Goal: Task Accomplishment & Management: Use online tool/utility

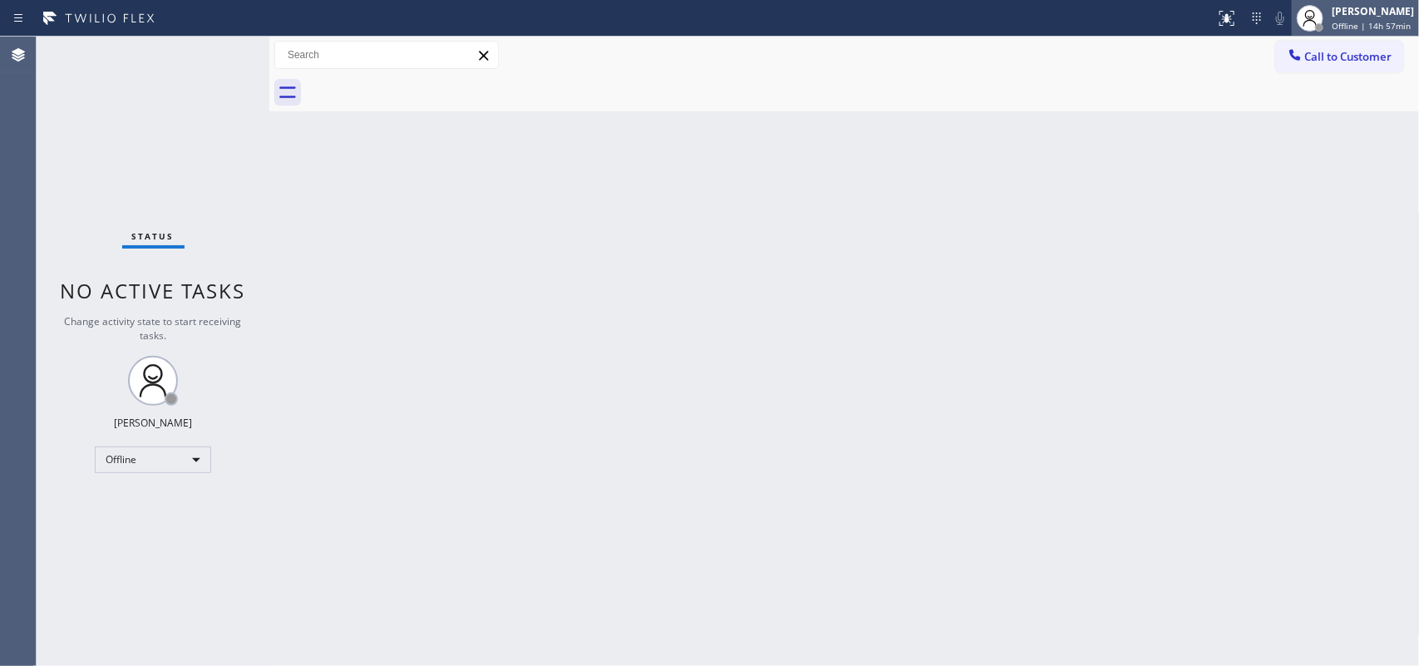
click at [1134, 21] on span "Offline | 14h 57min" at bounding box center [1370, 26] width 79 height 12
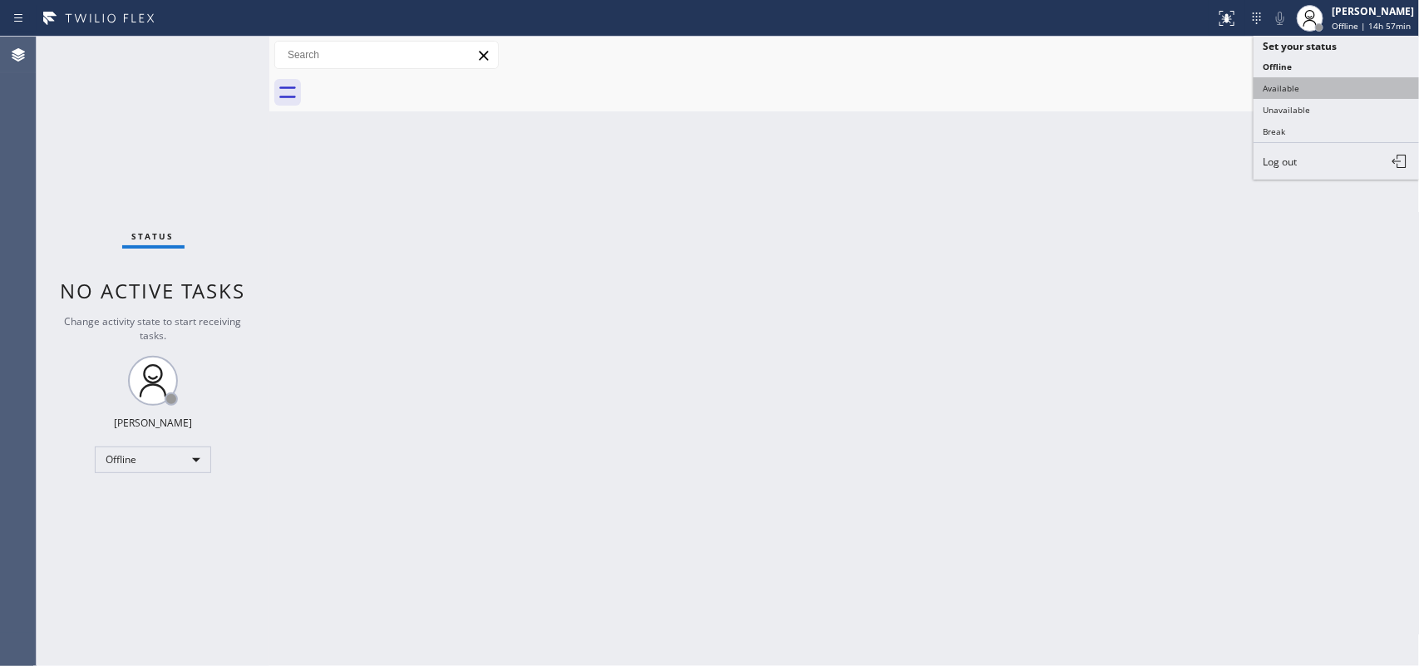
click at [1134, 81] on button "Available" at bounding box center [1336, 88] width 166 height 22
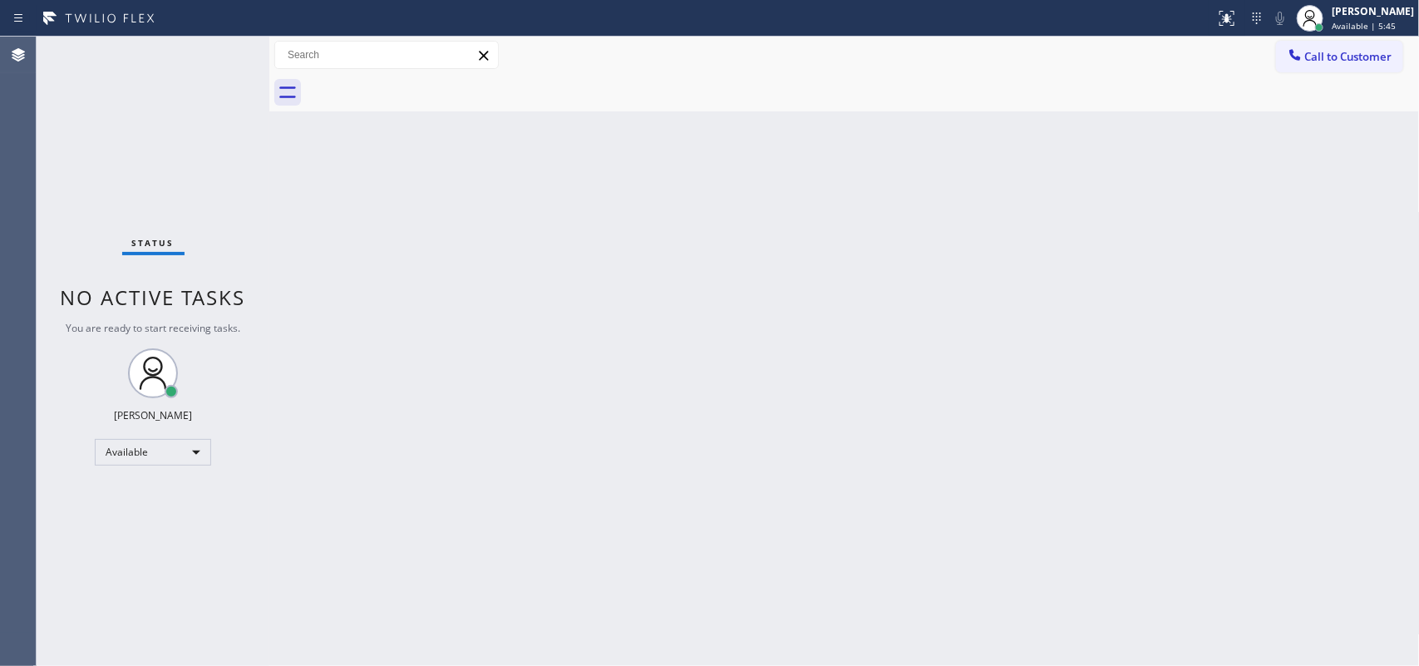
click at [642, 184] on div "Back to Dashboard Change Sender ID Customers Technicians Select a contact Outbo…" at bounding box center [844, 351] width 1150 height 629
click at [85, 249] on div "Status No active tasks You are ready to start receiving tasks. Leah Cabrera Ava…" at bounding box center [153, 351] width 233 height 629
click at [490, 285] on div "Back to Dashboard Change Sender ID Customers Technicians Select a contact Outbo…" at bounding box center [844, 351] width 1150 height 629
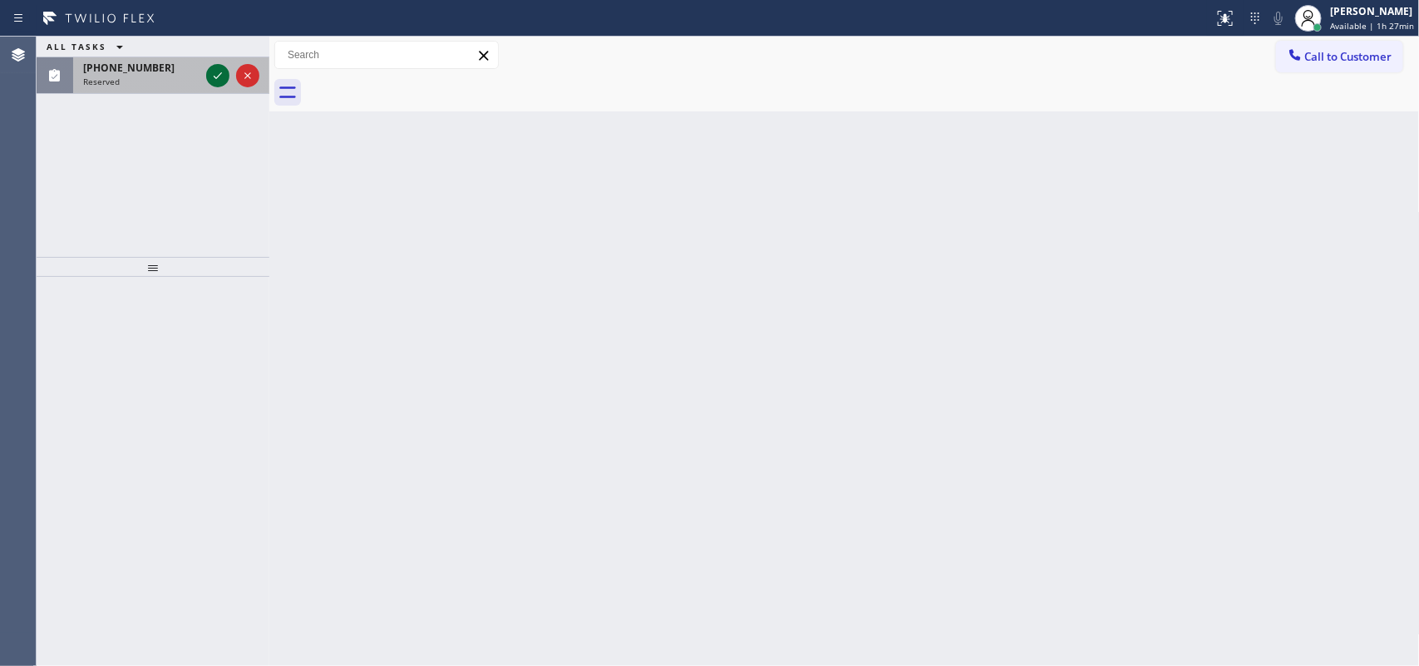
click at [224, 83] on icon at bounding box center [218, 76] width 20 height 20
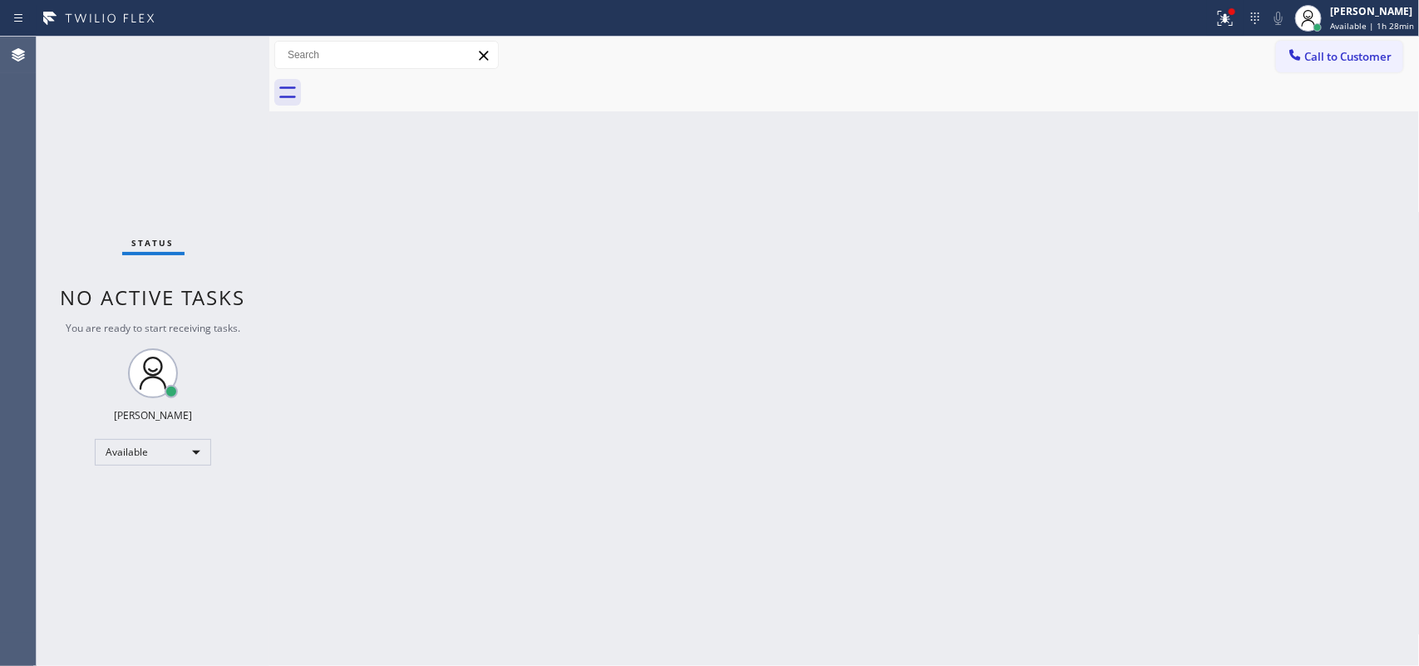
drag, startPoint x: 304, startPoint y: 81, endPoint x: 810, endPoint y: 151, distance: 511.0
click at [810, 151] on div "Back to Dashboard Change Sender ID Customers Technicians Select a contact Outbo…" at bounding box center [844, 351] width 1150 height 629
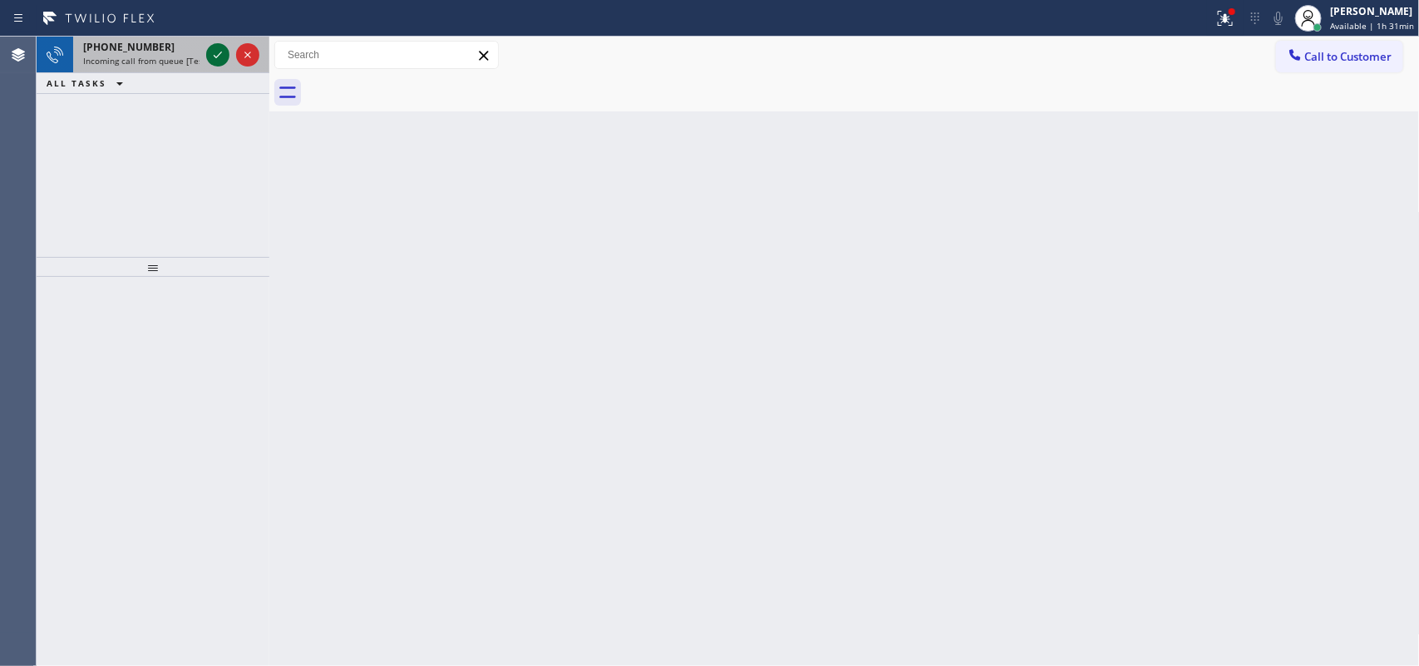
click at [214, 58] on icon at bounding box center [218, 55] width 20 height 20
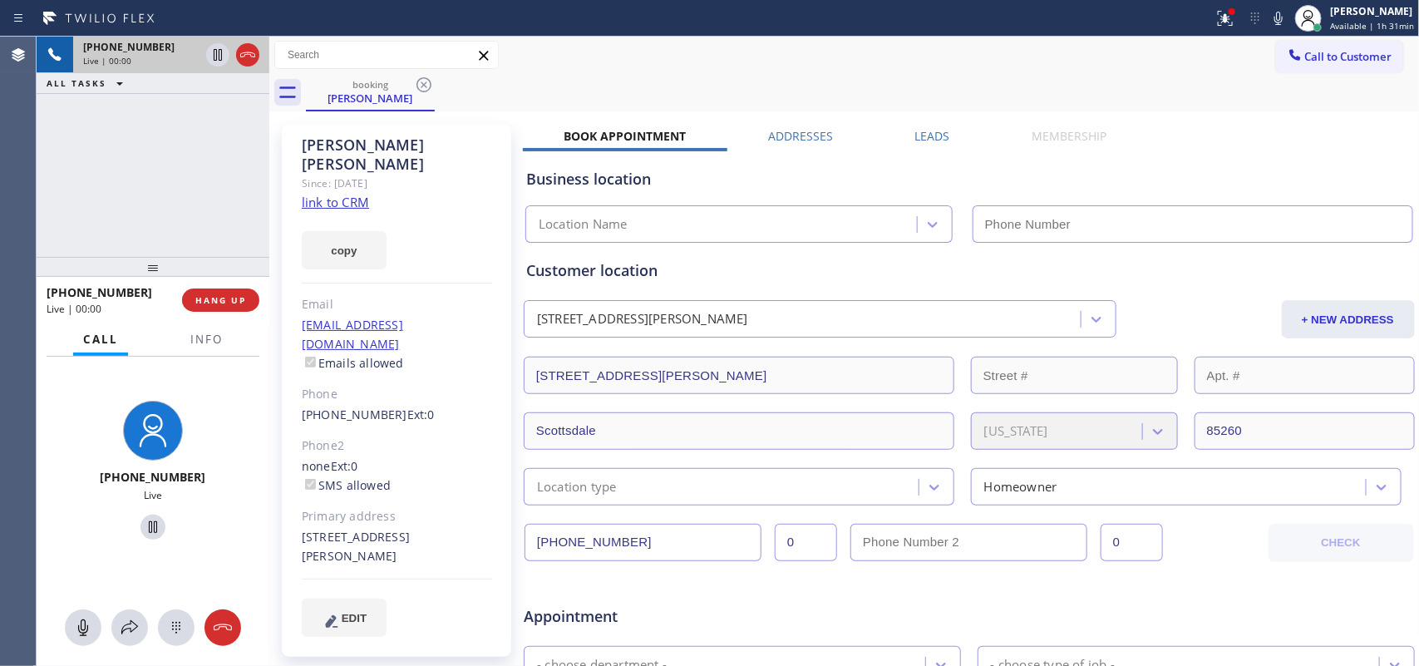
type input "(602) 497-2307"
click at [356, 194] on link "link to CRM" at bounding box center [335, 202] width 67 height 17
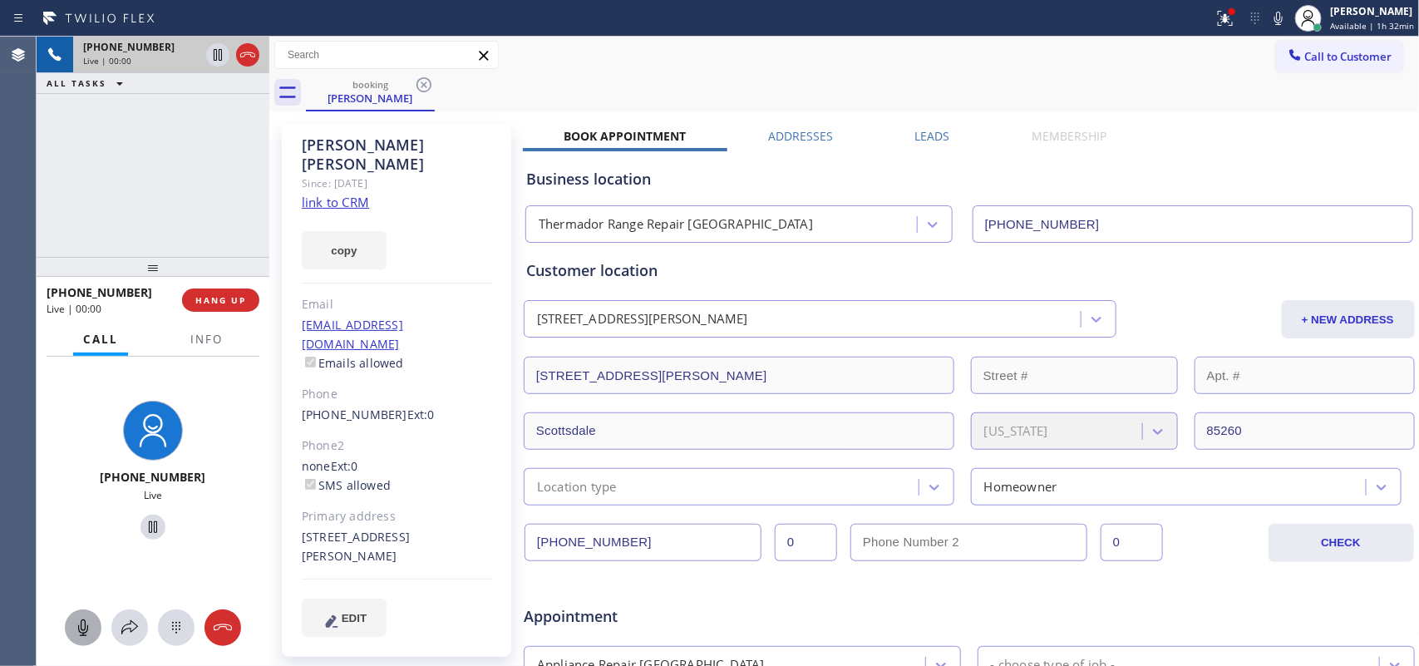
click at [84, 532] on icon at bounding box center [83, 627] width 20 height 20
click at [150, 528] on icon at bounding box center [153, 527] width 20 height 20
click at [81, 532] on icon at bounding box center [83, 627] width 20 height 20
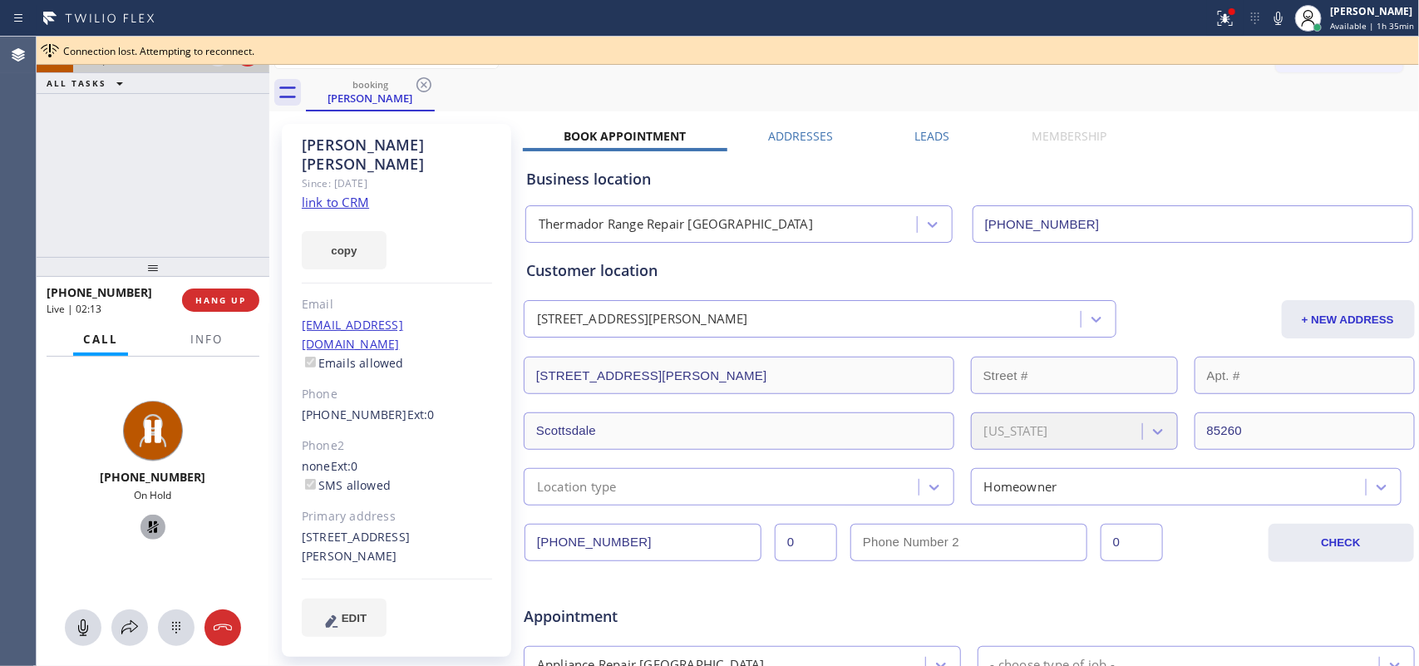
click at [143, 532] on icon at bounding box center [153, 527] width 20 height 20
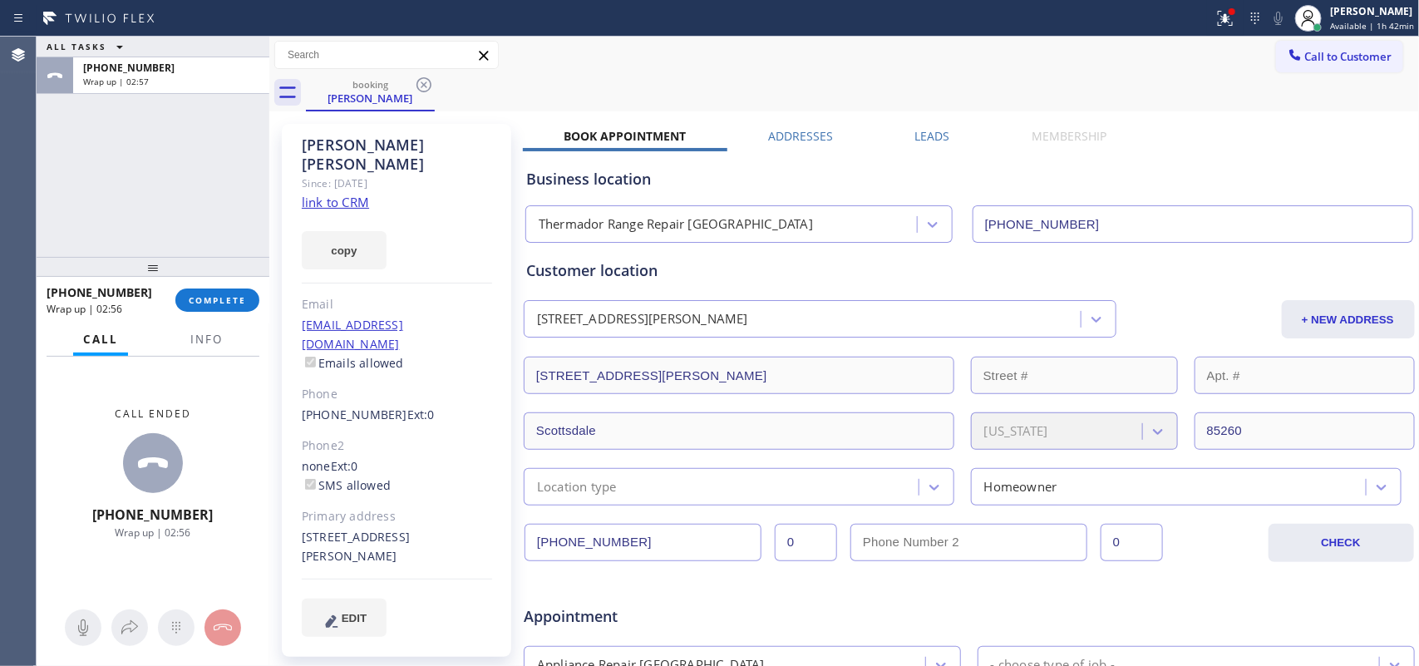
drag, startPoint x: 234, startPoint y: 298, endPoint x: 784, endPoint y: 313, distance: 550.4
click at [234, 297] on span "COMPLETE" at bounding box center [217, 300] width 57 height 12
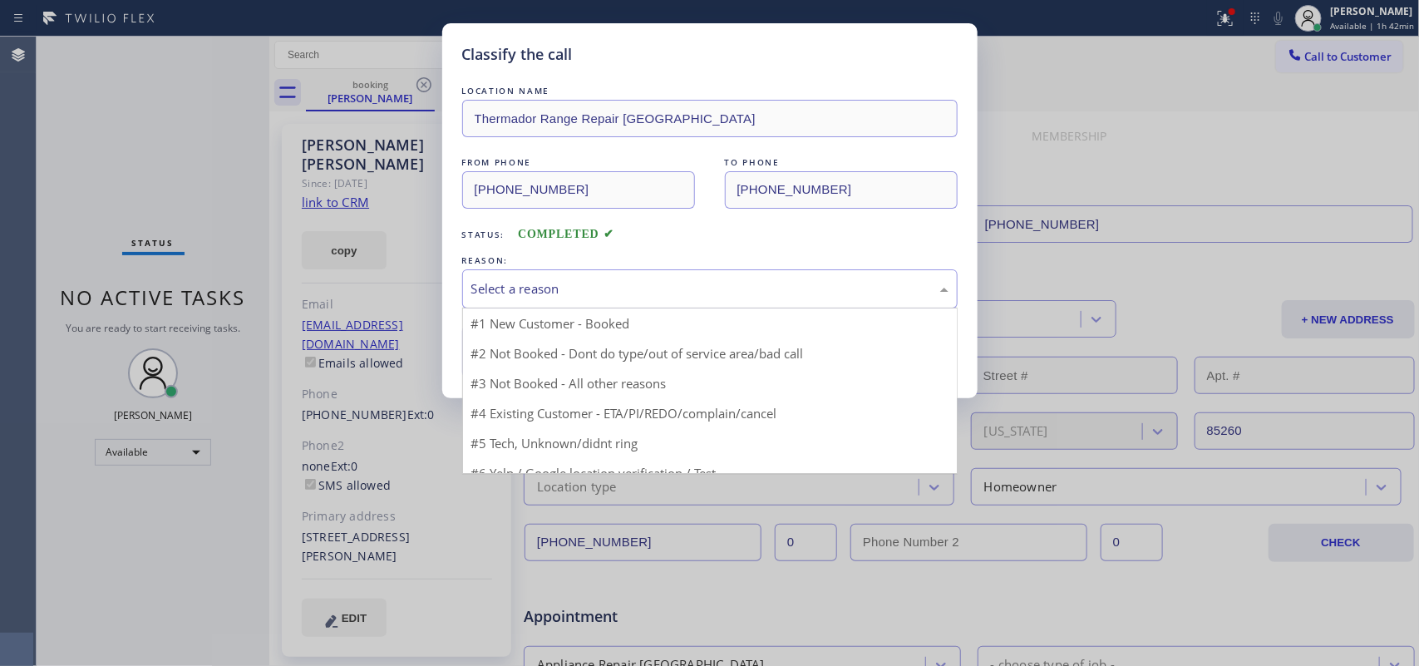
click at [666, 288] on div "Select a reason" at bounding box center [709, 288] width 477 height 19
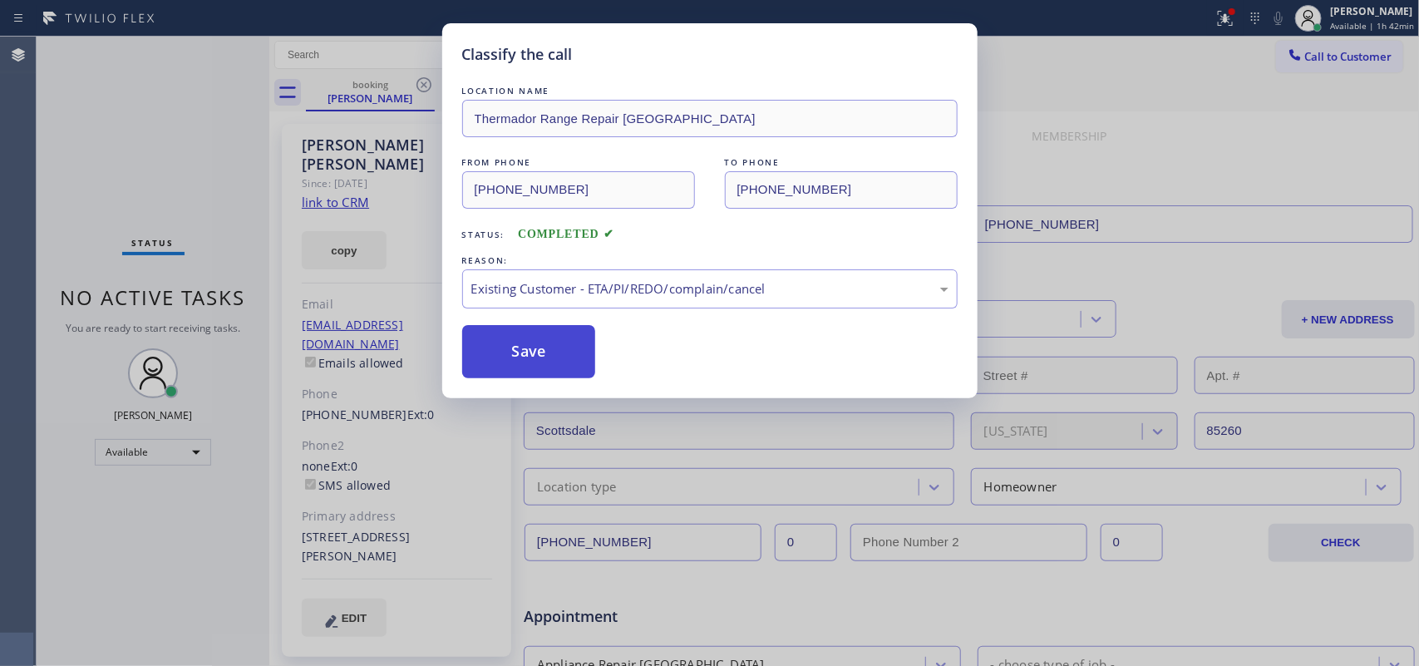
click at [558, 354] on button "Save" at bounding box center [529, 351] width 134 height 53
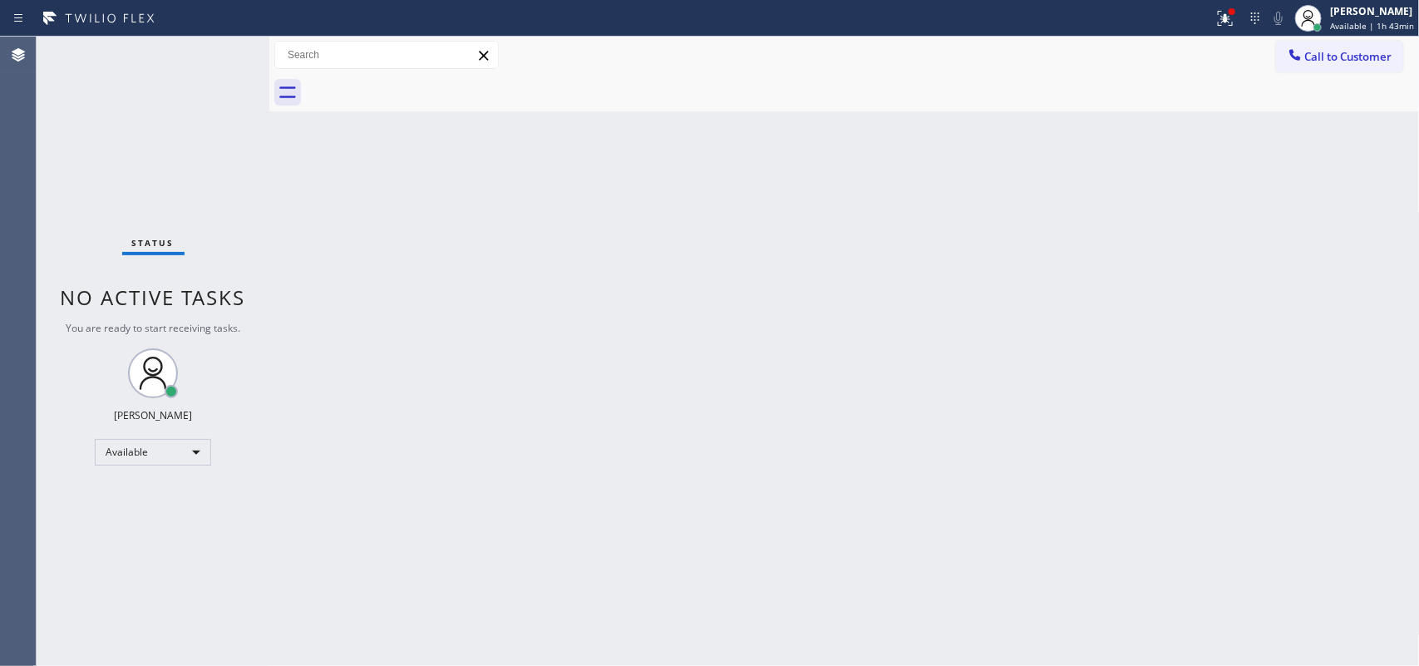
drag, startPoint x: 212, startPoint y: 58, endPoint x: 360, endPoint y: 33, distance: 150.0
click at [212, 57] on div "Status No active tasks You are ready to start receiving tasks. Leah Cabrera Ava…" at bounding box center [153, 351] width 233 height 629
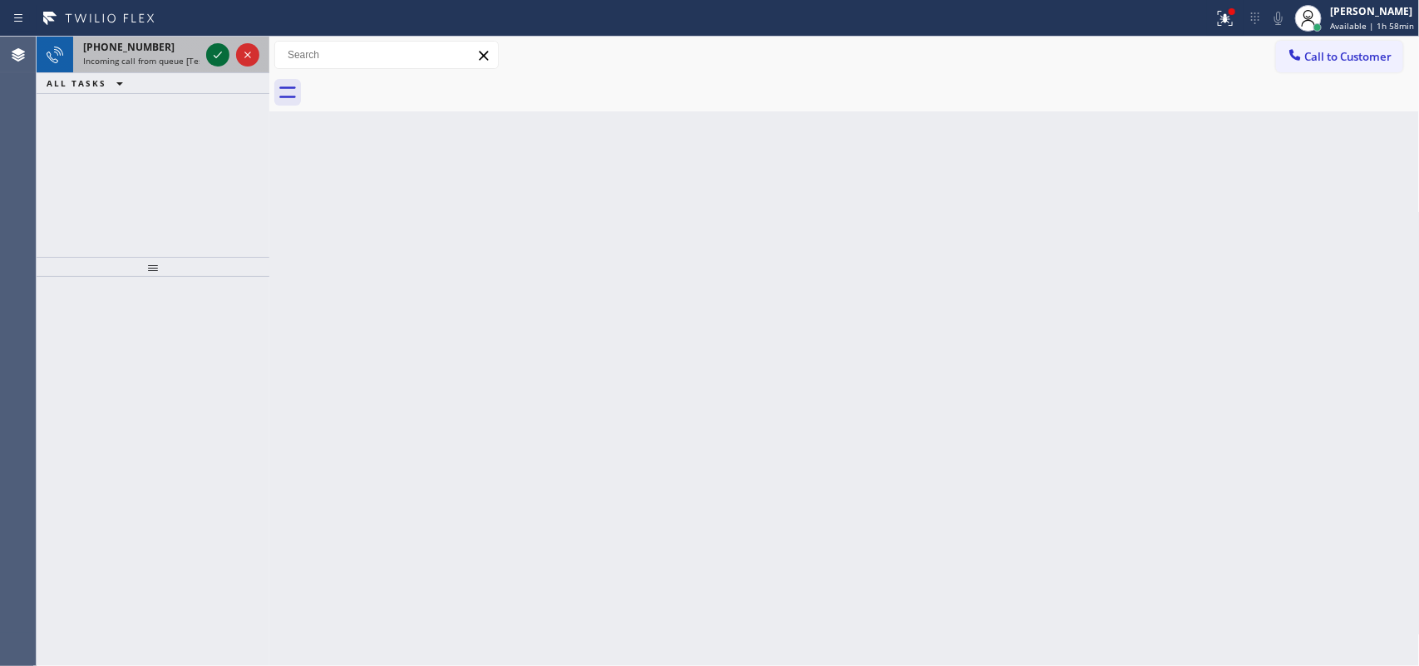
click at [214, 52] on icon at bounding box center [218, 55] width 20 height 20
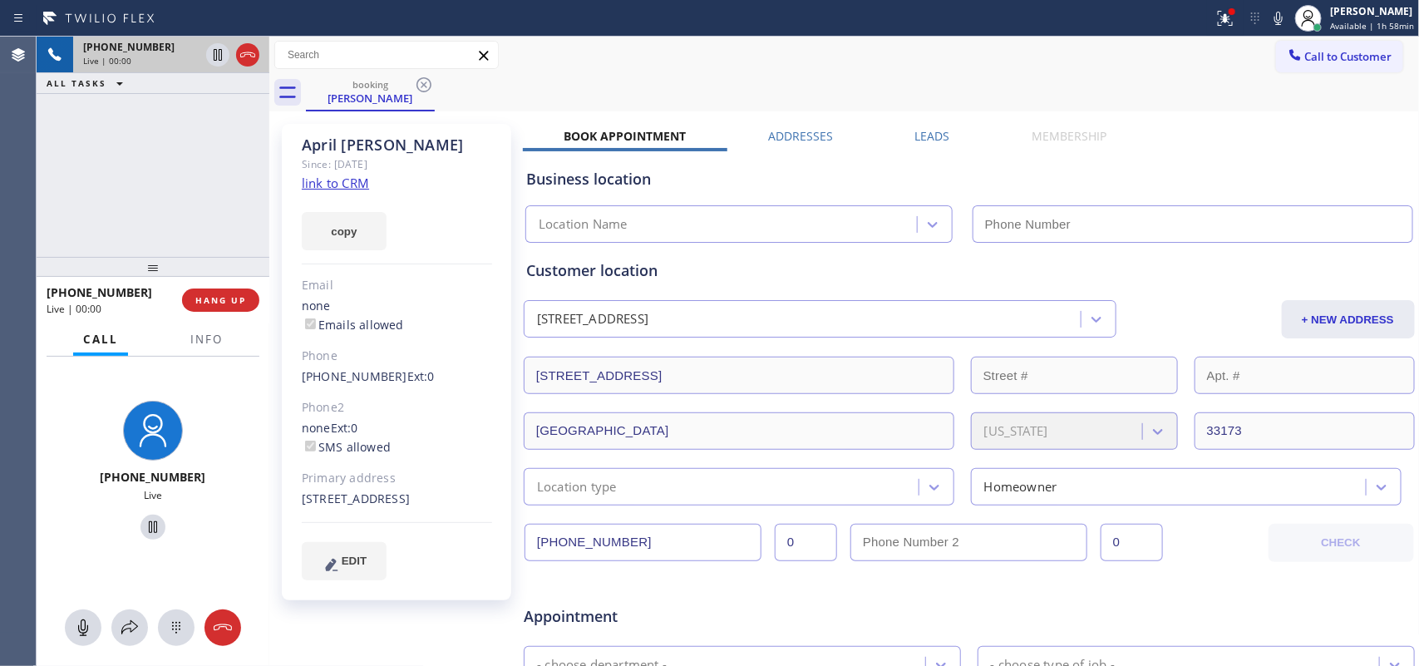
type input "(786) 474-9718"
click at [357, 180] on link "link to CRM" at bounding box center [335, 183] width 67 height 17
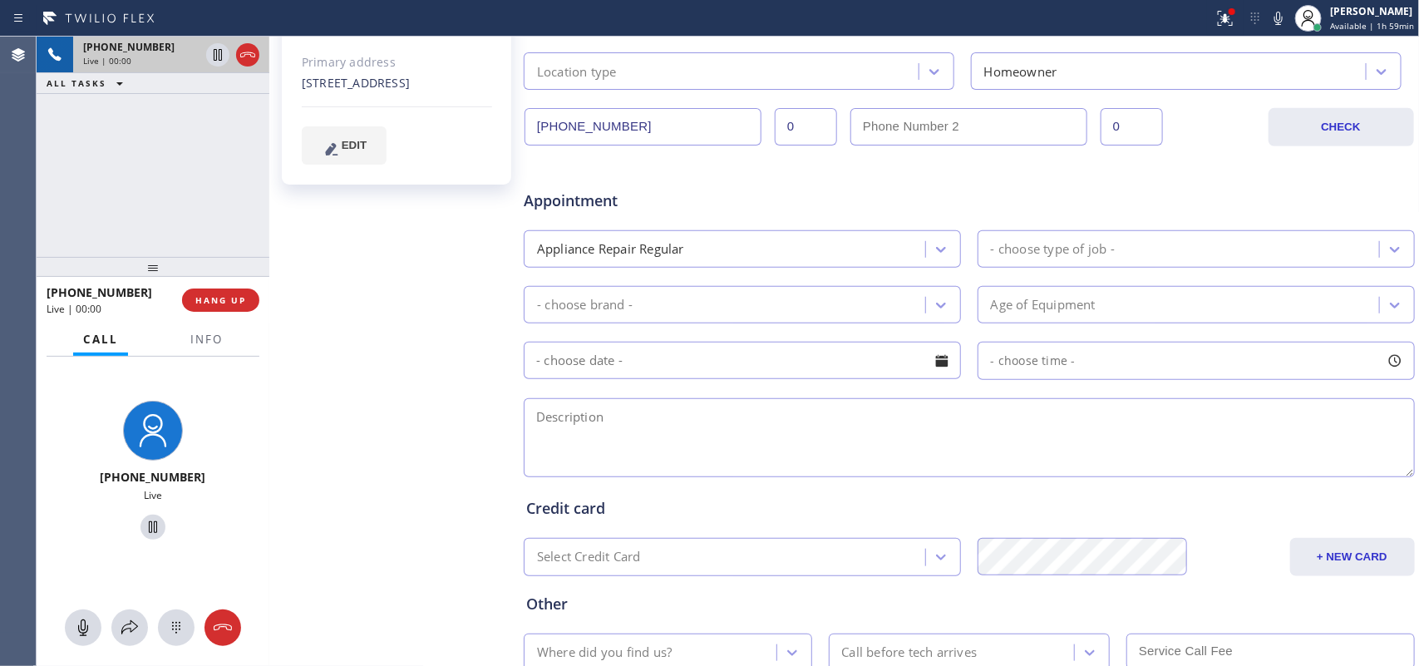
scroll to position [312, 0]
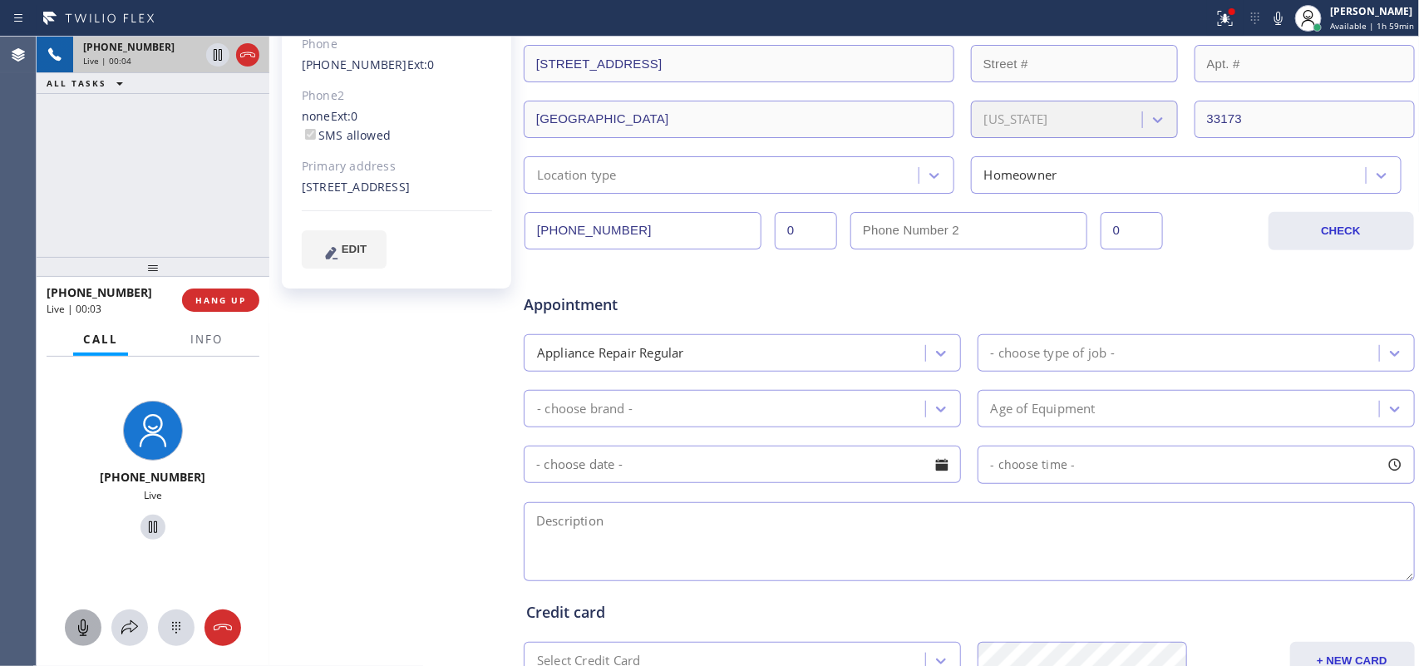
click at [89, 532] on icon at bounding box center [83, 627] width 20 height 20
click at [149, 525] on icon at bounding box center [153, 527] width 8 height 12
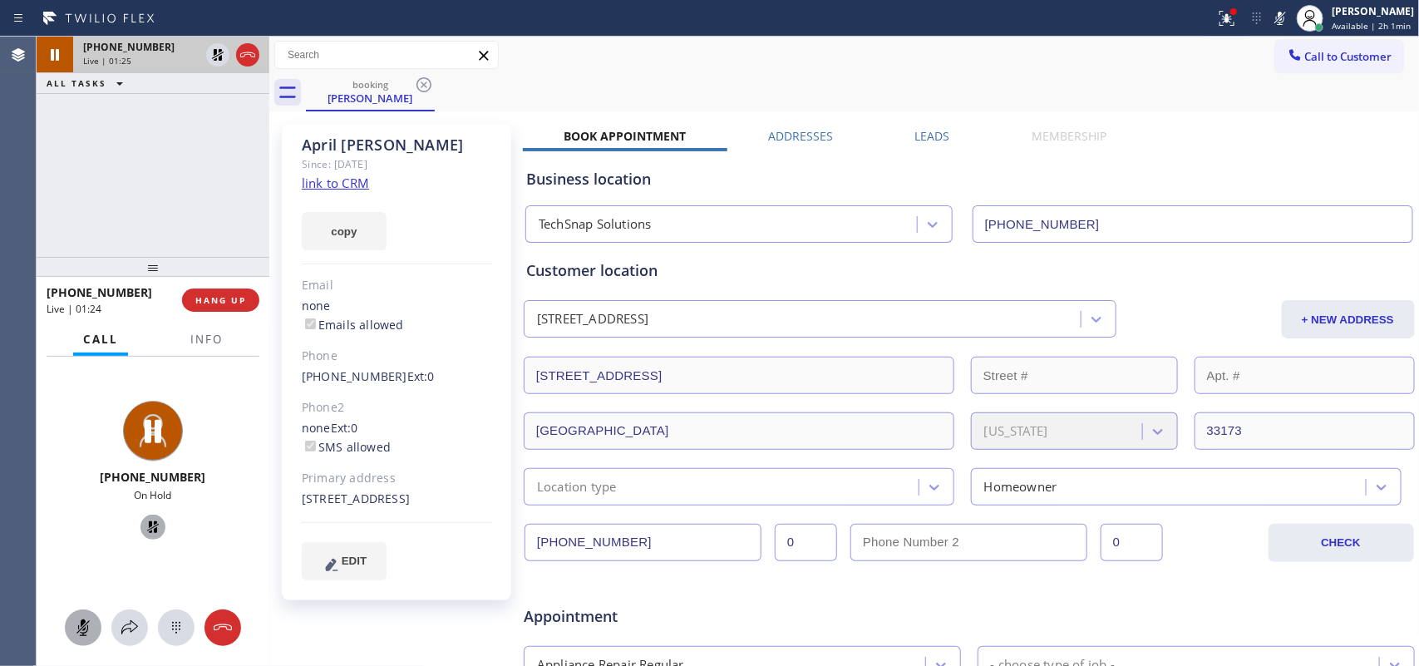
click at [91, 532] on icon at bounding box center [83, 627] width 20 height 20
click at [151, 529] on icon at bounding box center [153, 527] width 20 height 20
drag, startPoint x: 210, startPoint y: 475, endPoint x: 121, endPoint y: 475, distance: 88.9
click at [121, 475] on div "+13059702433 Live" at bounding box center [152, 472] width 141 height 157
copy span "3059702433"
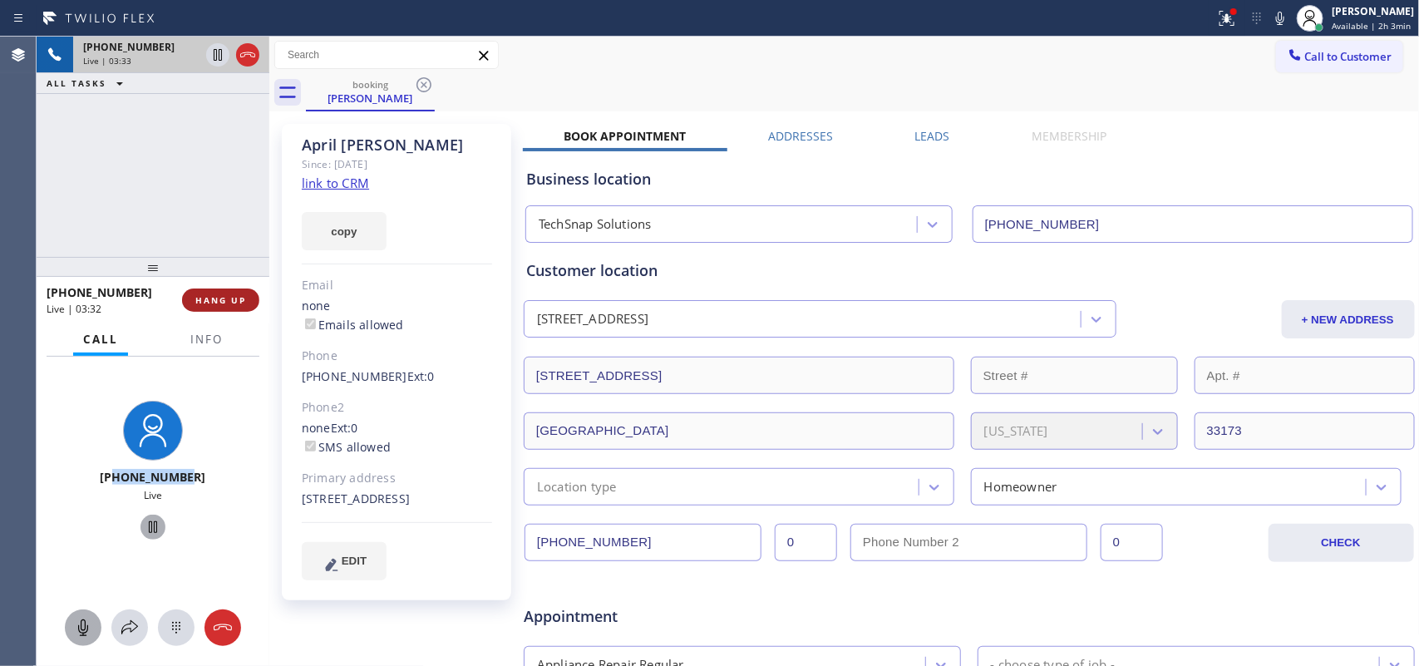
click at [237, 305] on span "HANG UP" at bounding box center [220, 300] width 51 height 12
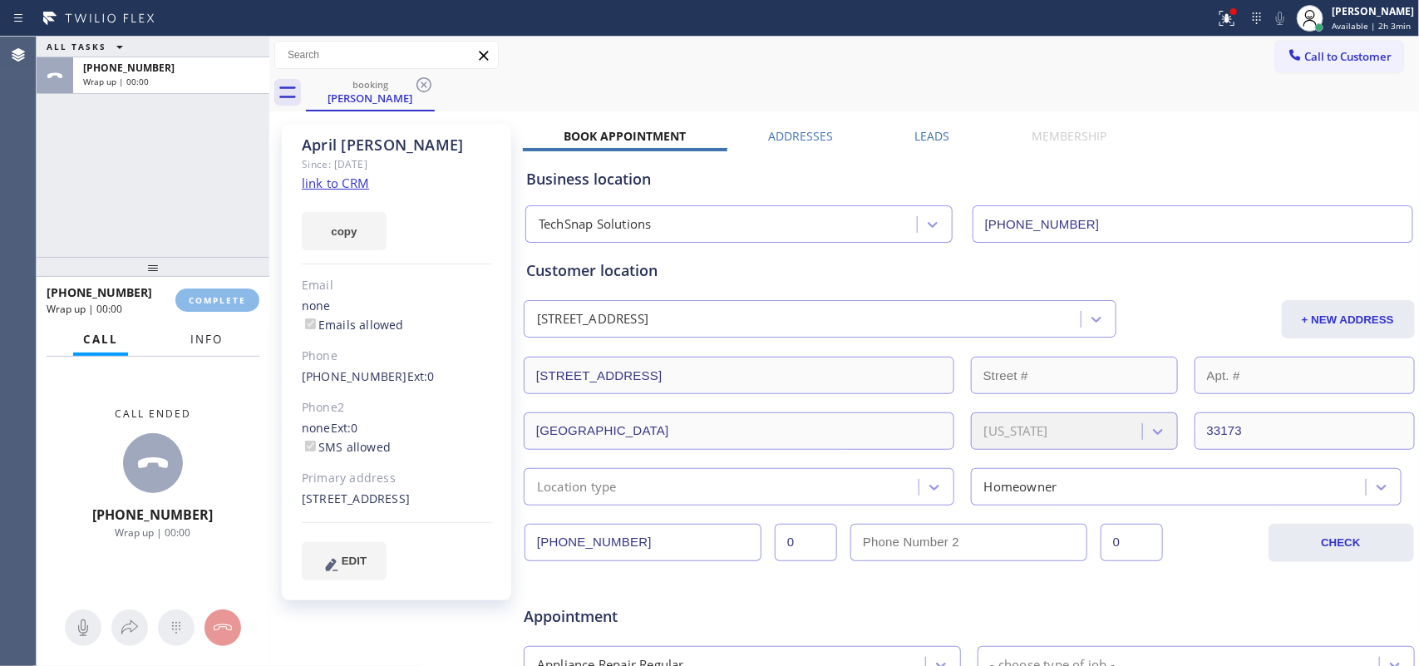
click at [206, 345] on span "Info" at bounding box center [206, 339] width 32 height 15
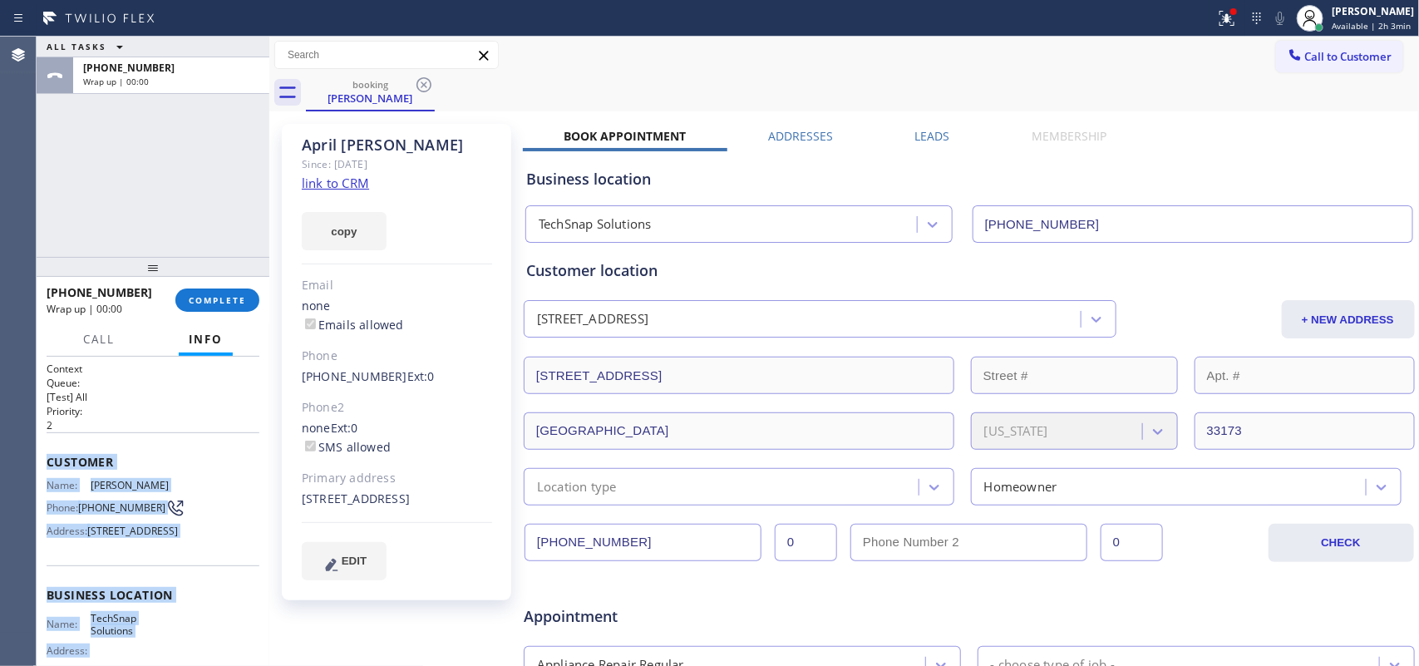
drag, startPoint x: 180, startPoint y: 509, endPoint x: 47, endPoint y: 459, distance: 142.0
click at [47, 459] on div "Context Queue: [Test] All Priority: 2 Customer Name: April Johnson Phone: (305)…" at bounding box center [153, 596] width 213 height 468
copy div "Customer Name: April Johnson Phone: (305) 970-2433 Address: 9221 SW 66th St, Mi…"
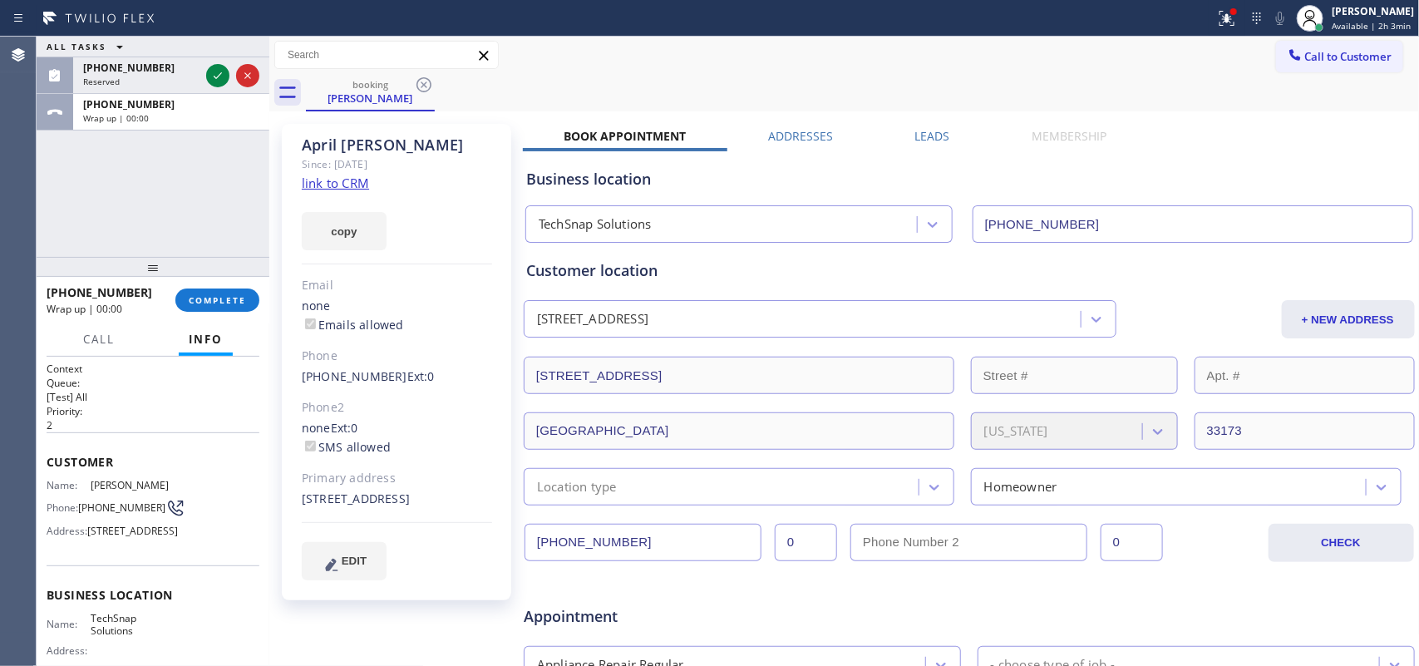
drag, startPoint x: 119, startPoint y: 185, endPoint x: 129, endPoint y: 171, distance: 17.3
click at [121, 184] on div "ALL TASKS ALL TASKS ACTIVE TASKS TASKS IN WRAP UP (323) 984-6770 Reserved +1305…" at bounding box center [153, 147] width 233 height 220
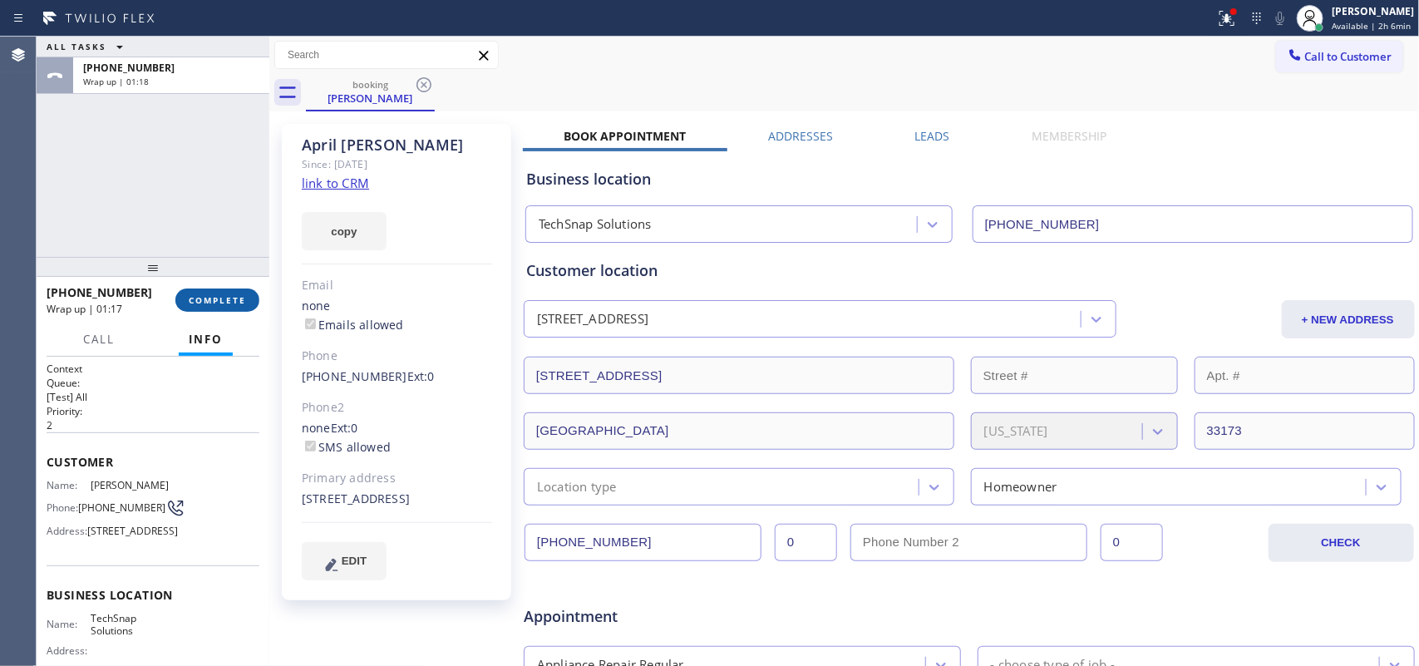
click at [217, 304] on span "COMPLETE" at bounding box center [217, 300] width 57 height 12
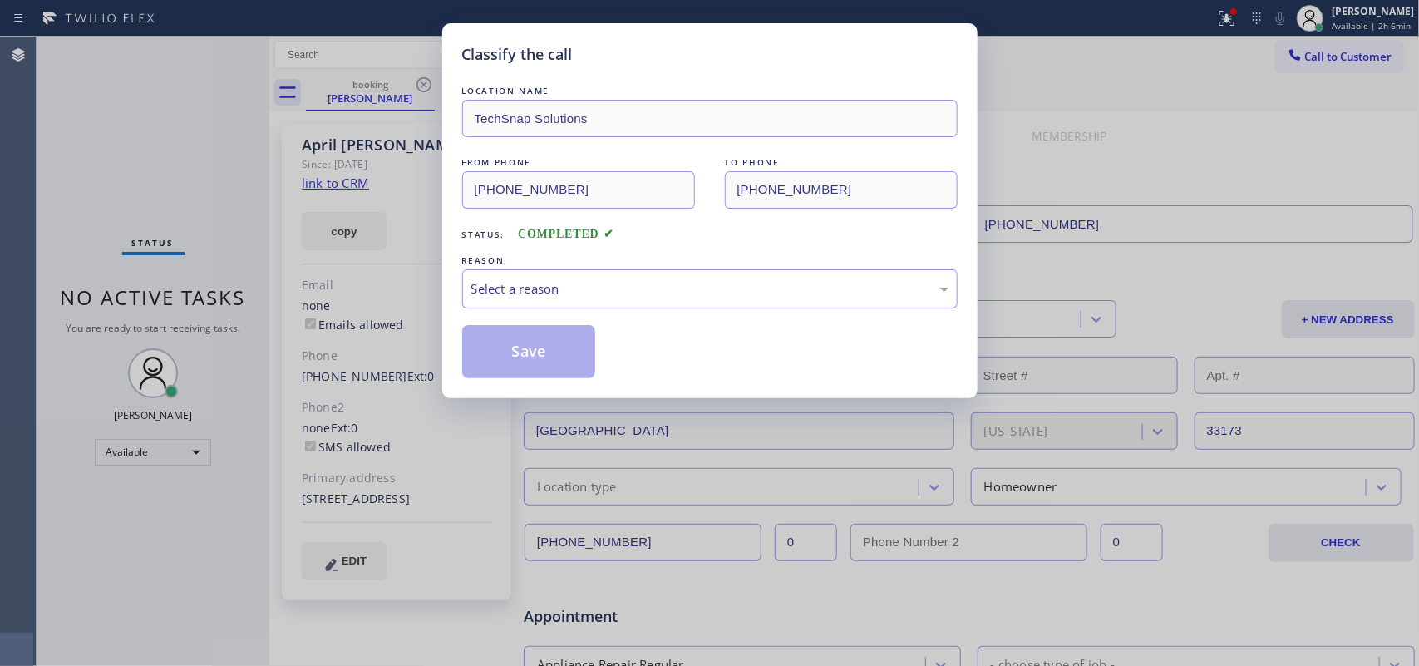
click at [566, 276] on div "Select a reason" at bounding box center [709, 288] width 495 height 39
click at [553, 342] on button "Save" at bounding box center [529, 351] width 134 height 53
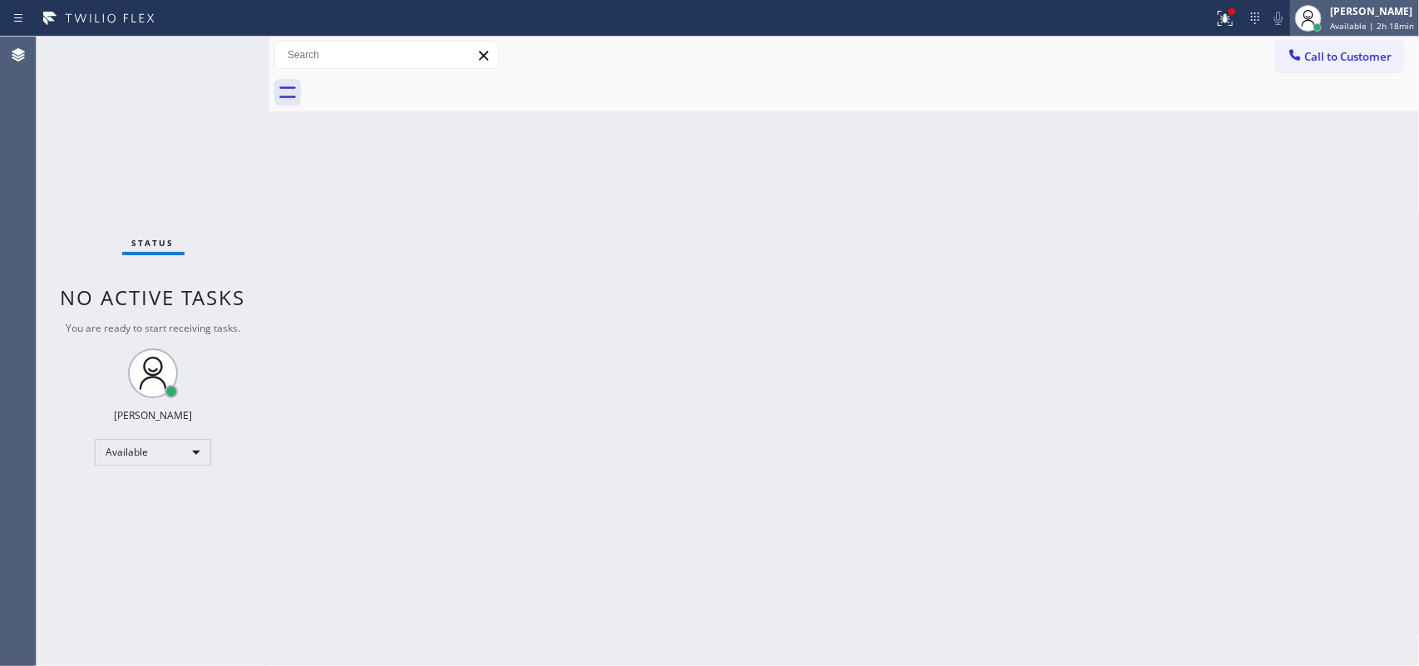
click at [1134, 31] on div "Leah Cabrera Available | 2h 18min" at bounding box center [1372, 17] width 92 height 29
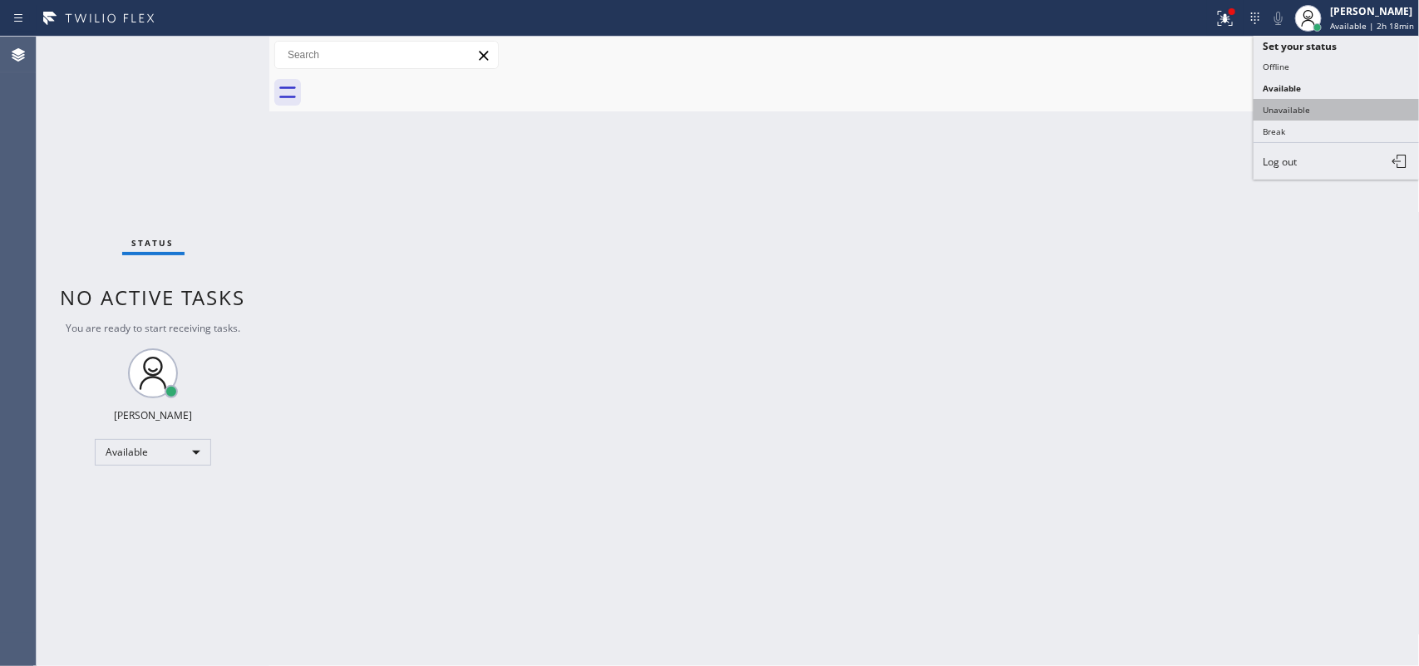
drag, startPoint x: 1323, startPoint y: 131, endPoint x: 1323, endPoint y: 97, distance: 34.1
click at [1134, 97] on ul "Set your status Offline Available Unavailable Break Log out" at bounding box center [1336, 108] width 166 height 144
click at [1134, 99] on button "Unavailable" at bounding box center [1336, 110] width 166 height 22
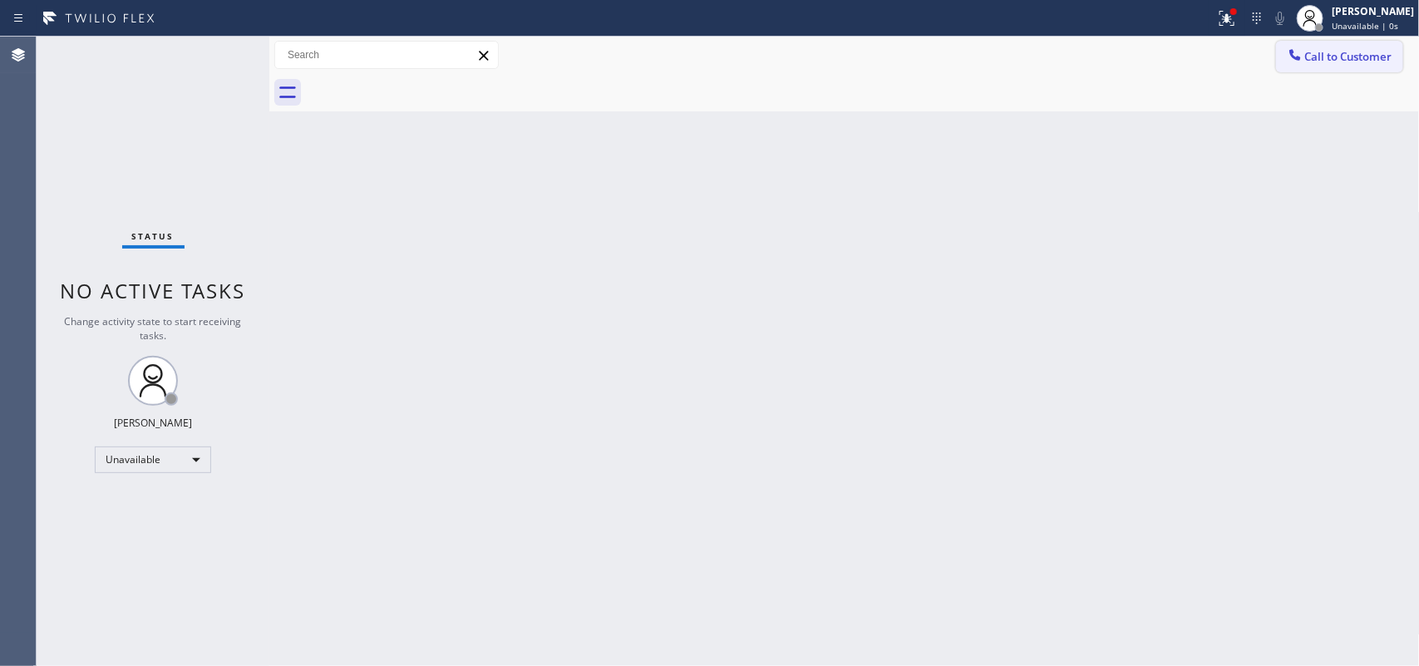
click at [1134, 60] on span "Call to Customer" at bounding box center [1348, 56] width 87 height 15
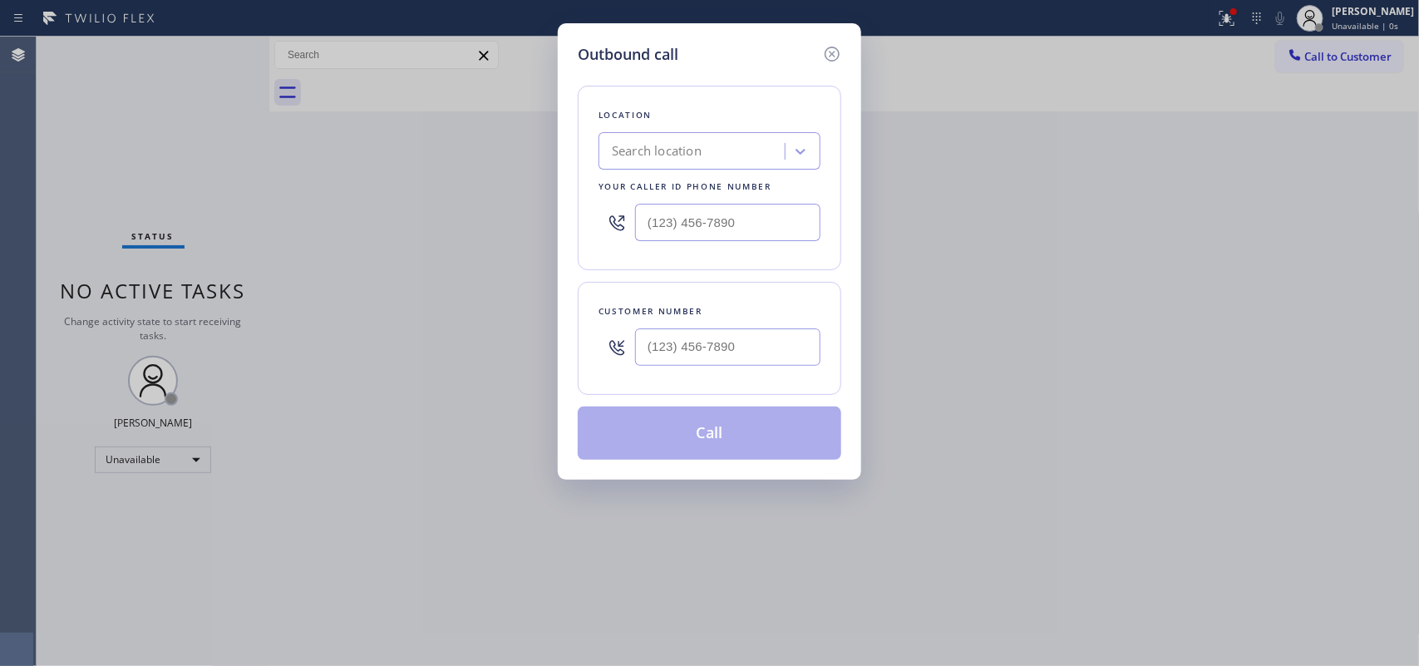
click at [645, 86] on div "Location Search location Your caller id phone number" at bounding box center [709, 178] width 263 height 184
drag, startPoint x: 763, startPoint y: 350, endPoint x: 521, endPoint y: 345, distance: 241.9
click at [521, 345] on div "Outbound call Location Search location Your caller id phone number Customer num…" at bounding box center [709, 333] width 1419 height 666
paste input "305) 970-2433"
type input "(305) 970-2433"
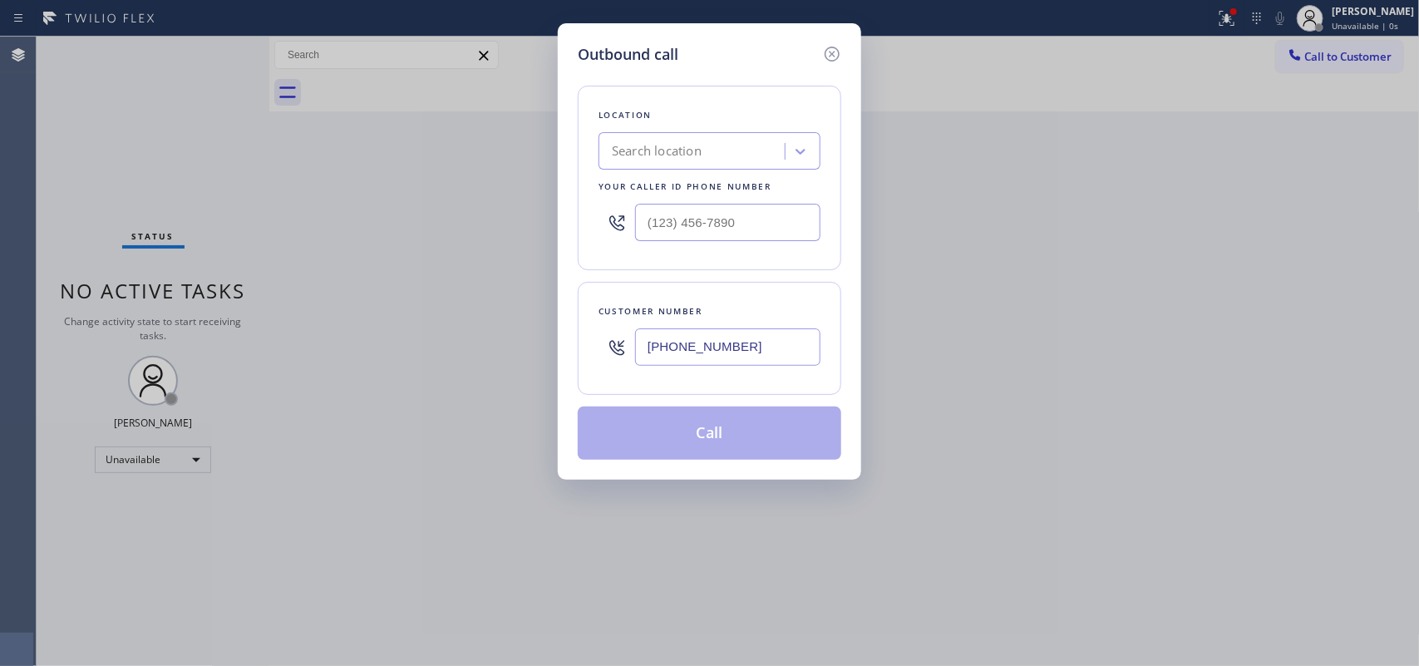
click at [686, 66] on div "Location Search location Your caller id phone number Customer number (305) 970-…" at bounding box center [709, 263] width 263 height 394
drag, startPoint x: 755, startPoint y: 221, endPoint x: 588, endPoint y: 219, distance: 166.2
click at [588, 219] on div "Location Search location Your caller id phone number (___) ___-____" at bounding box center [709, 178] width 263 height 184
paste input "786) 474-9718"
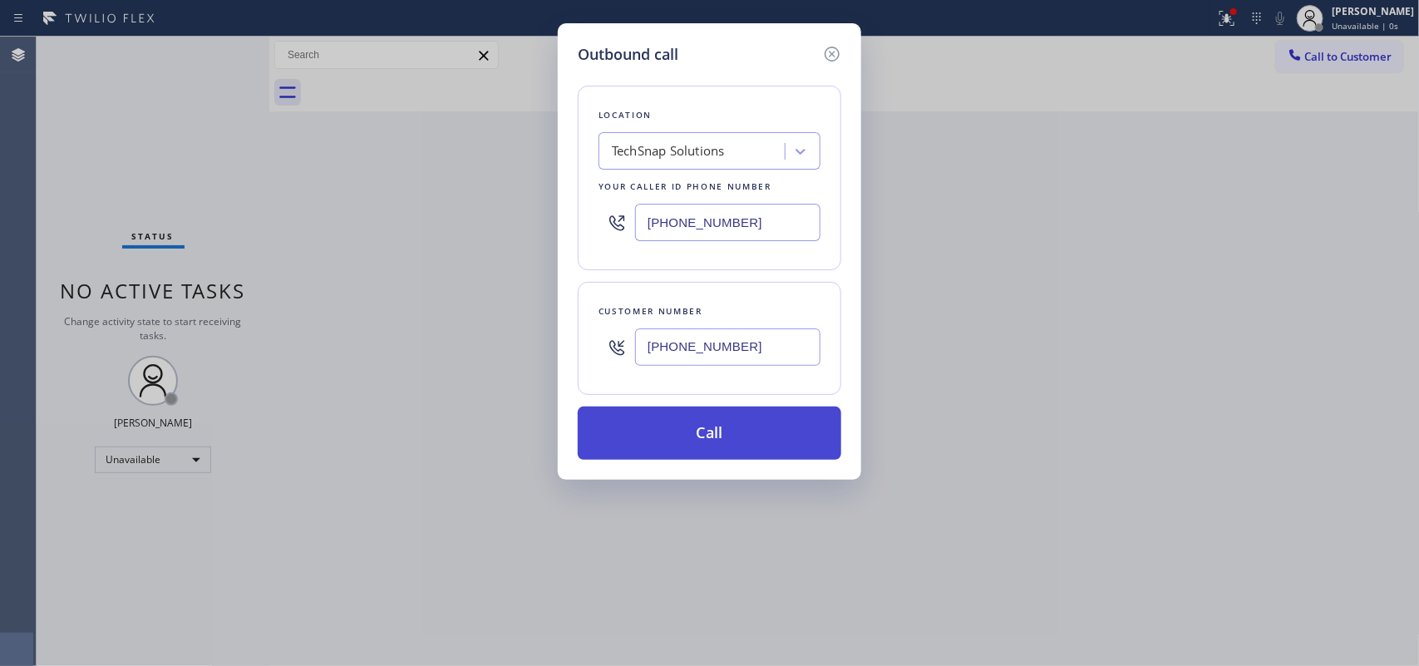
type input "(786) 474-9718"
click at [745, 447] on button "Call" at bounding box center [709, 432] width 263 height 53
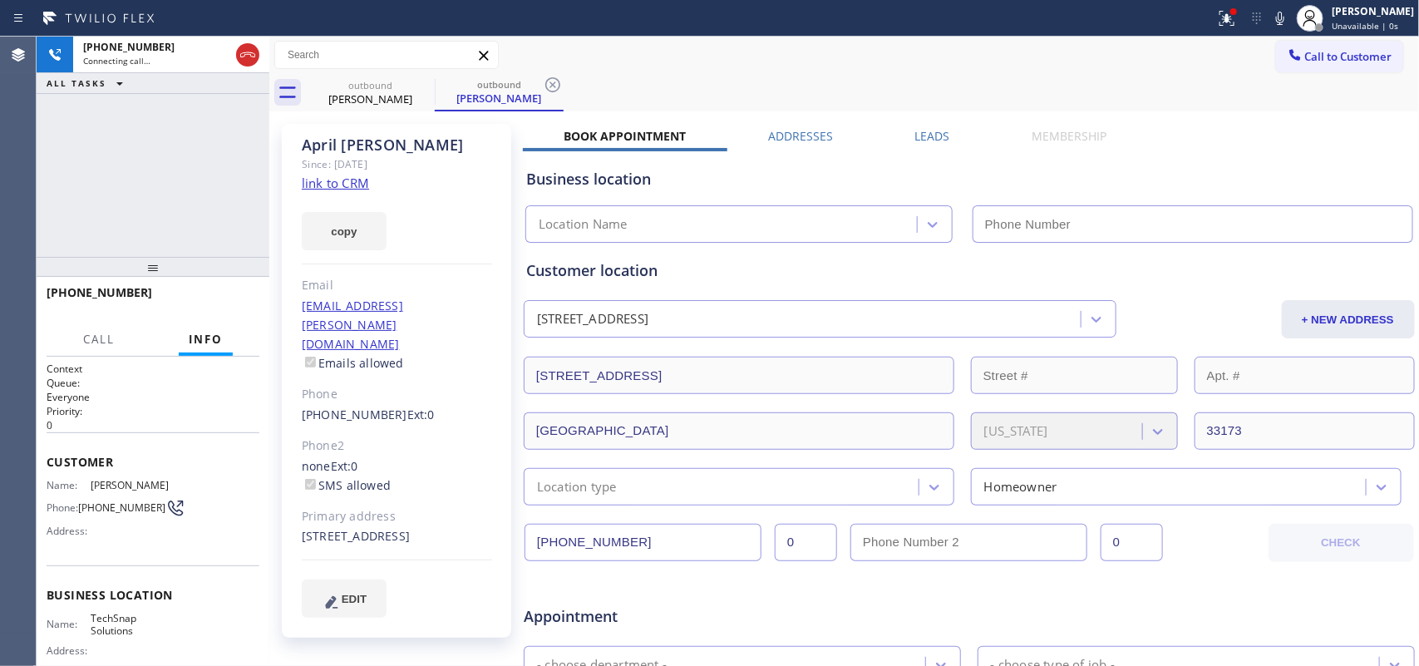
scroll to position [416, 0]
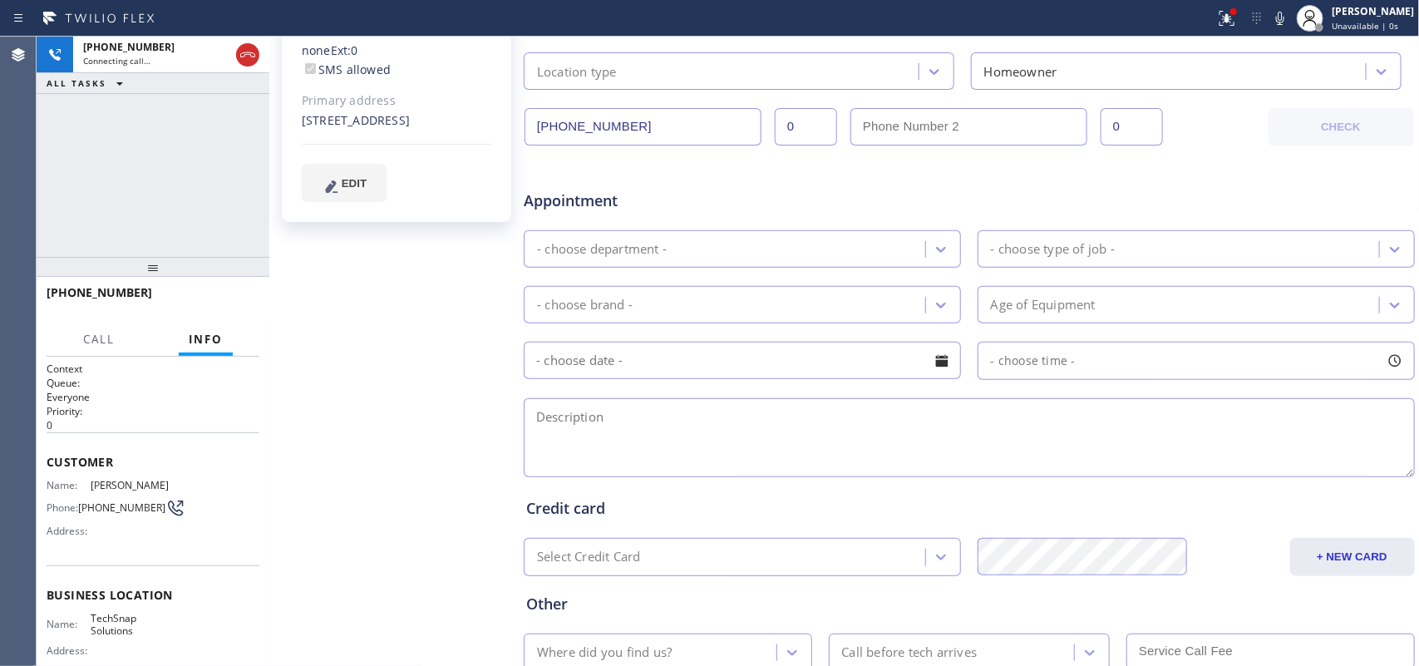
type input "(786) 474-9718"
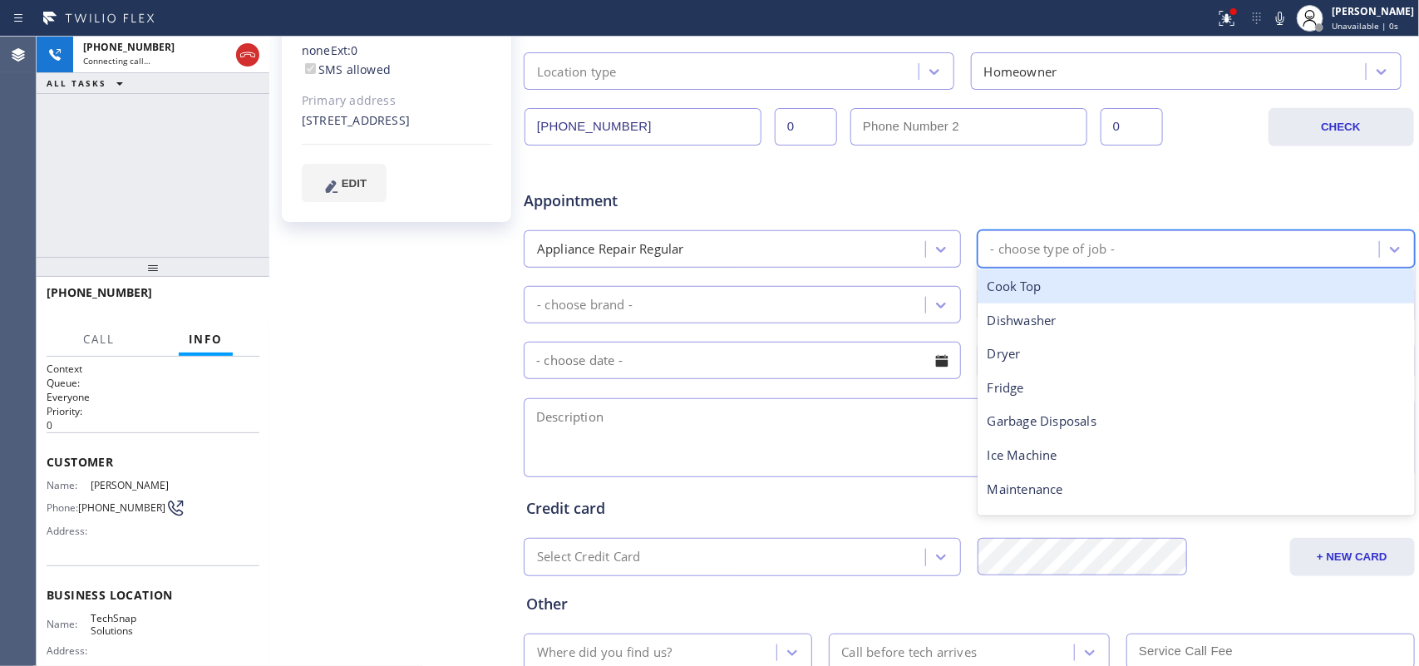
click at [1082, 237] on div "- choose type of job -" at bounding box center [1180, 248] width 396 height 29
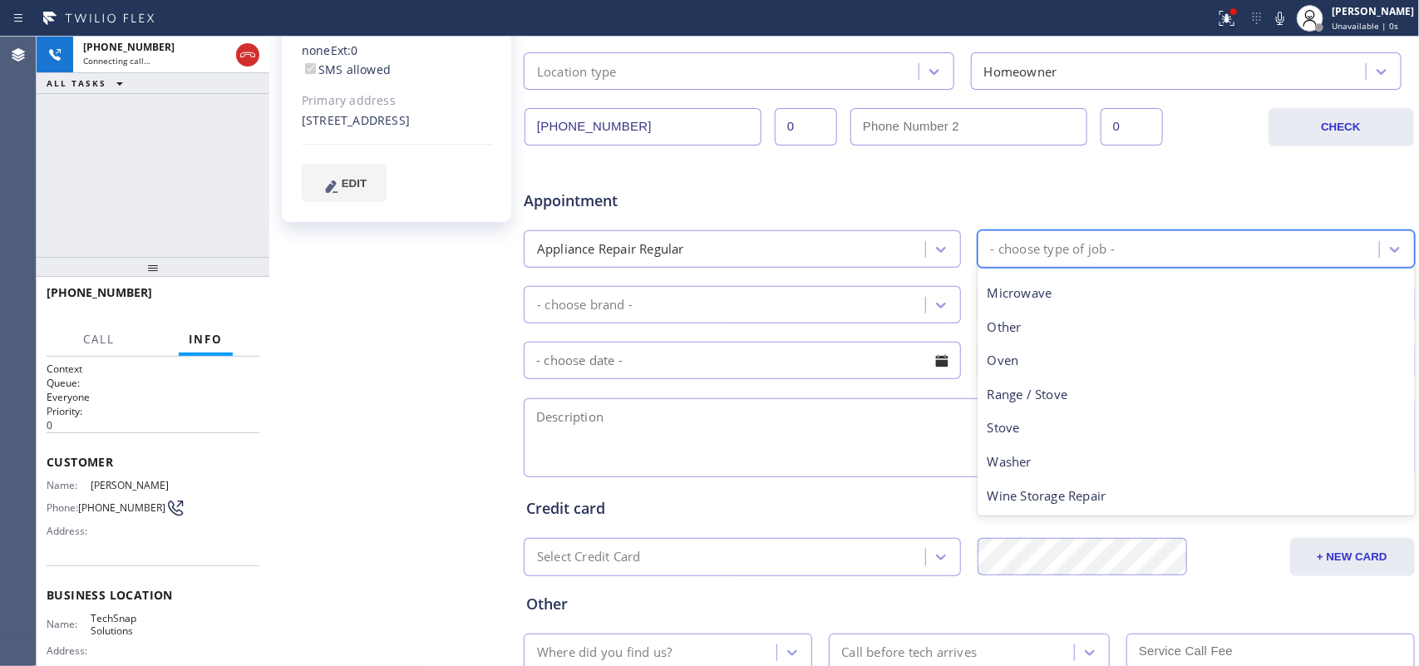
scroll to position [22, 0]
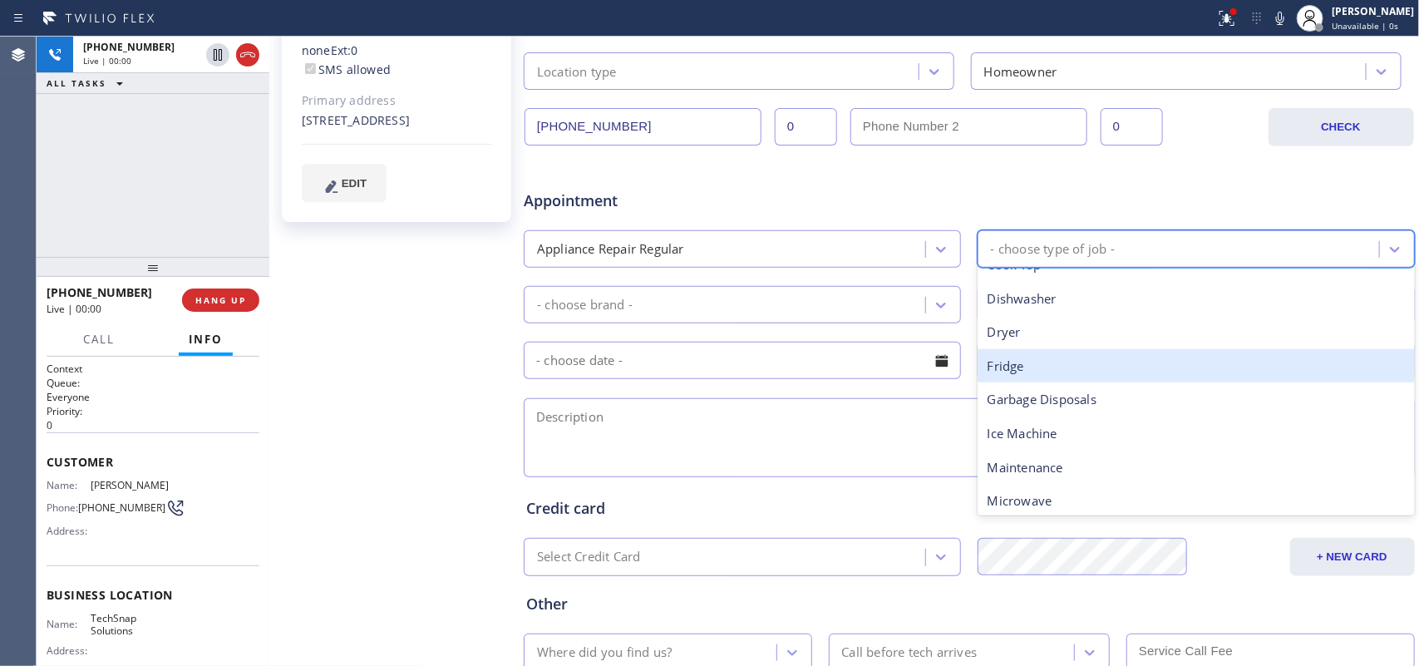
click at [1068, 374] on div "Fridge" at bounding box center [1195, 366] width 437 height 34
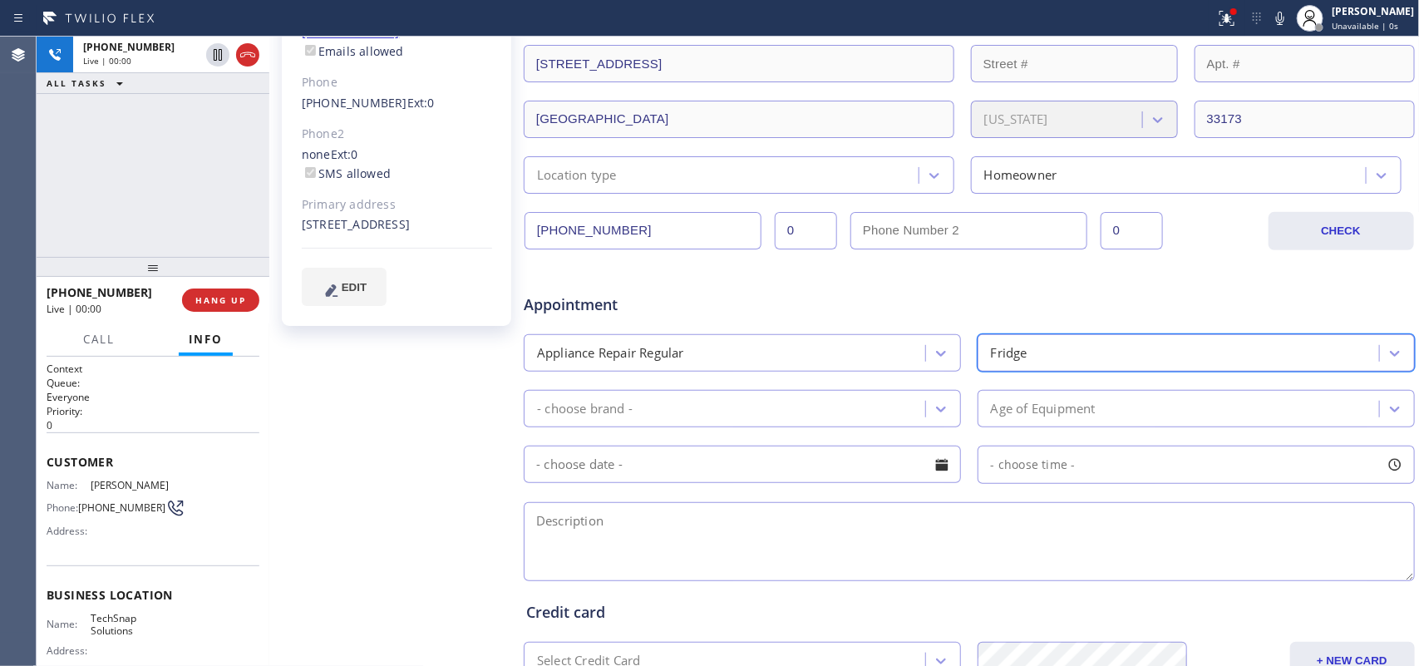
scroll to position [416, 0]
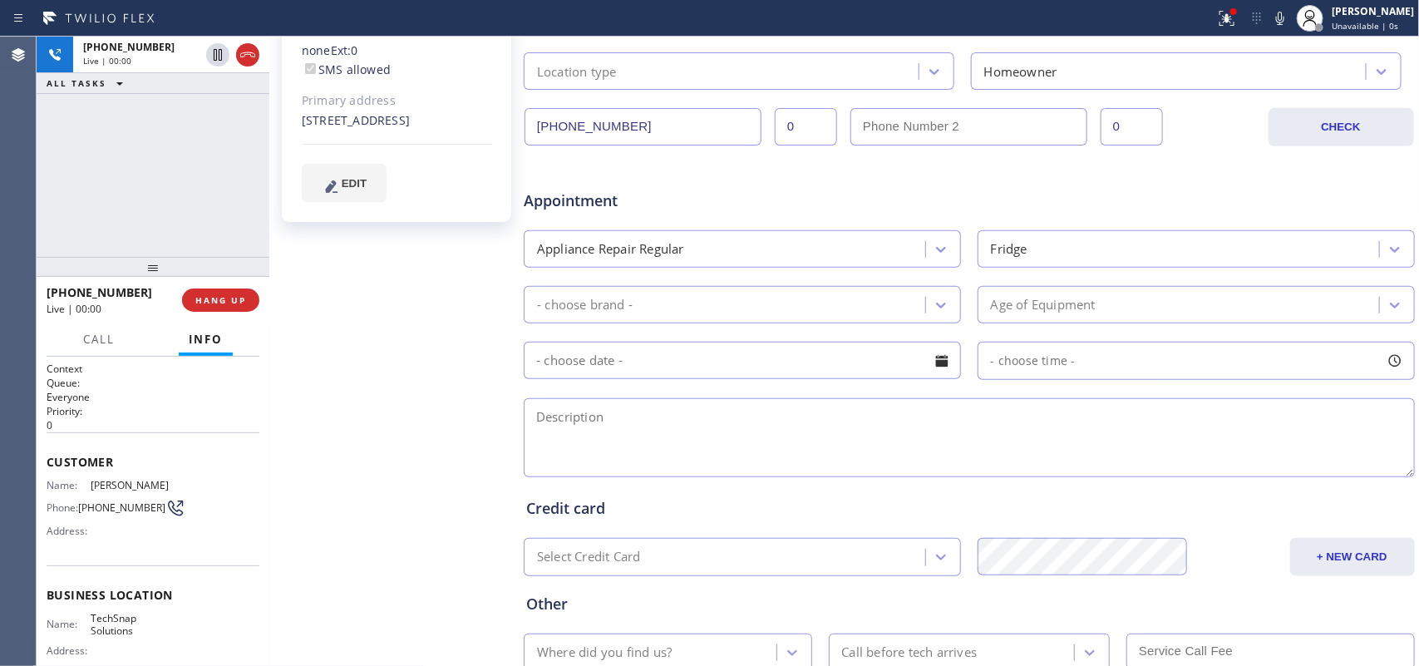
click at [496, 293] on div "April Johnson Since: 20 may 2020 link to CRM copy Email april@vivas.com Emails …" at bounding box center [397, 238] width 249 height 1077
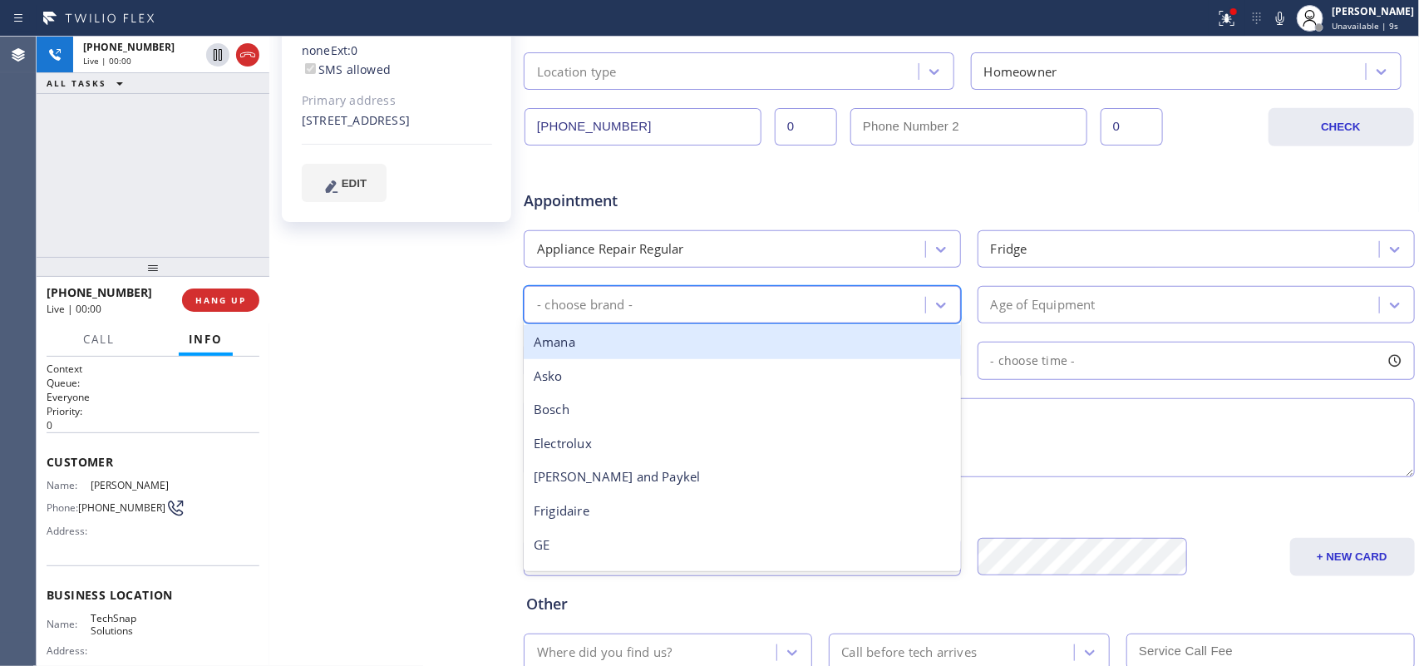
click at [948, 320] on div "- choose brand -" at bounding box center [742, 304] width 437 height 37
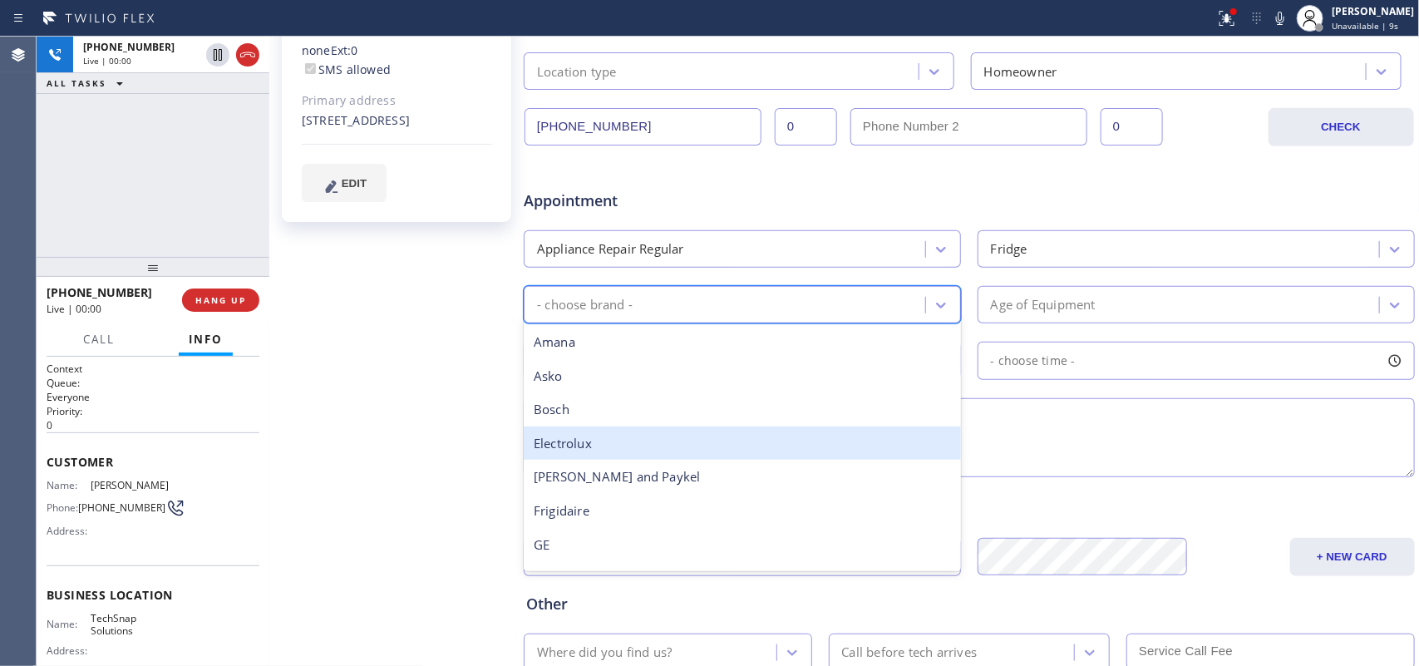
scroll to position [364, 0]
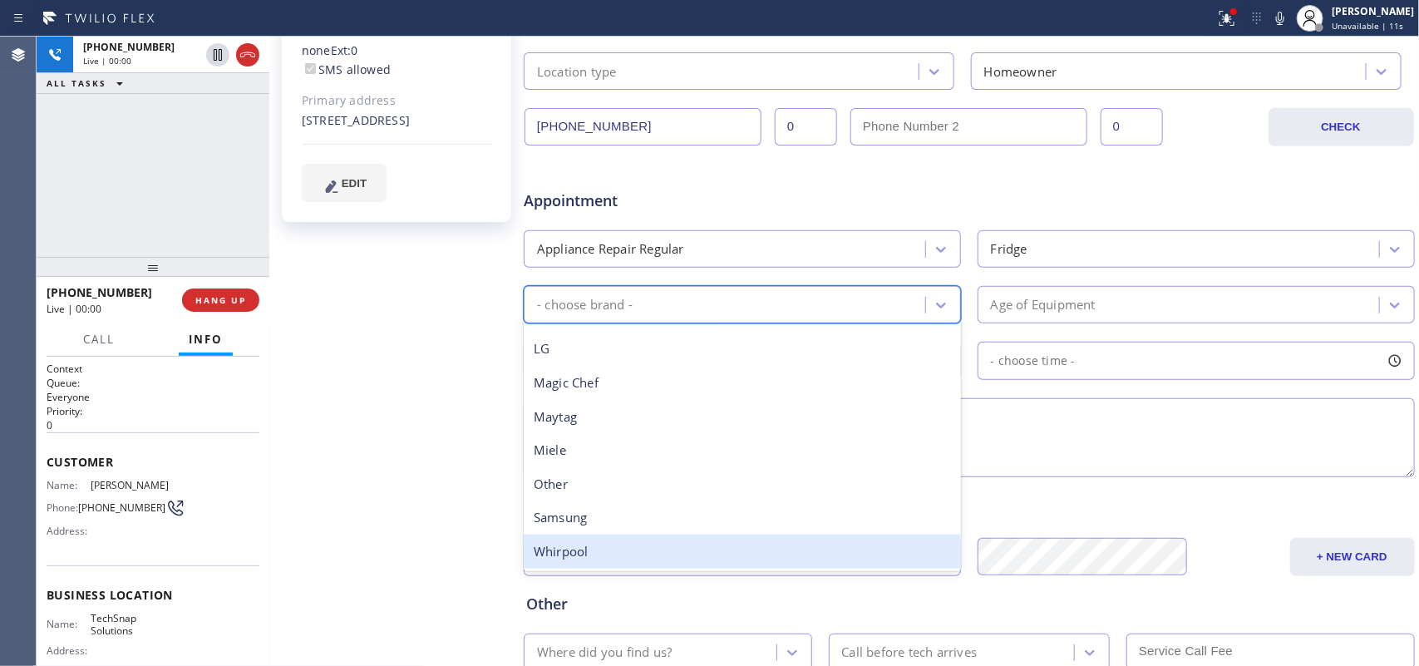
click at [783, 532] on div "Whirpool" at bounding box center [742, 551] width 437 height 34
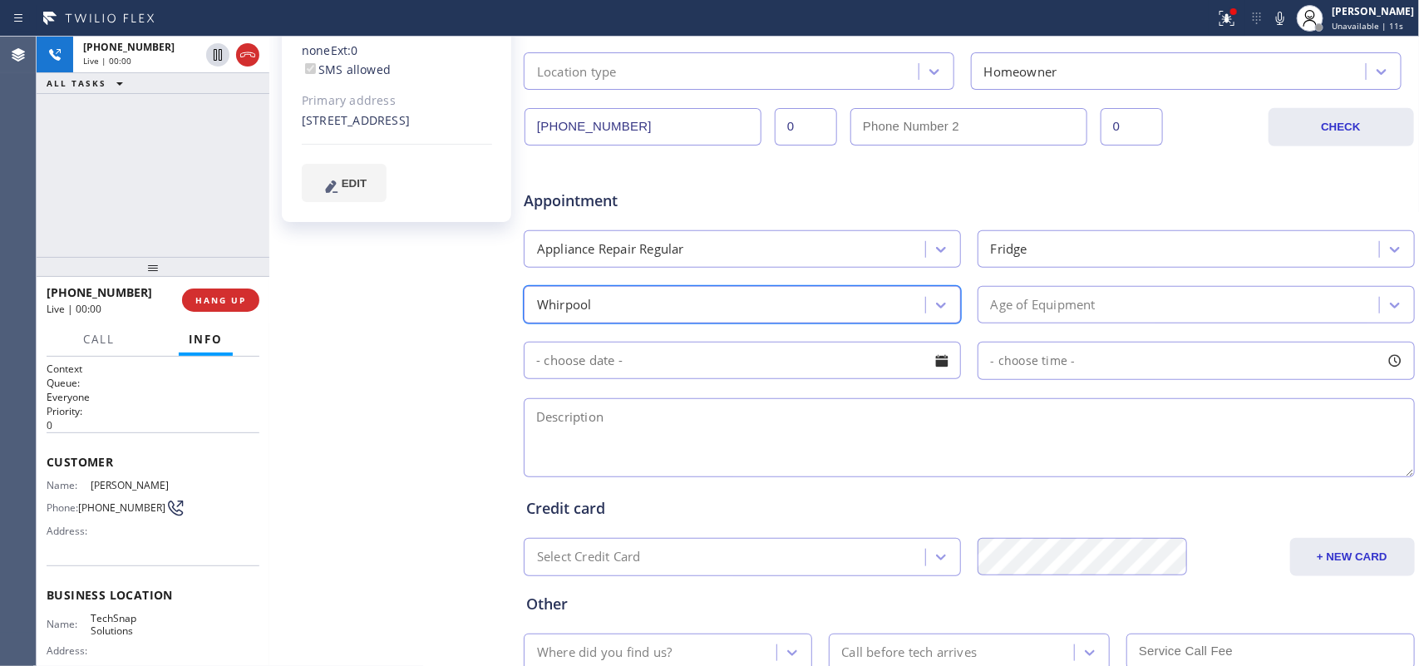
click at [1060, 299] on div "Age of Equipment" at bounding box center [1043, 304] width 105 height 19
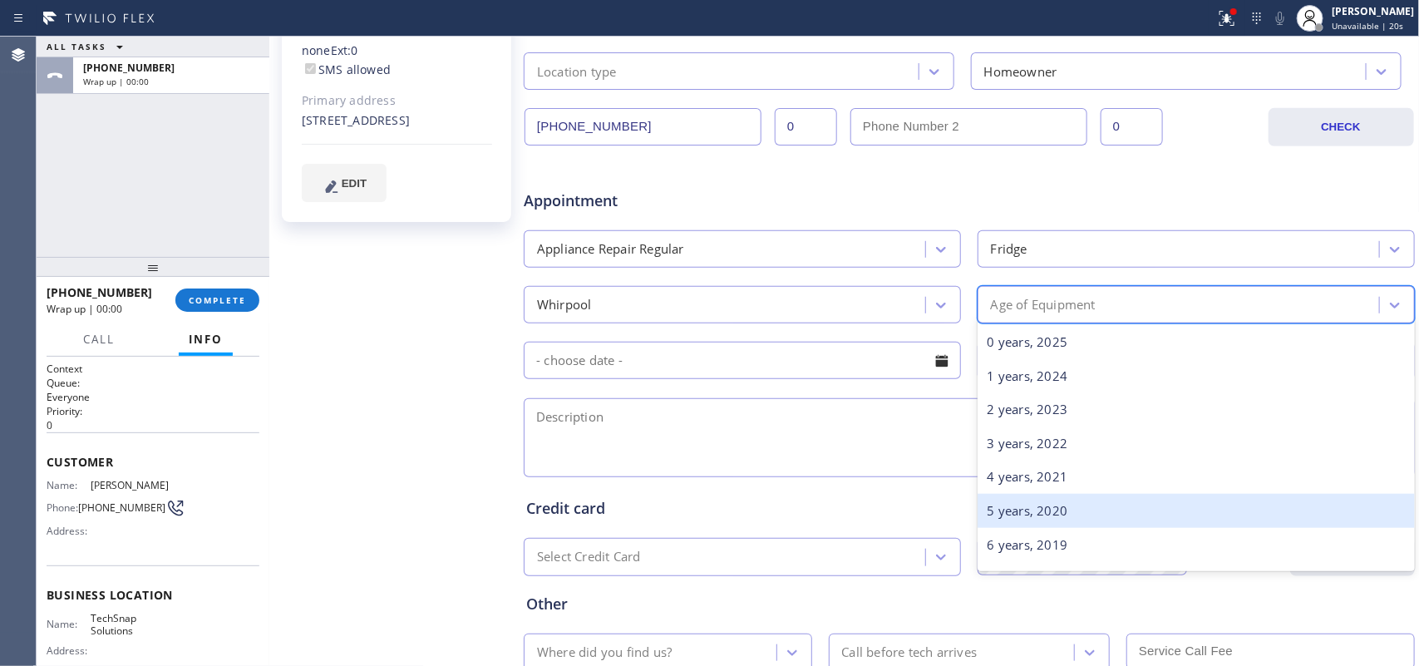
click at [1075, 517] on div "5 years, 2020" at bounding box center [1195, 511] width 437 height 34
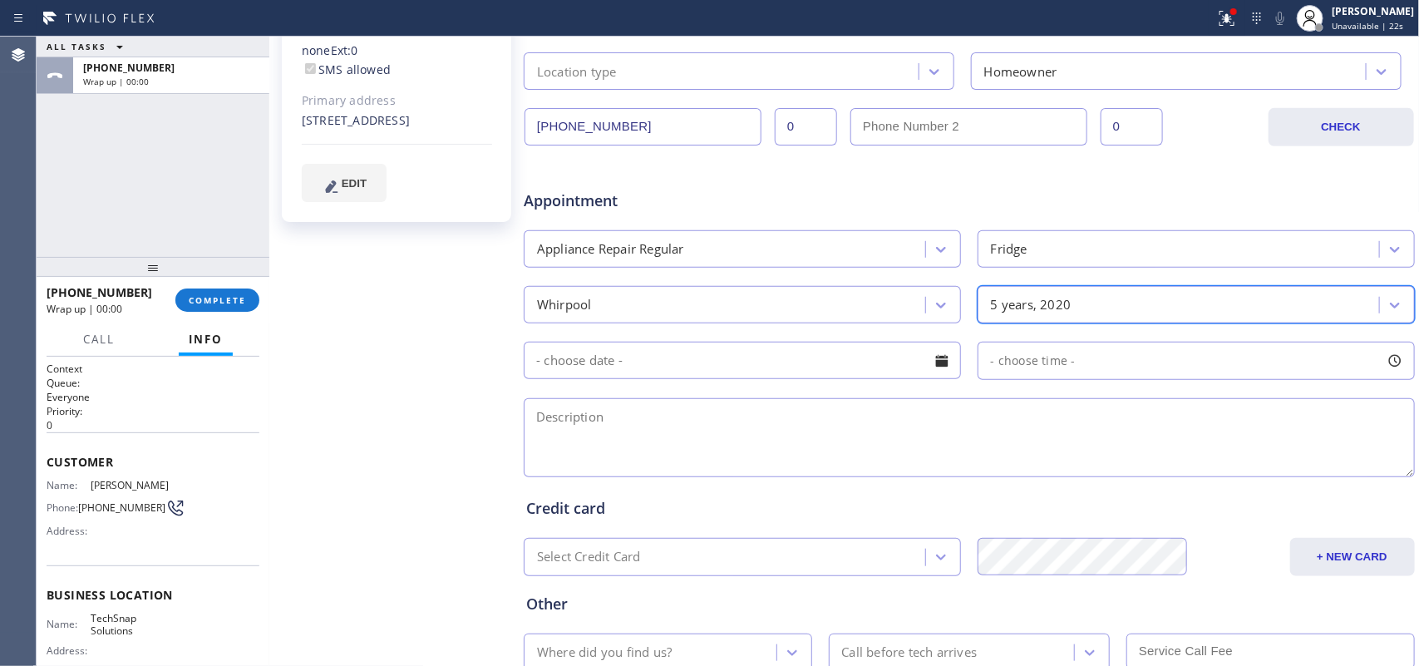
scroll to position [532, 0]
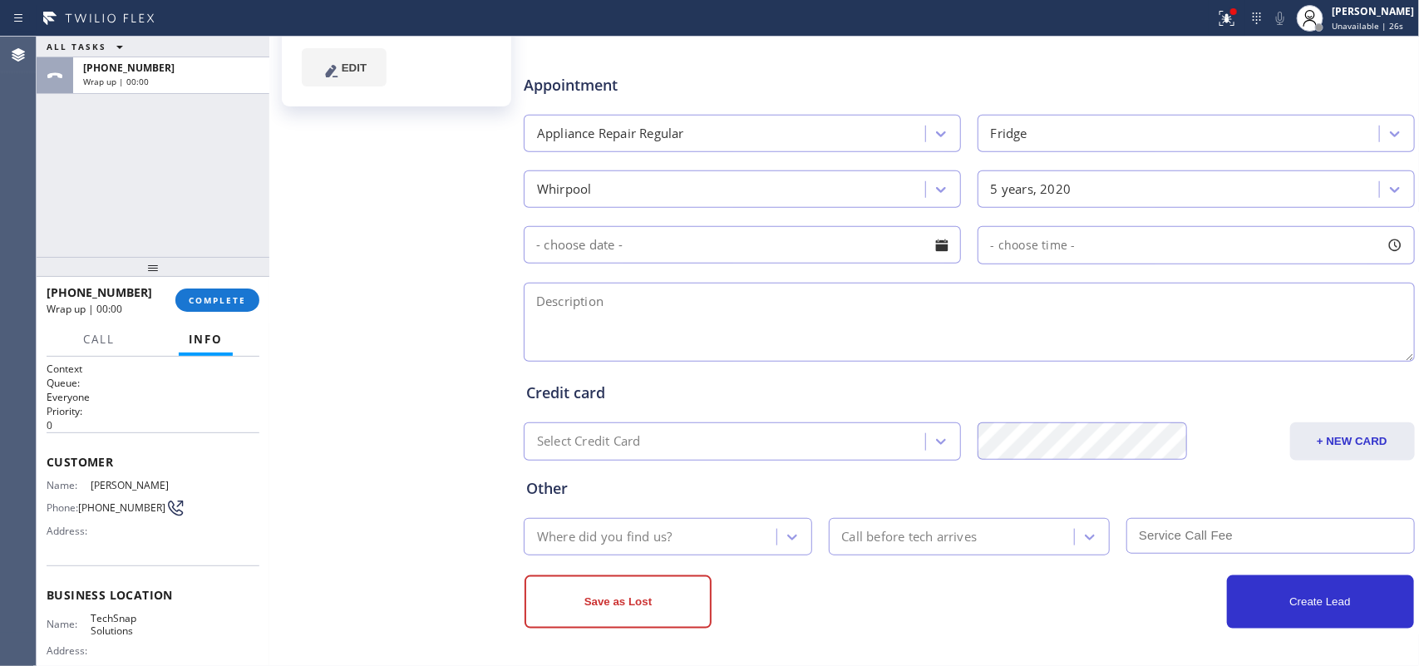
click at [108, 189] on div "ALL TASKS ALL TASKS ACTIVE TASKS TASKS IN WRAP UP +13059702433 Wrap up | 00:00" at bounding box center [153, 147] width 233 height 220
click at [438, 279] on div "April Johnson Since: 20 may 2020 link to CRM copy Email april@vivas.com Emails …" at bounding box center [397, 122] width 249 height 1077
click at [789, 329] on textarea at bounding box center [969, 322] width 891 height 79
paste textarea "Whirlpool FS Fridge/ more than 5 yo/ the ice maker on the fridge is not working"
click at [1058, 303] on textarea "Whirlpool FS Fridge/ more than 5 yo/ the ice maker on the fridge is not working" at bounding box center [969, 322] width 891 height 79
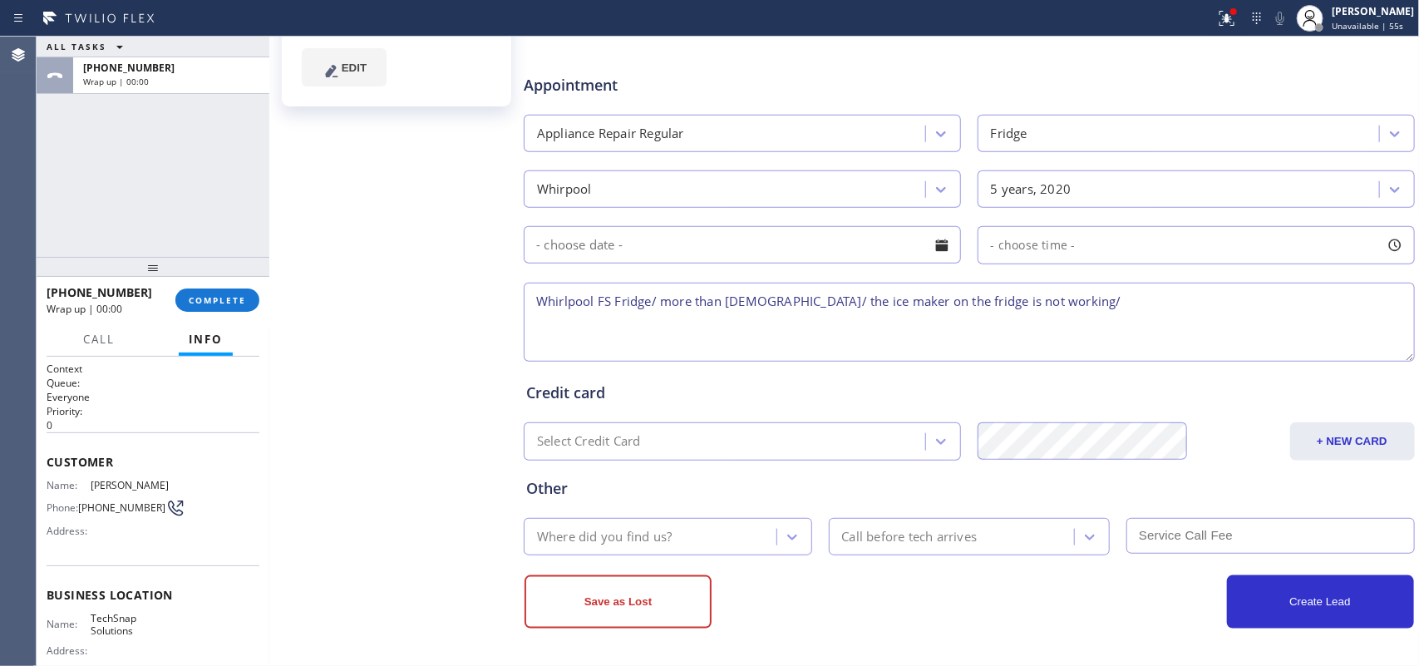
click at [1132, 310] on textarea "Whirlpool FS Fridge/ more than 5 yo/ the ice maker on the fridge is not working/" at bounding box center [969, 322] width 891 height 79
type textarea "Whirlpool FS Fridge/ more than 5 yo/ the ice maker on the fridge is not working…"
click at [681, 530] on div "Where did you find us?" at bounding box center [653, 536] width 248 height 29
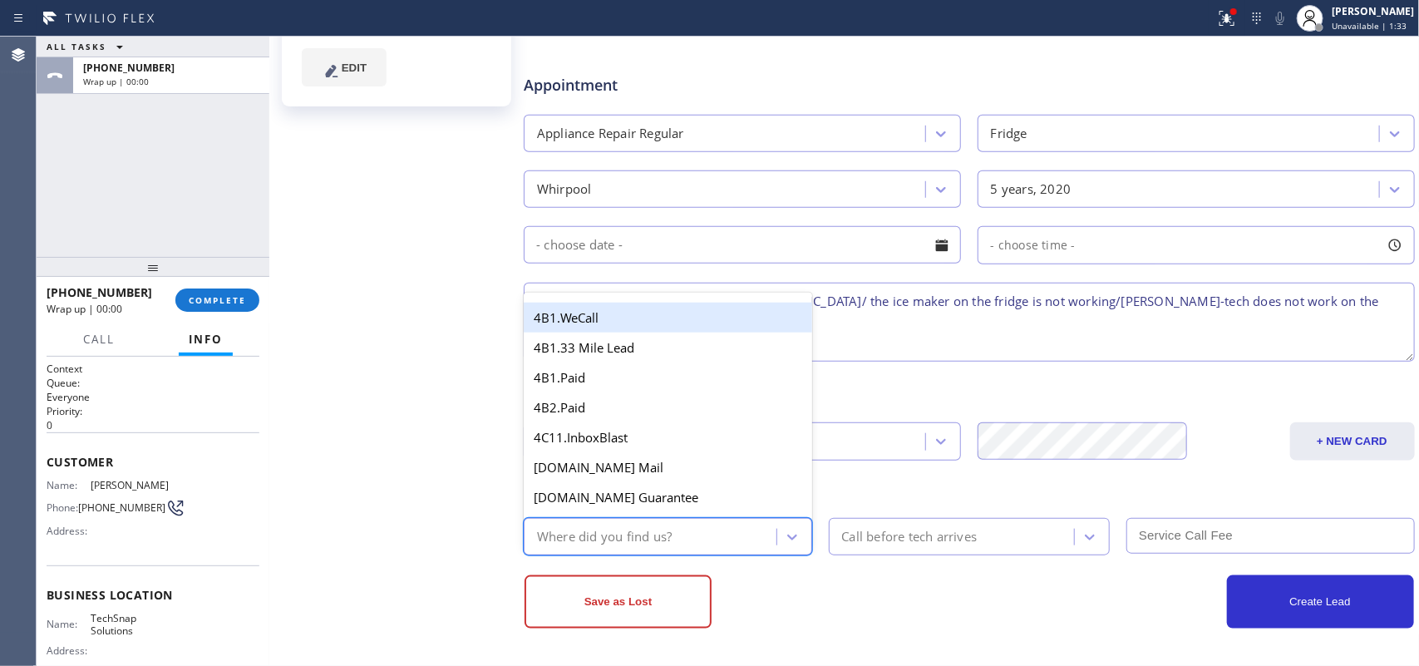
type input "g"
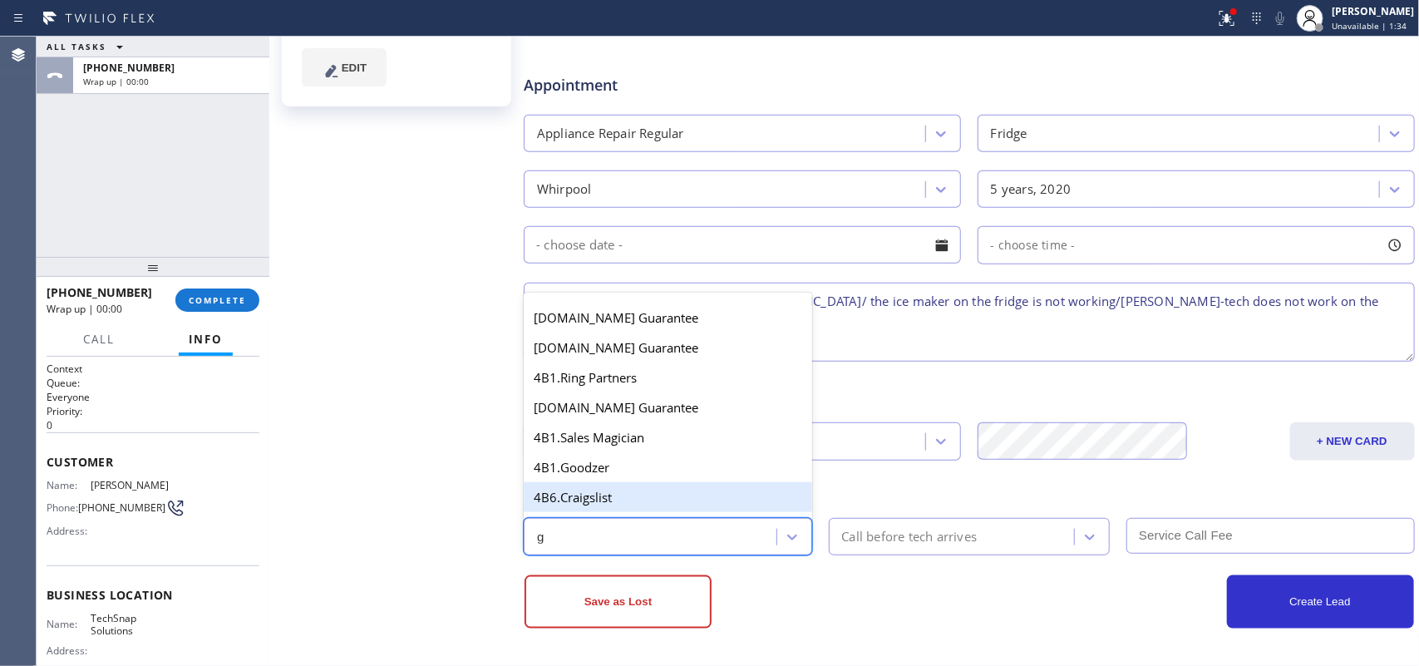
scroll to position [331, 0]
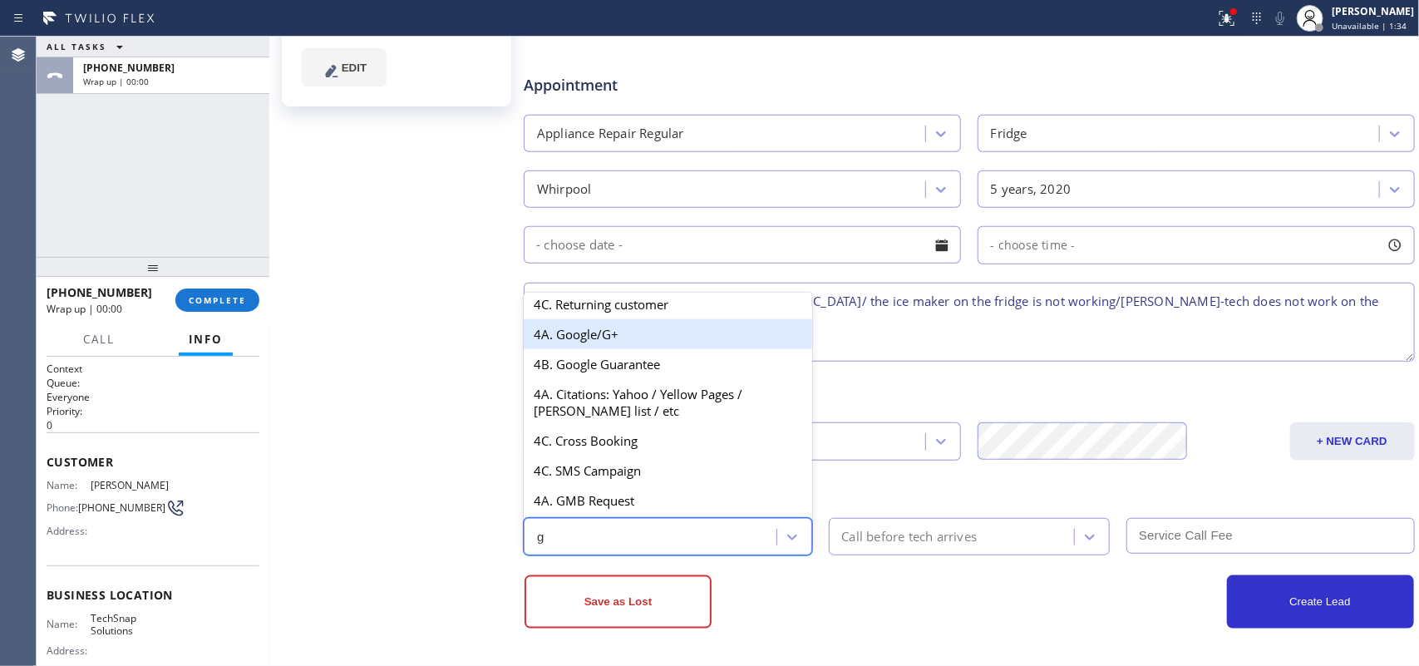
click at [632, 335] on div "4A. Google/G+" at bounding box center [668, 334] width 288 height 30
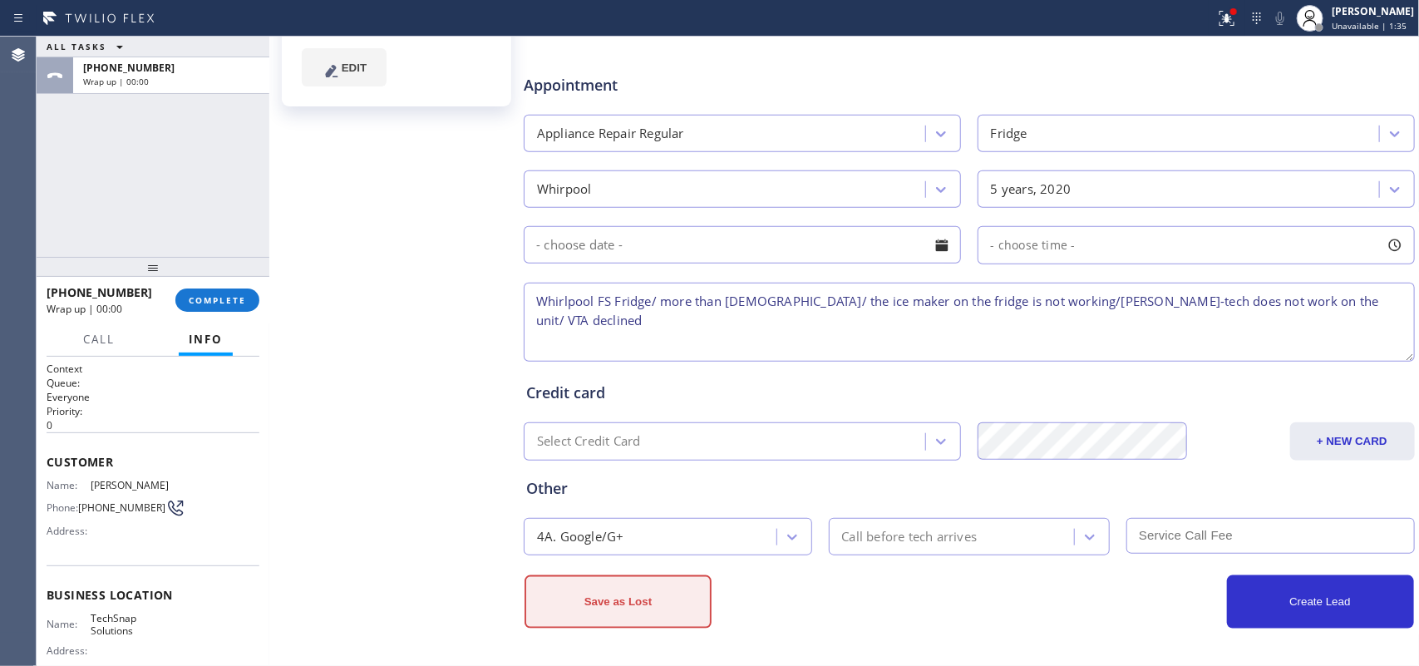
click at [651, 532] on button "Save as Lost" at bounding box center [617, 601] width 187 height 53
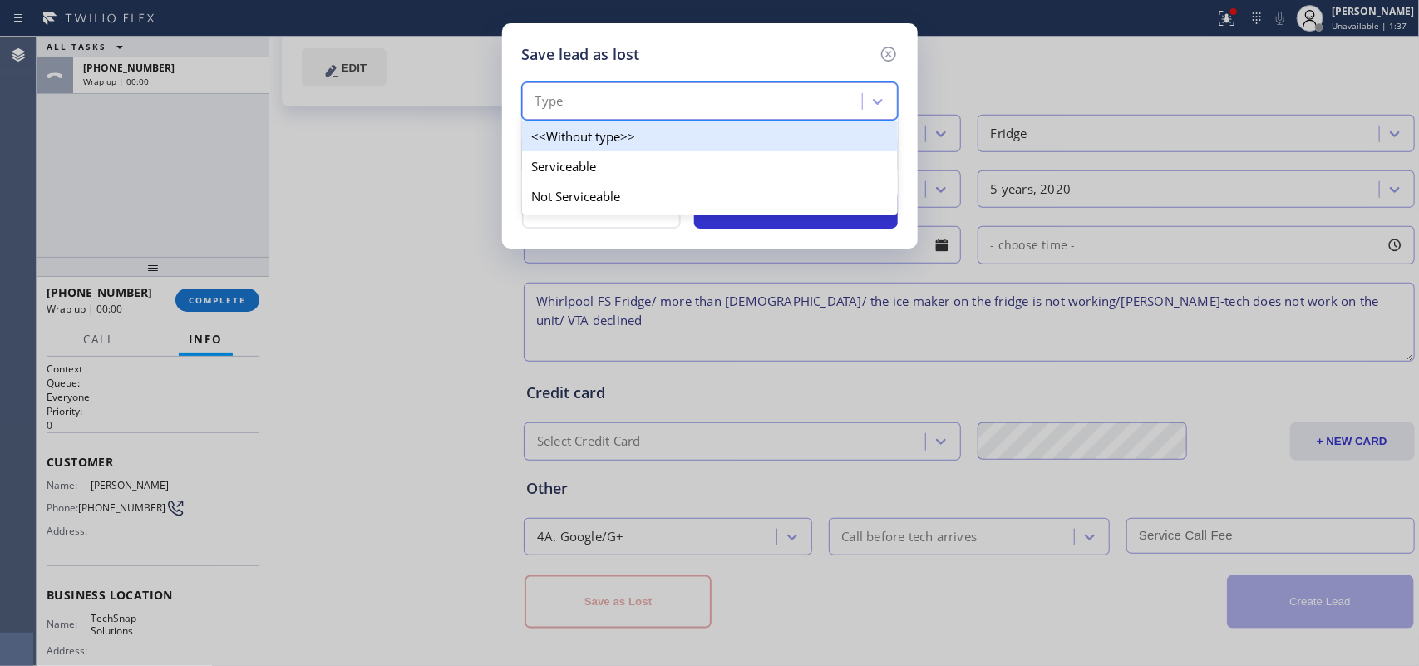
click at [733, 100] on div "Type" at bounding box center [694, 101] width 335 height 29
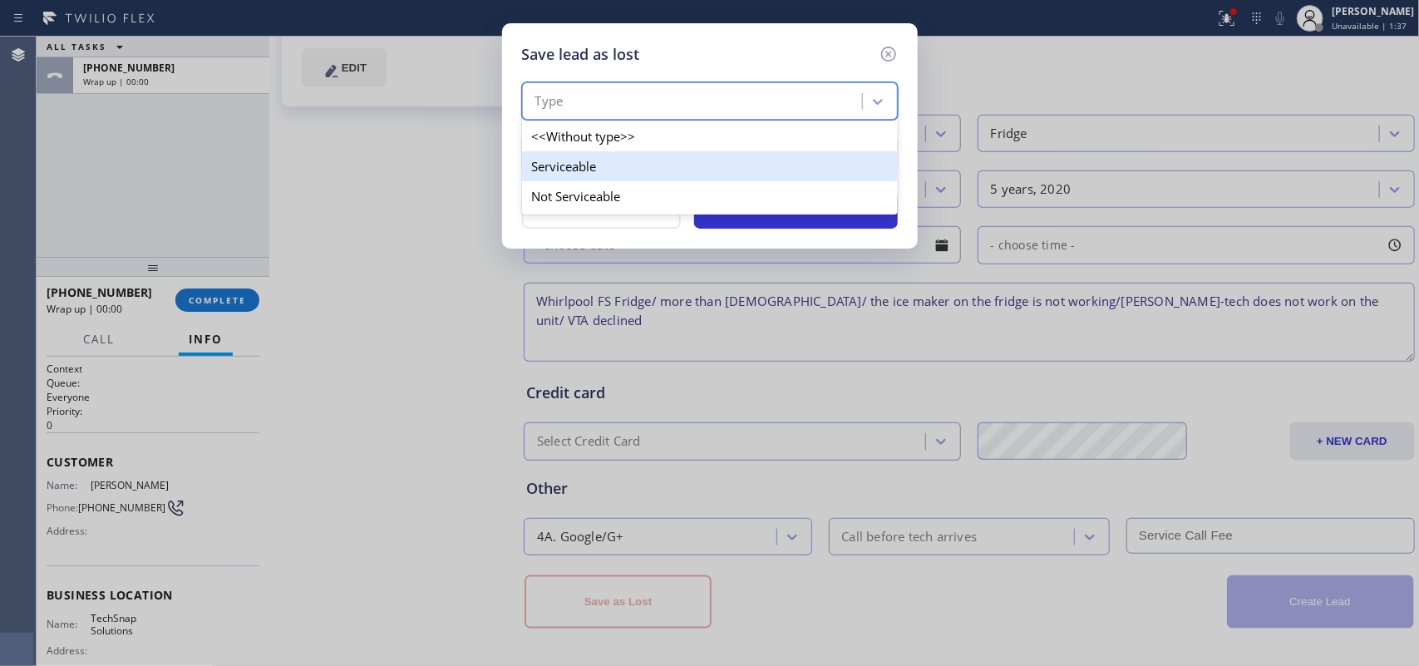
click at [694, 171] on div "Serviceable" at bounding box center [710, 166] width 376 height 30
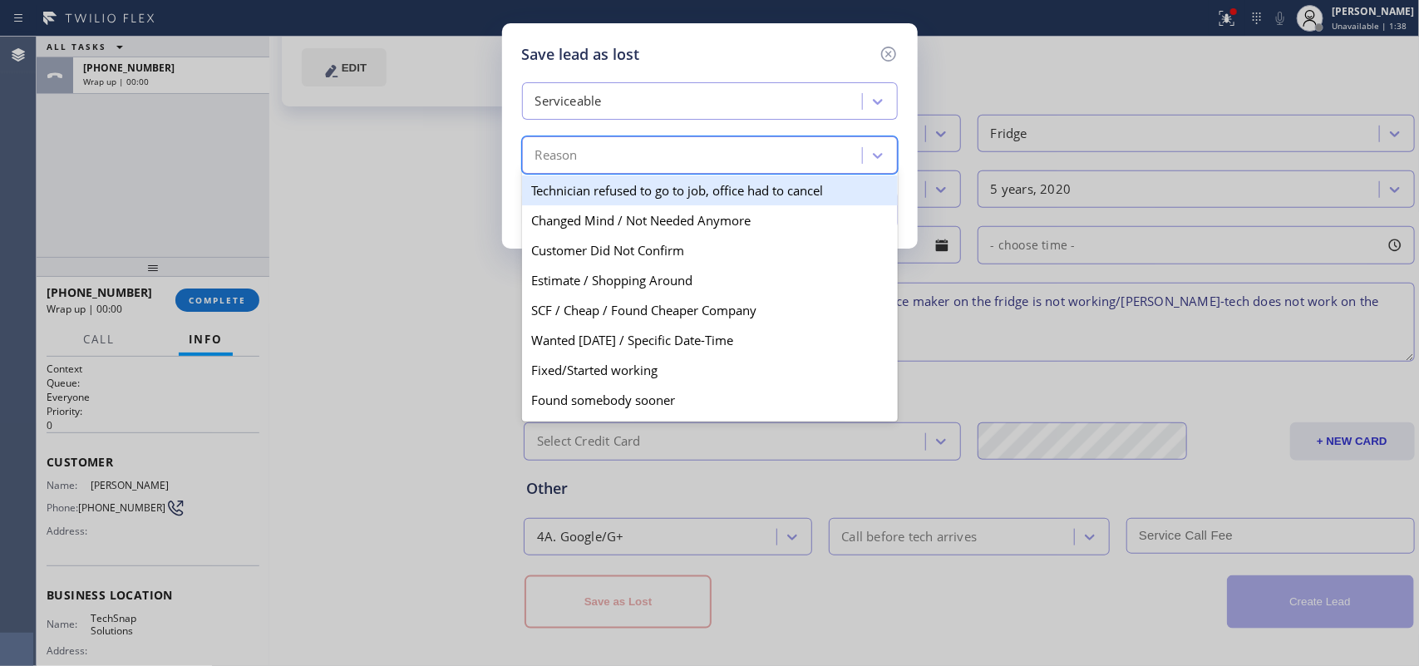
click at [698, 162] on div "Reason" at bounding box center [694, 155] width 335 height 29
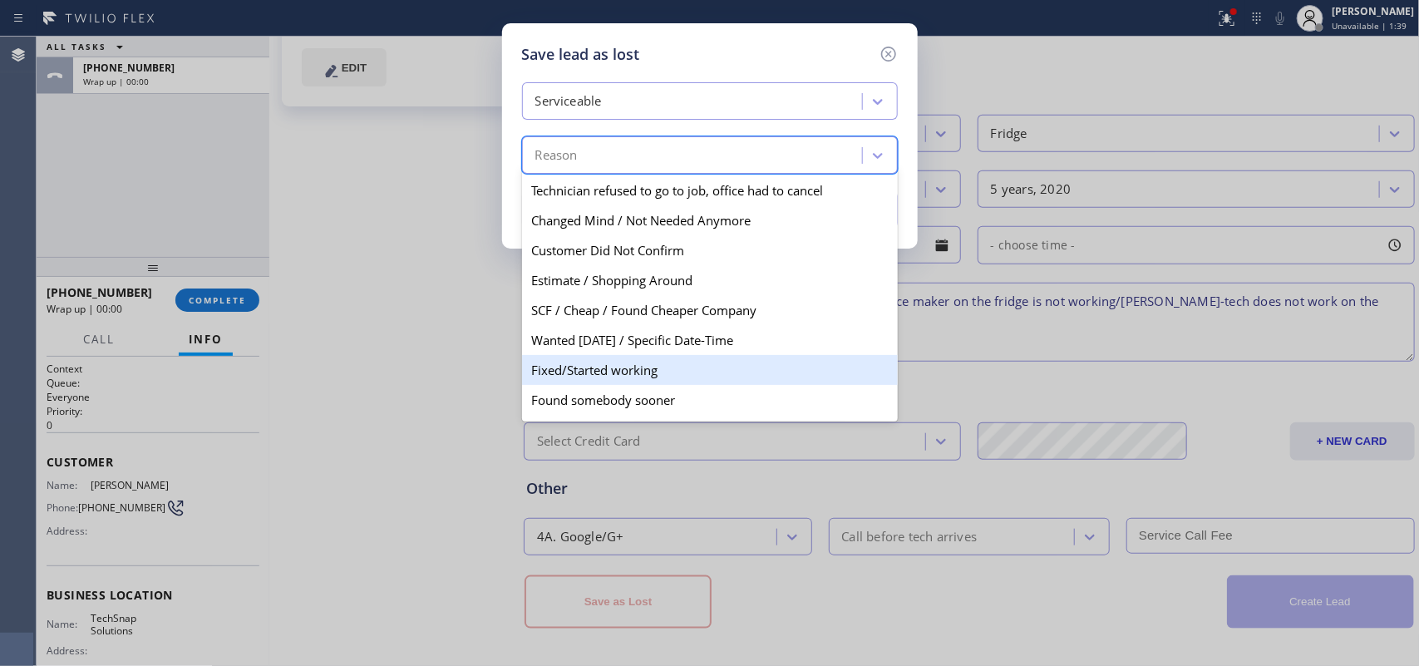
scroll to position [97, 0]
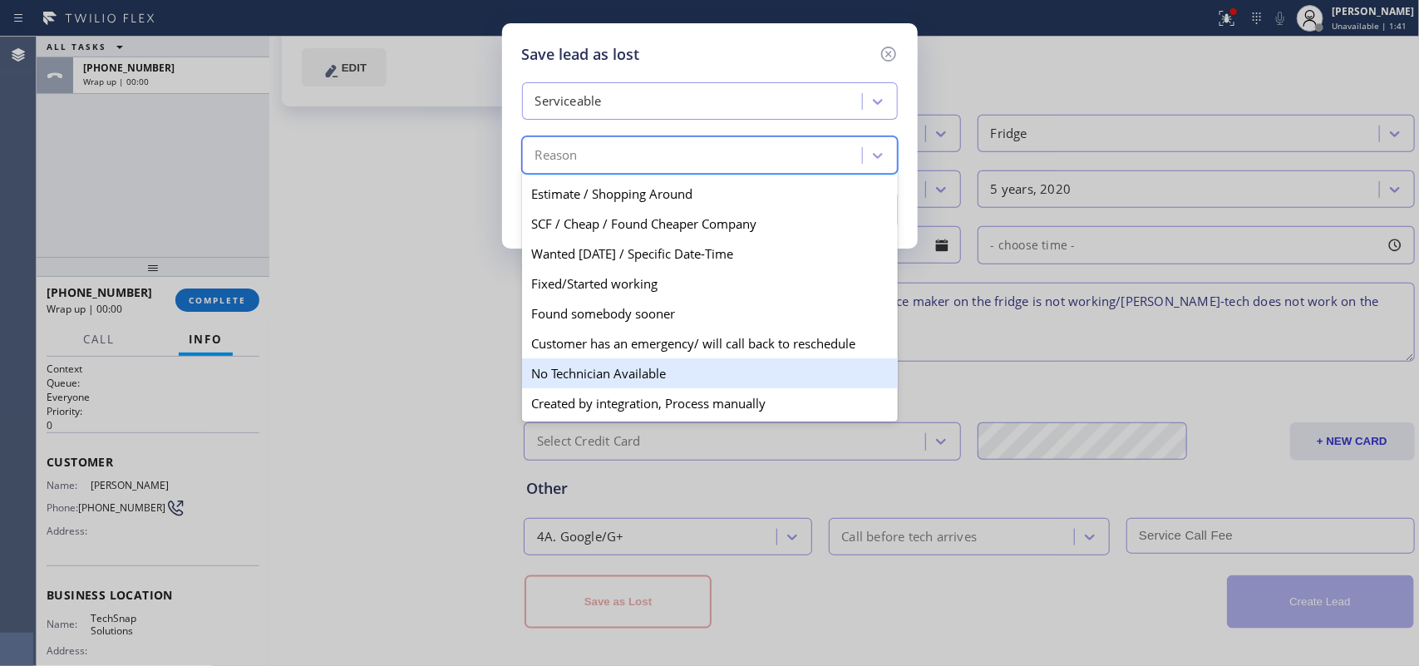
click at [674, 366] on div "No Technician Available" at bounding box center [710, 373] width 376 height 30
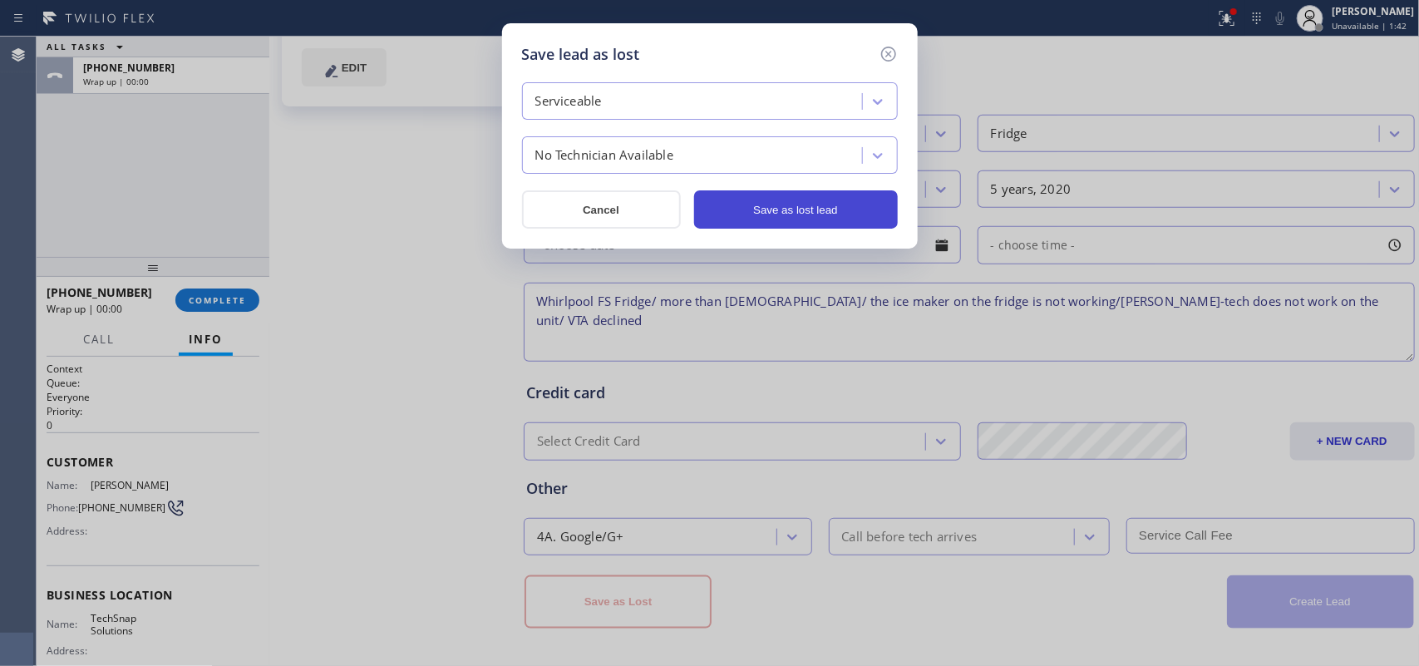
click at [771, 213] on button "Save as lost lead" at bounding box center [796, 209] width 204 height 38
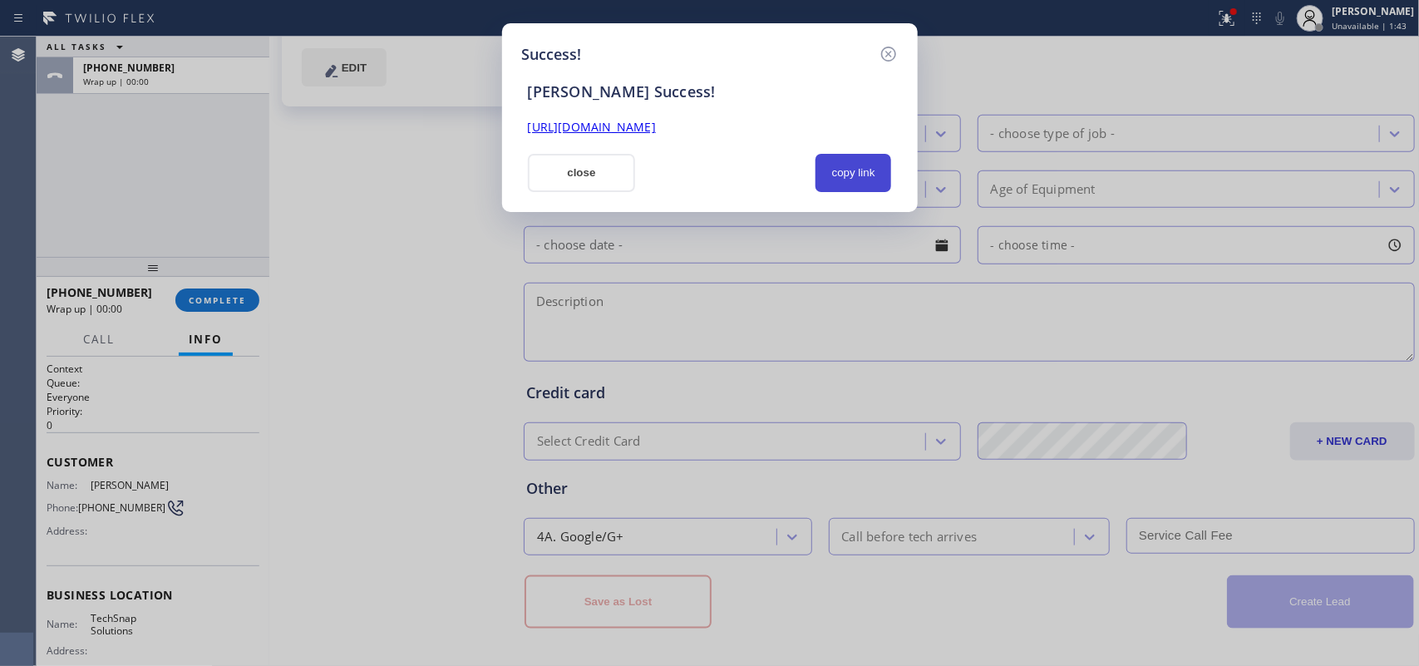
click at [873, 180] on button "copy link" at bounding box center [853, 173] width 76 height 38
click at [656, 126] on link "https://erp.apollosoft.co/customer/765527#portlet_lead" at bounding box center [592, 127] width 128 height 16
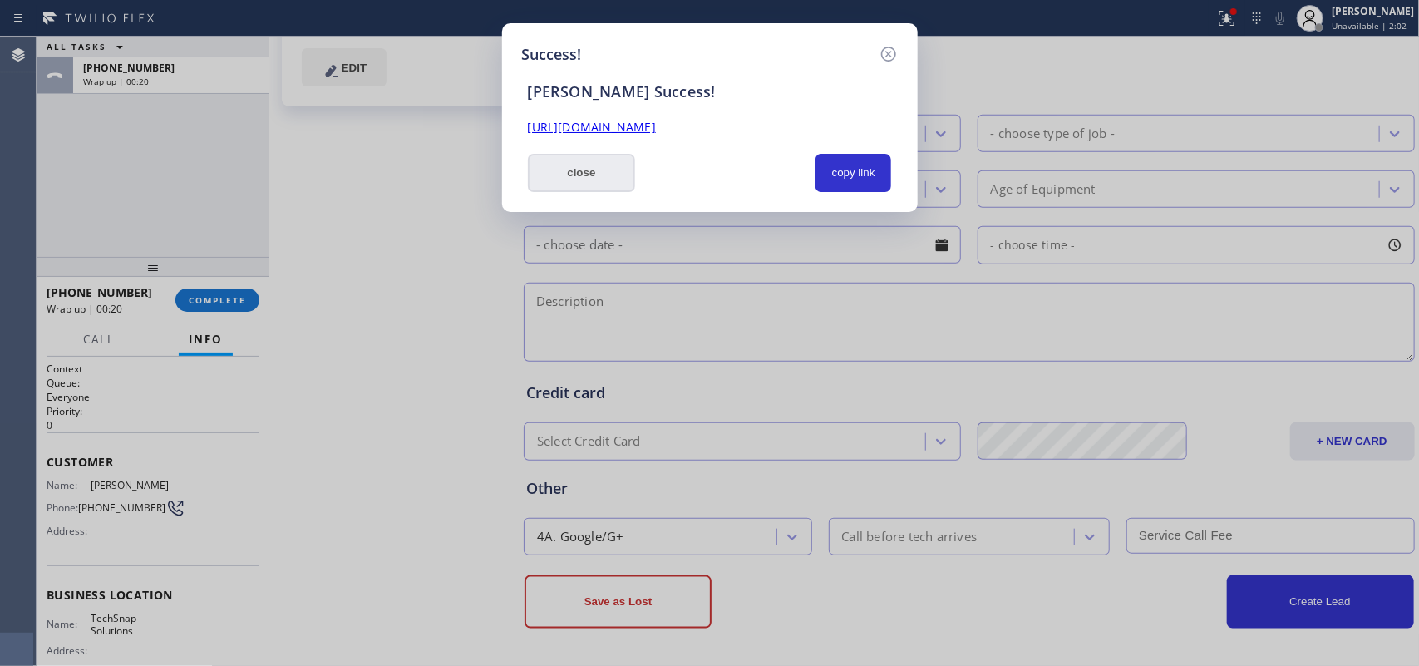
click at [596, 185] on button "close" at bounding box center [582, 173] width 108 height 38
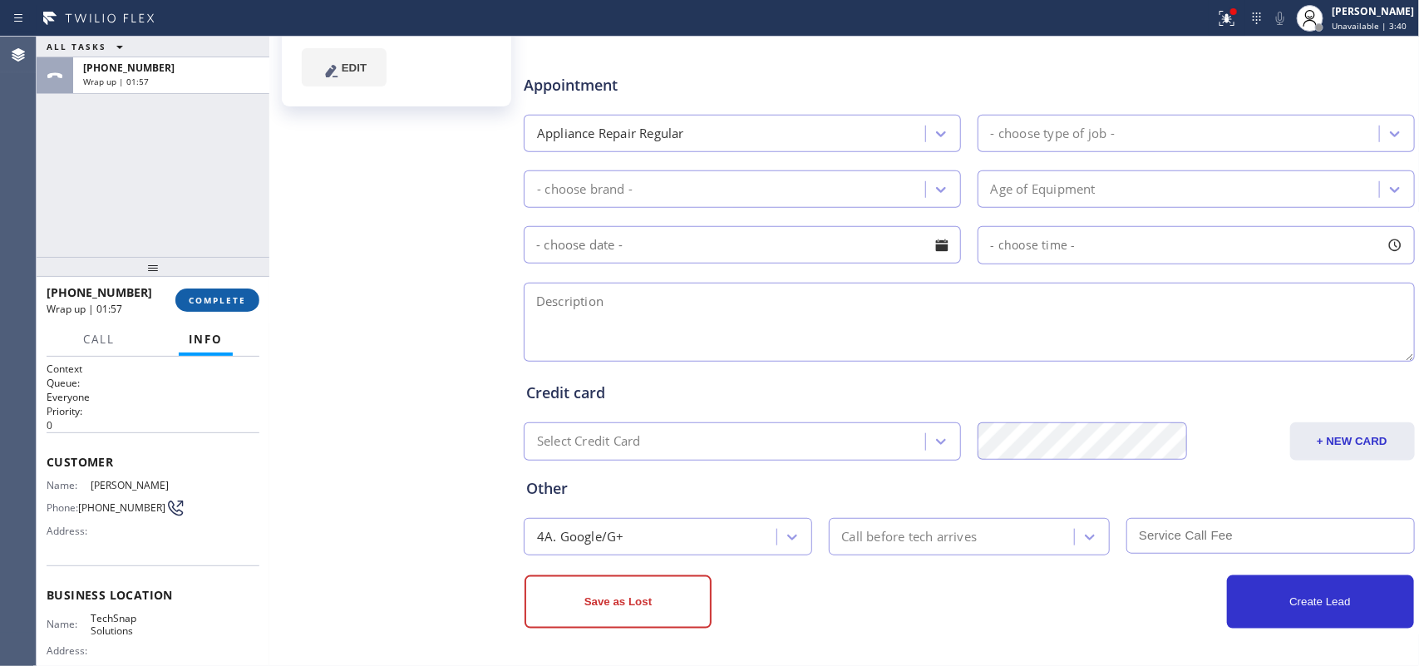
click at [229, 288] on button "COMPLETE" at bounding box center [217, 299] width 84 height 23
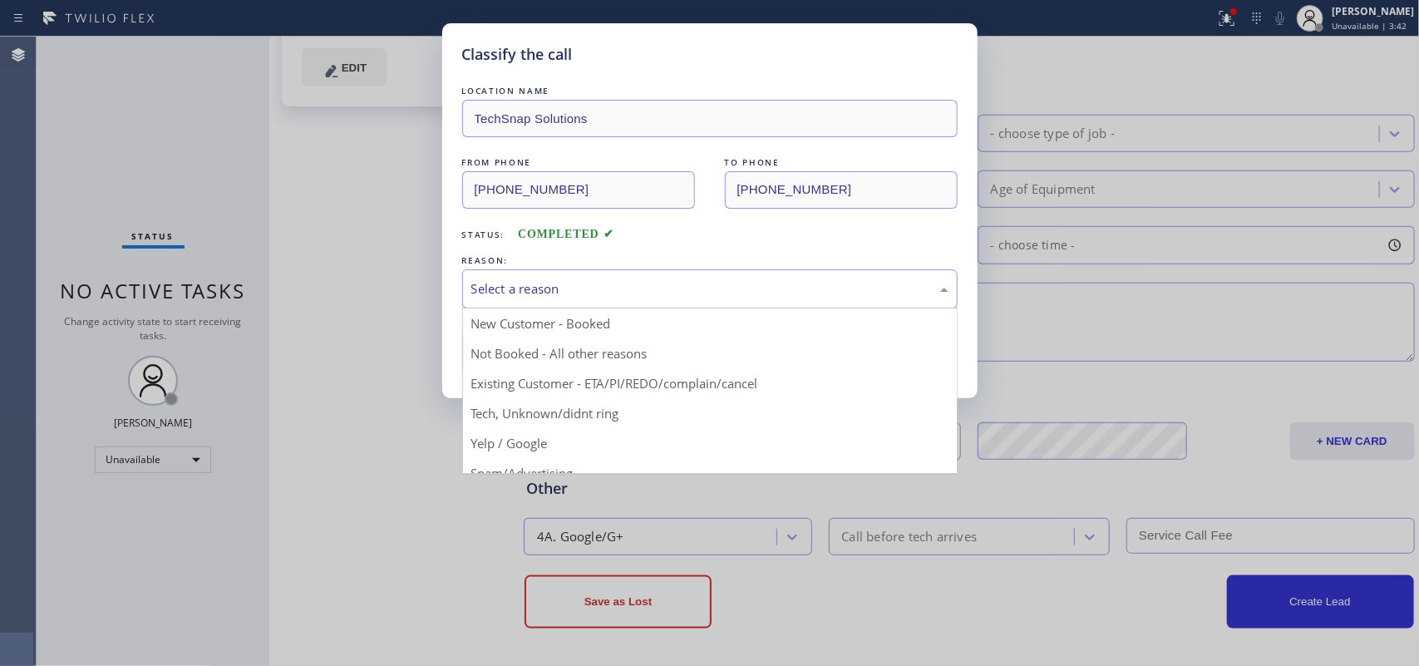
click at [703, 298] on div "Select a reason" at bounding box center [709, 288] width 477 height 19
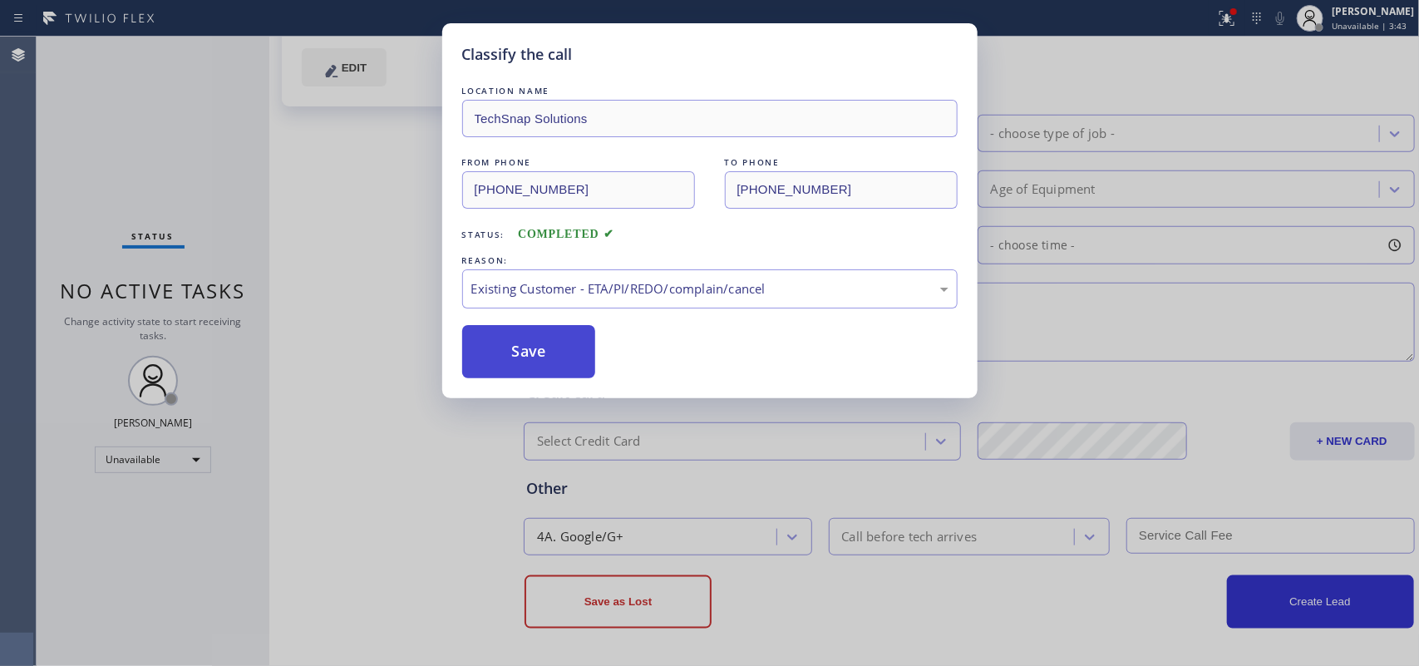
click at [548, 355] on button "Save" at bounding box center [529, 351] width 134 height 53
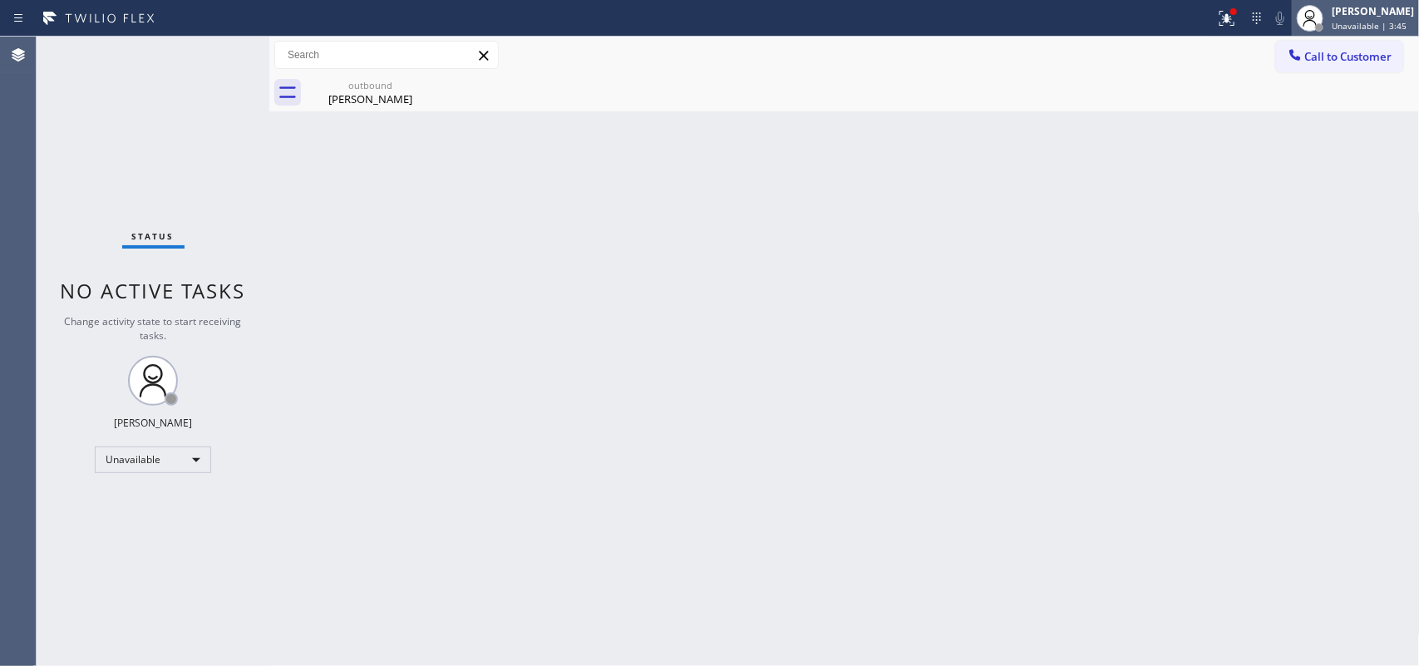
click at [1134, 17] on div "Leah Cabrera" at bounding box center [1372, 11] width 82 height 14
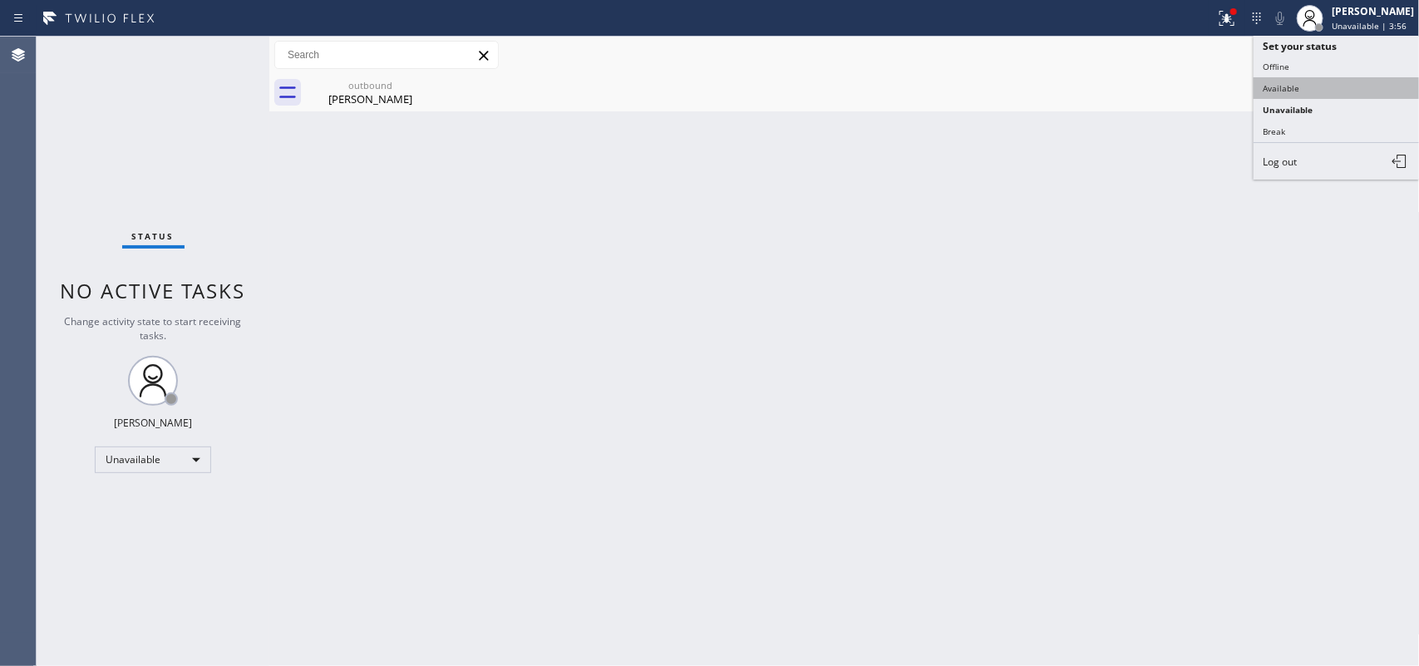
click at [1134, 89] on button "Available" at bounding box center [1336, 88] width 166 height 22
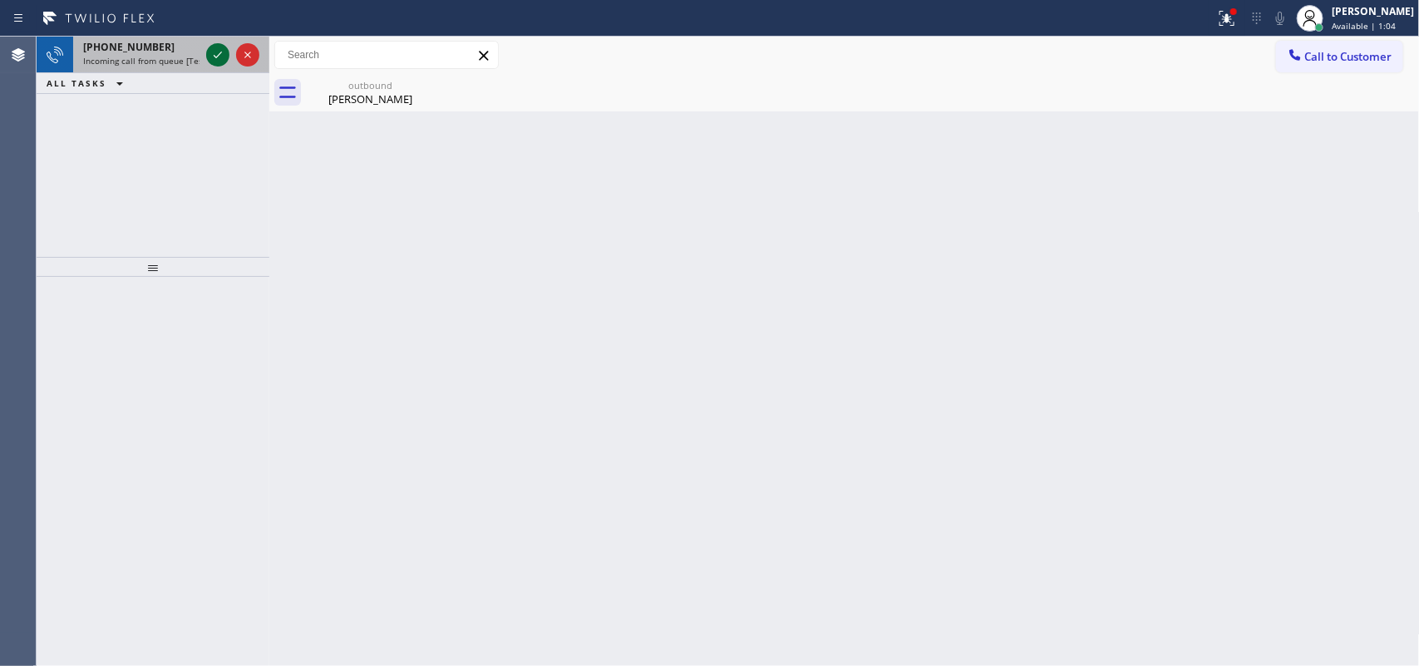
click at [214, 56] on icon at bounding box center [218, 55] width 20 height 20
click at [221, 47] on icon at bounding box center [218, 55] width 20 height 20
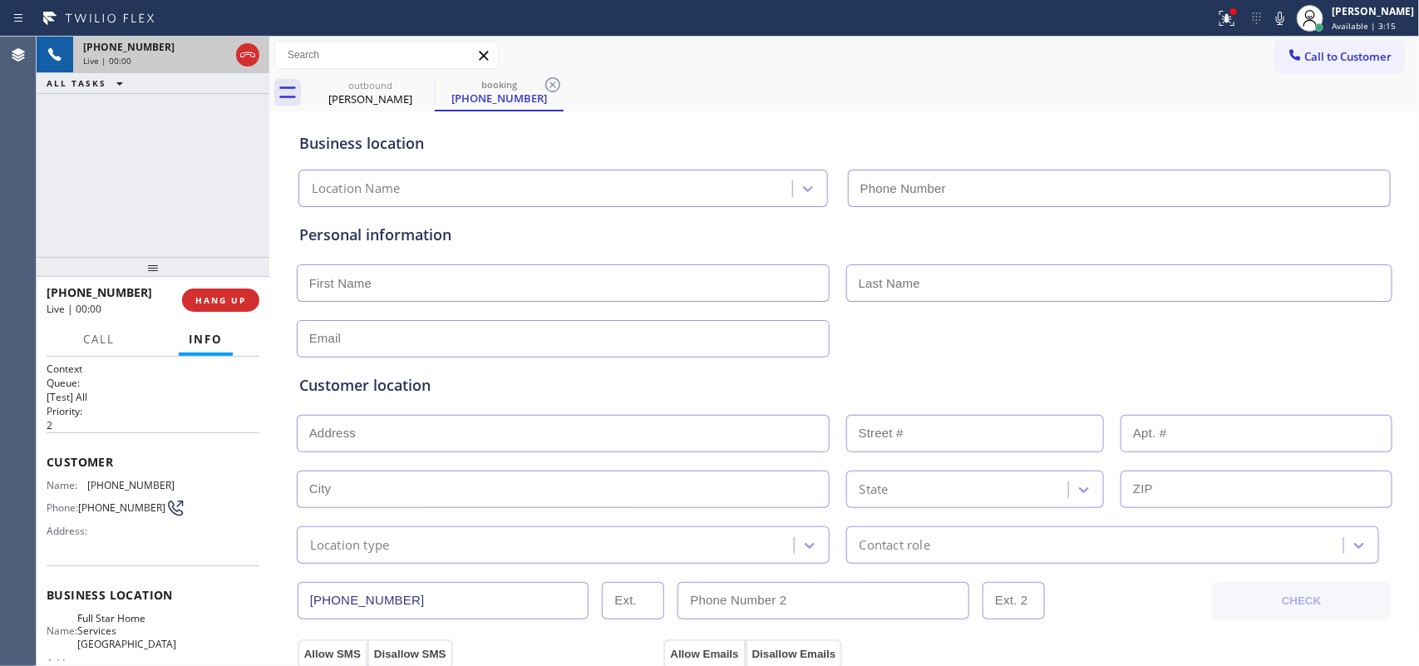
type input "(516) 788-5767"
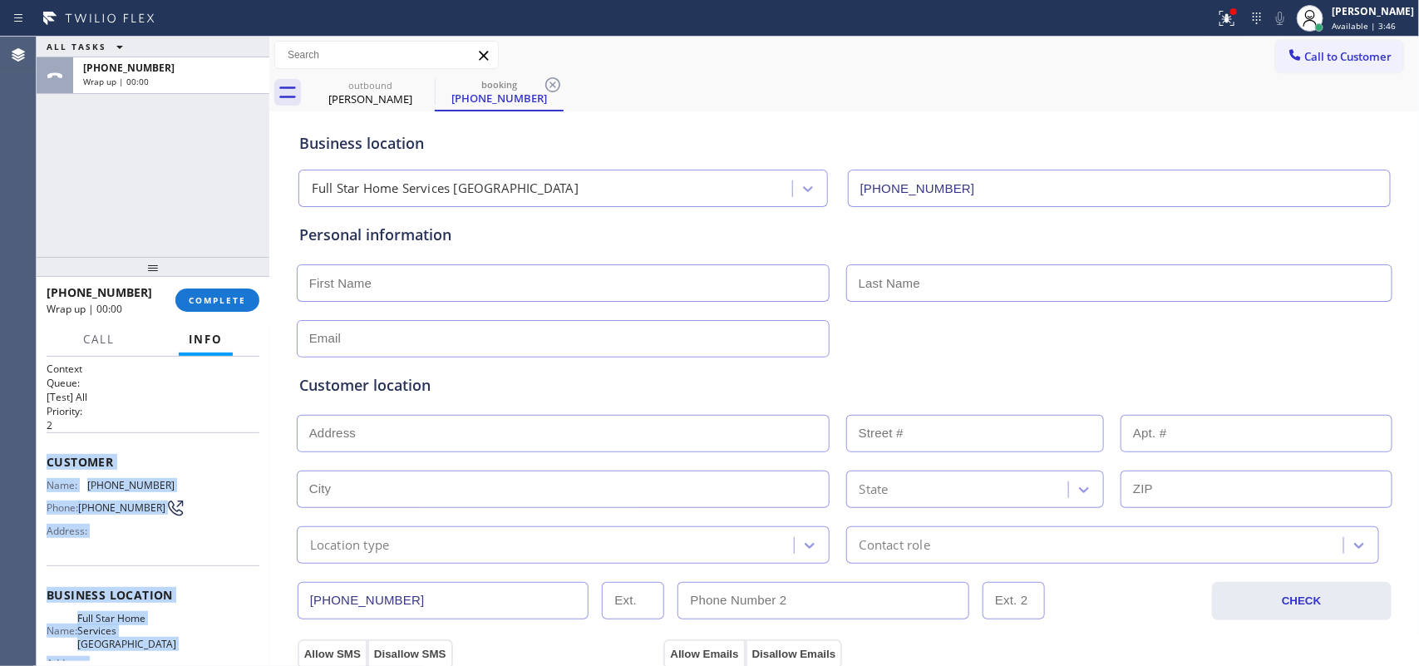
drag, startPoint x: 169, startPoint y: 500, endPoint x: 50, endPoint y: 458, distance: 126.2
click at [50, 458] on div "Context Queue: [Test] All Priority: 2 Customer Name: (516) 253-8360 Phone: (516…" at bounding box center [153, 602] width 213 height 481
copy div "Customer Name: (516) 253-8360 Phone: (516) 253-8360 Address: Business location …"
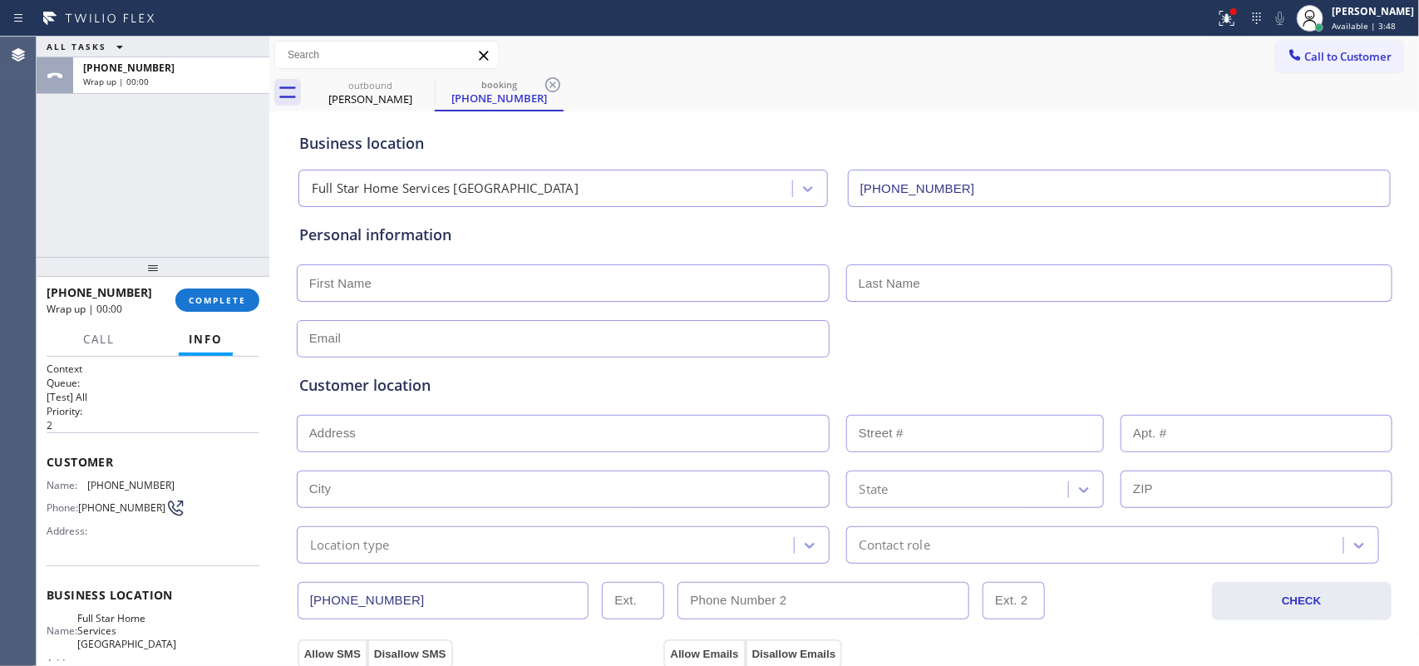
click at [116, 159] on div "ALL TASKS ALL TASKS ACTIVE TASKS TASKS IN WRAP UP +15162538360 Wrap up | 00:00" at bounding box center [153, 147] width 233 height 220
click at [243, 303] on span "COMPLETE" at bounding box center [217, 300] width 57 height 12
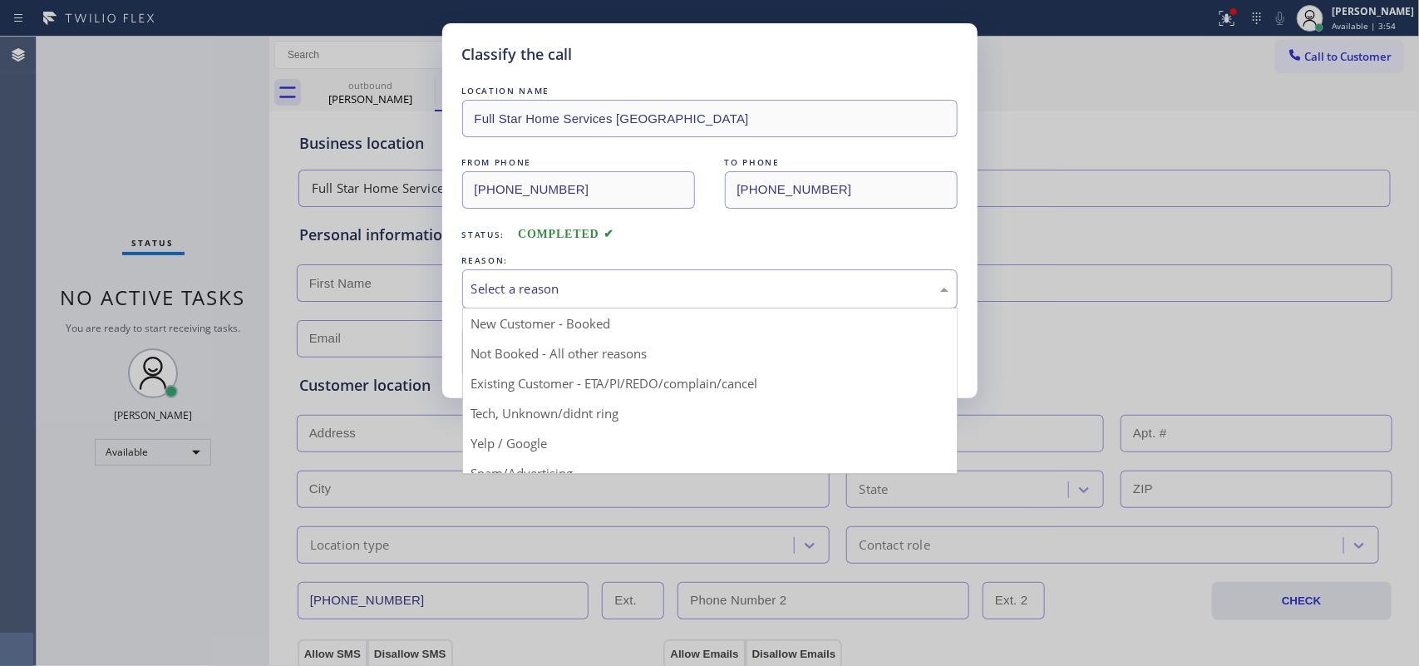
click at [653, 292] on div "Select a reason" at bounding box center [709, 288] width 477 height 19
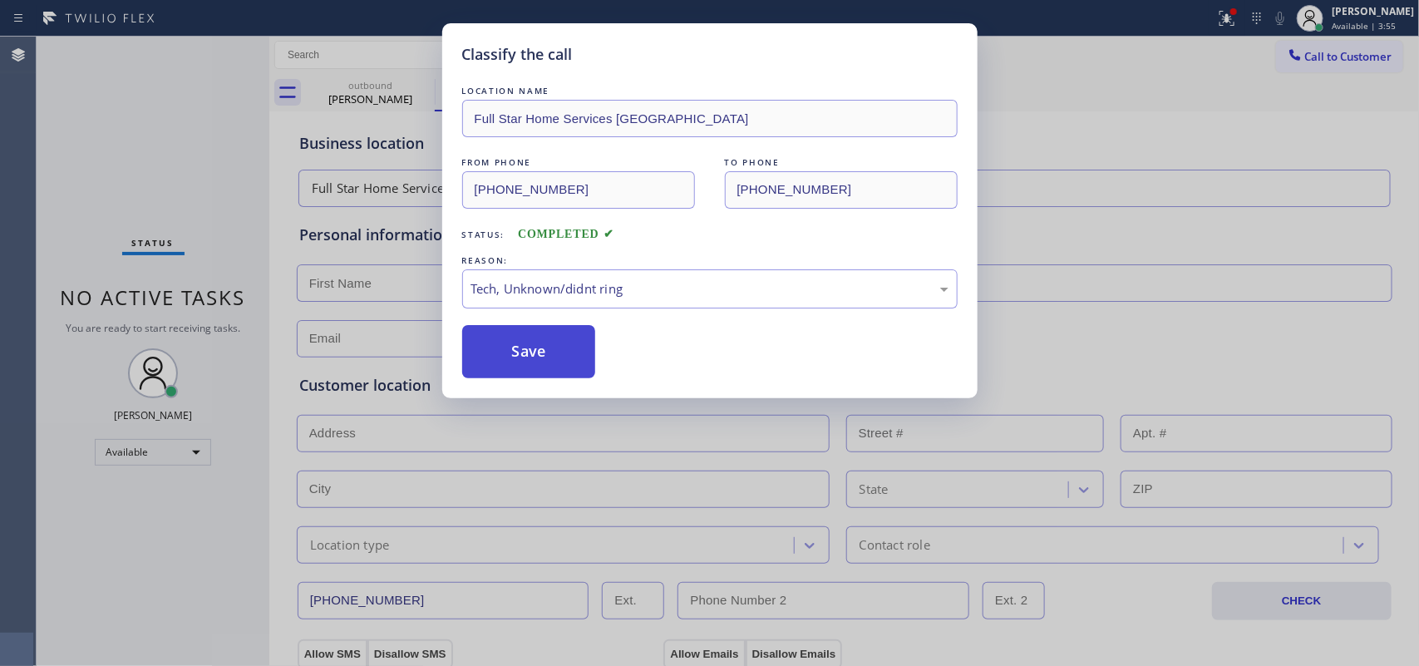
click at [562, 360] on button "Save" at bounding box center [529, 351] width 134 height 53
type input "(786) 474-9718"
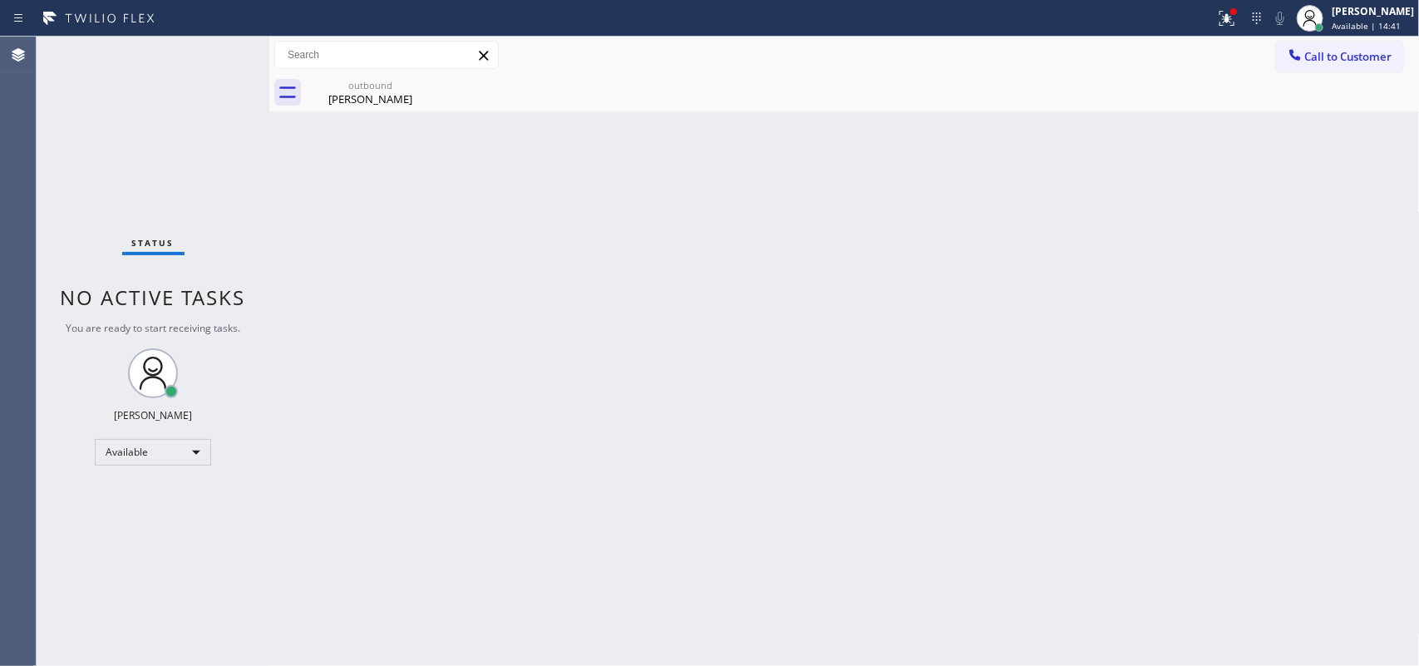
click at [562, 332] on div "Back to Dashboard Change Sender ID Customers Technicians Select a contact Outbo…" at bounding box center [844, 351] width 1150 height 629
drag, startPoint x: 756, startPoint y: 337, endPoint x: 624, endPoint y: 298, distance: 137.8
click at [756, 337] on div "Back to Dashboard Change Sender ID Customers Technicians Select a contact Outbo…" at bounding box center [844, 351] width 1150 height 629
click at [1134, 30] on span "Available | 45:40" at bounding box center [1365, 26] width 69 height 12
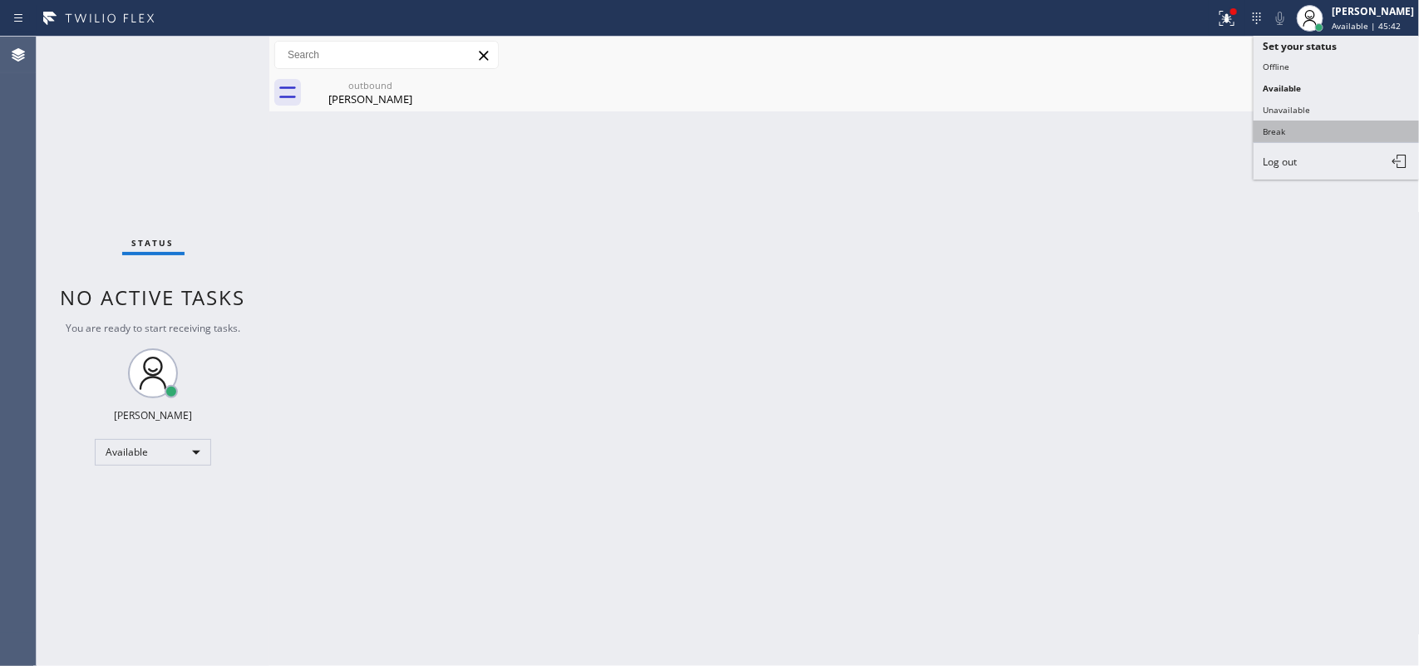
click at [1134, 121] on button "Break" at bounding box center [1336, 132] width 166 height 22
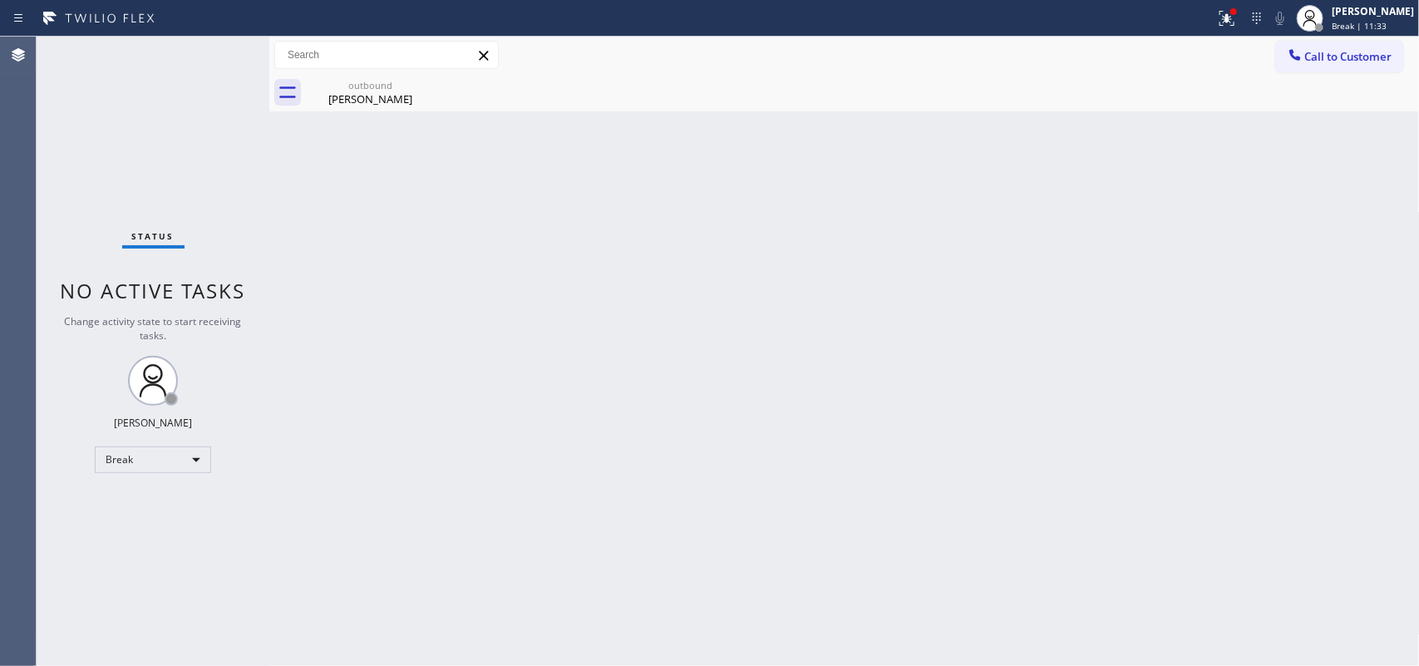
click at [524, 274] on div "Back to Dashboard Change Sender ID Customers Technicians Select a contact Outbo…" at bounding box center [844, 351] width 1150 height 629
click at [1134, 23] on span "Break | 13:09" at bounding box center [1358, 26] width 55 height 12
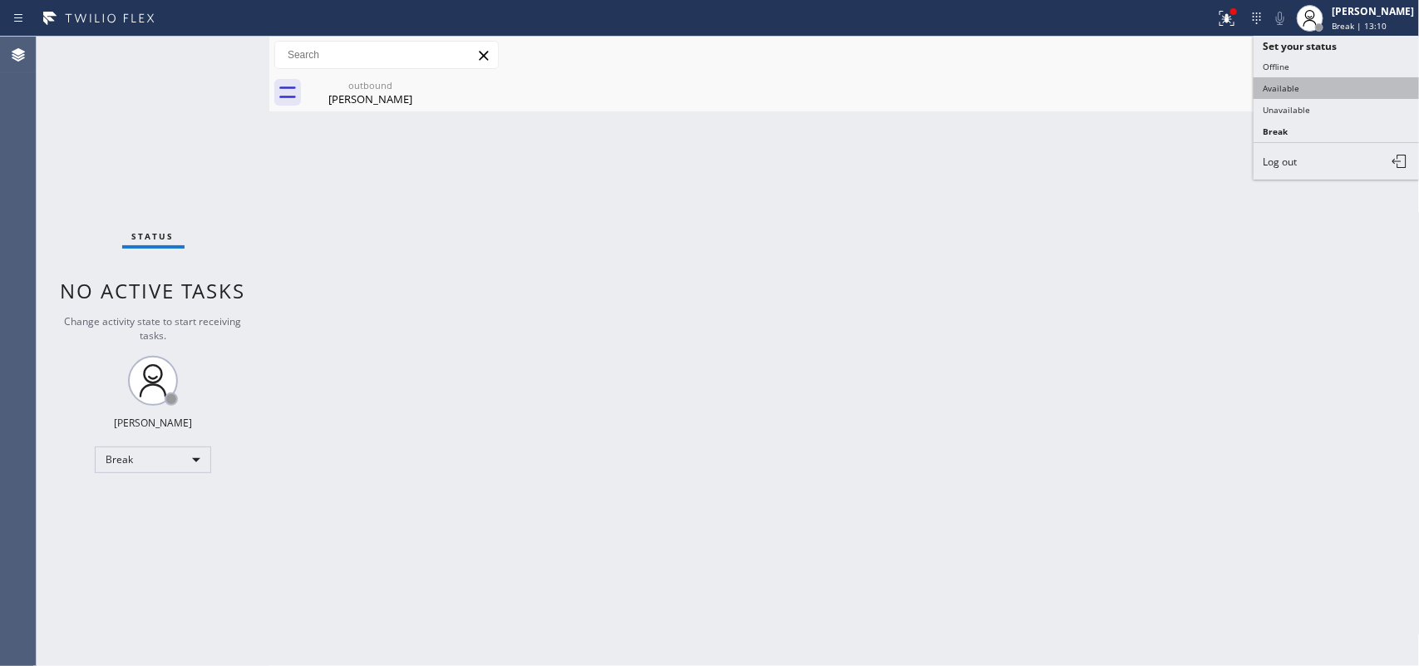
click at [1134, 96] on button "Available" at bounding box center [1336, 88] width 166 height 22
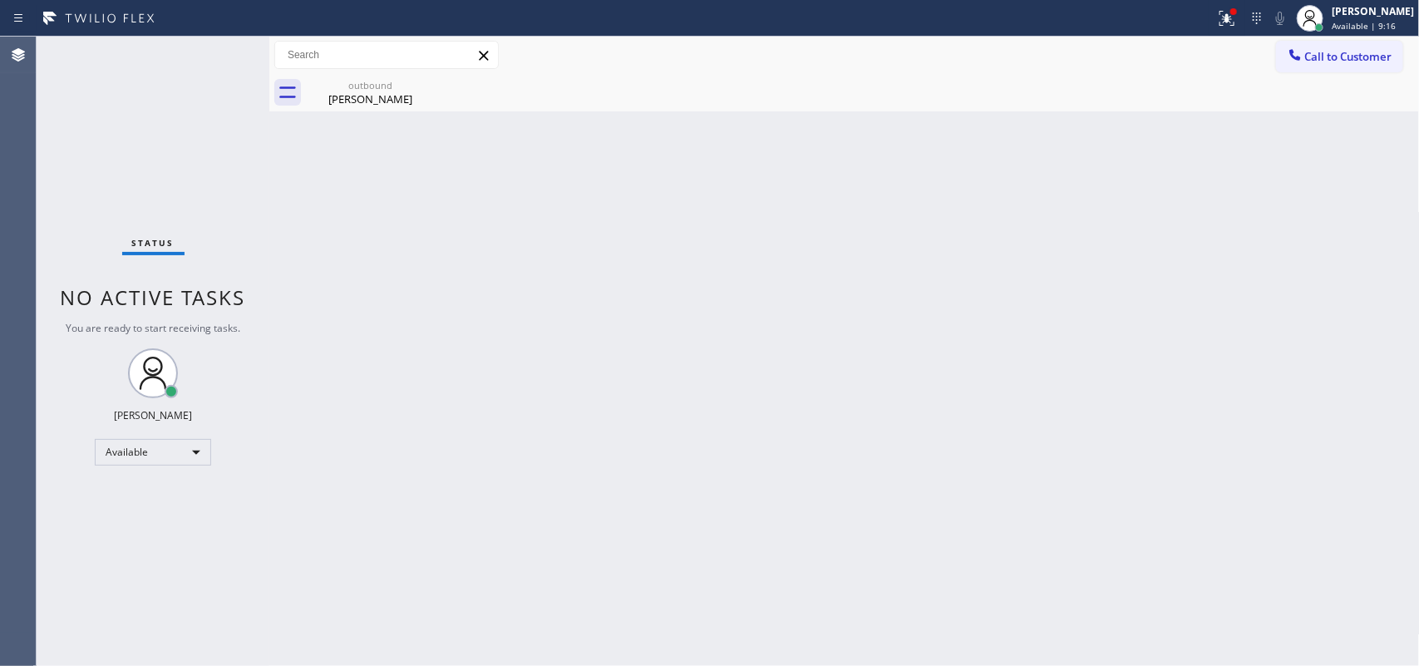
click at [405, 306] on div "Back to Dashboard Change Sender ID Customers Technicians Select a contact Outbo…" at bounding box center [844, 351] width 1150 height 629
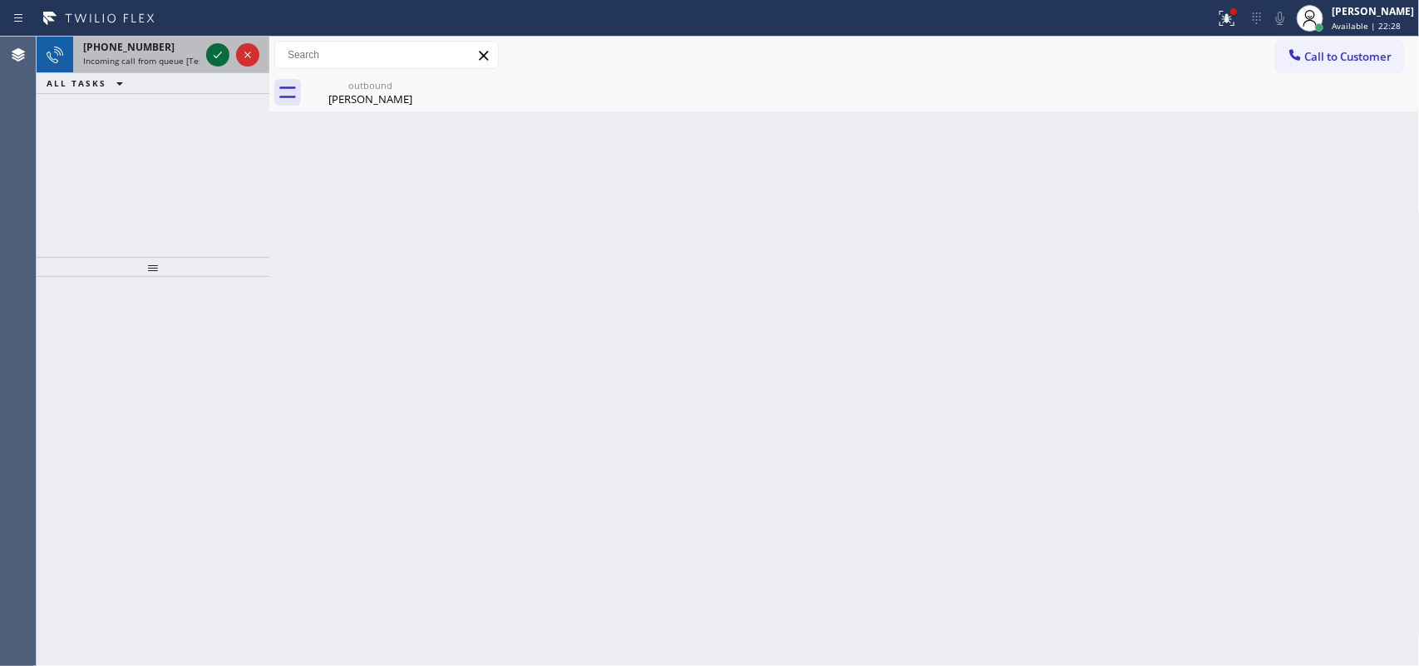
click at [220, 52] on icon at bounding box center [218, 55] width 20 height 20
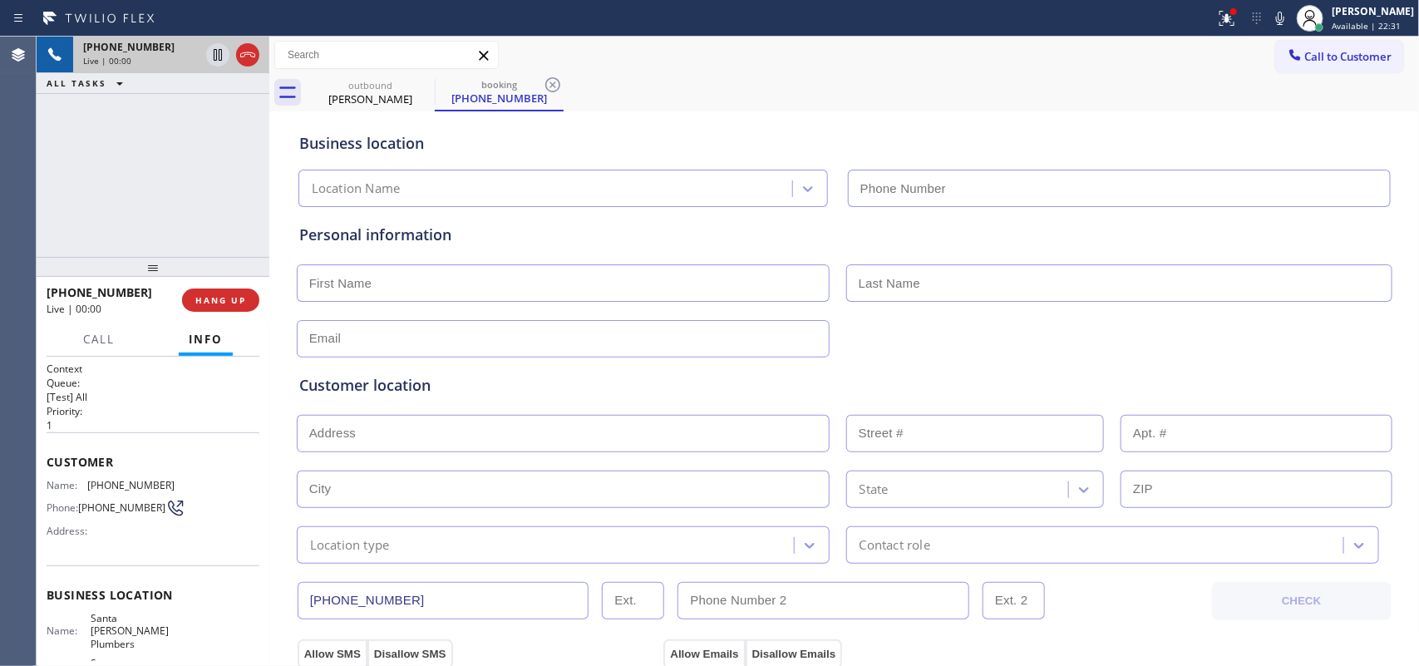
type input "(562) 262-5569"
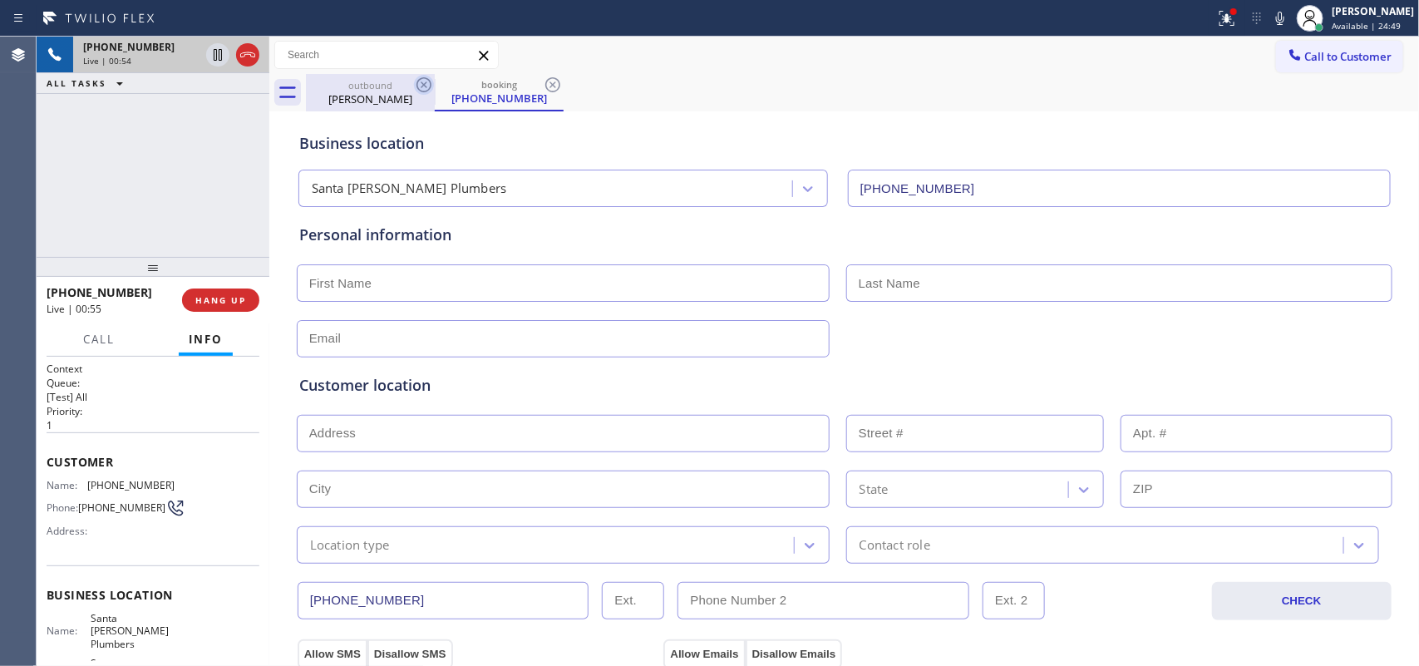
click at [422, 83] on icon at bounding box center [423, 84] width 15 height 15
drag, startPoint x: 422, startPoint y: 85, endPoint x: 243, endPoint y: 101, distance: 179.4
click at [0, 0] on icon at bounding box center [0, 0] width 0 height 0
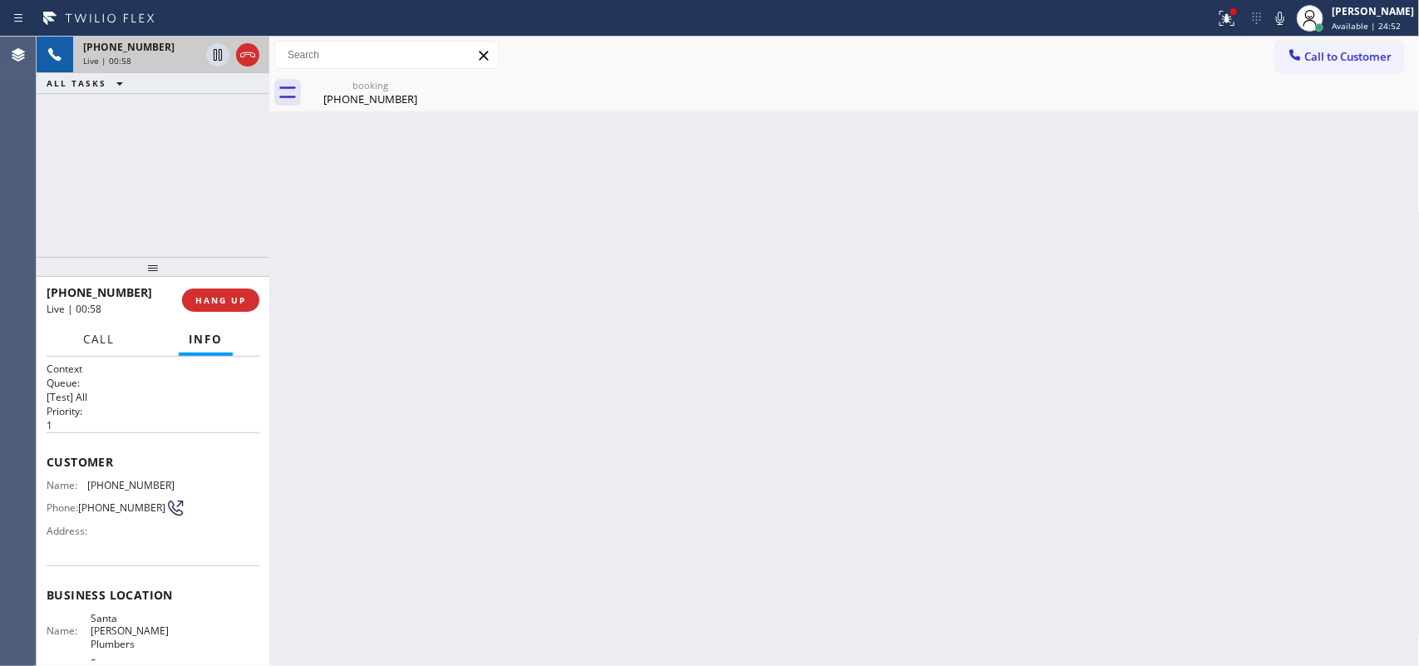
click at [89, 346] on button "Call" at bounding box center [99, 339] width 52 height 32
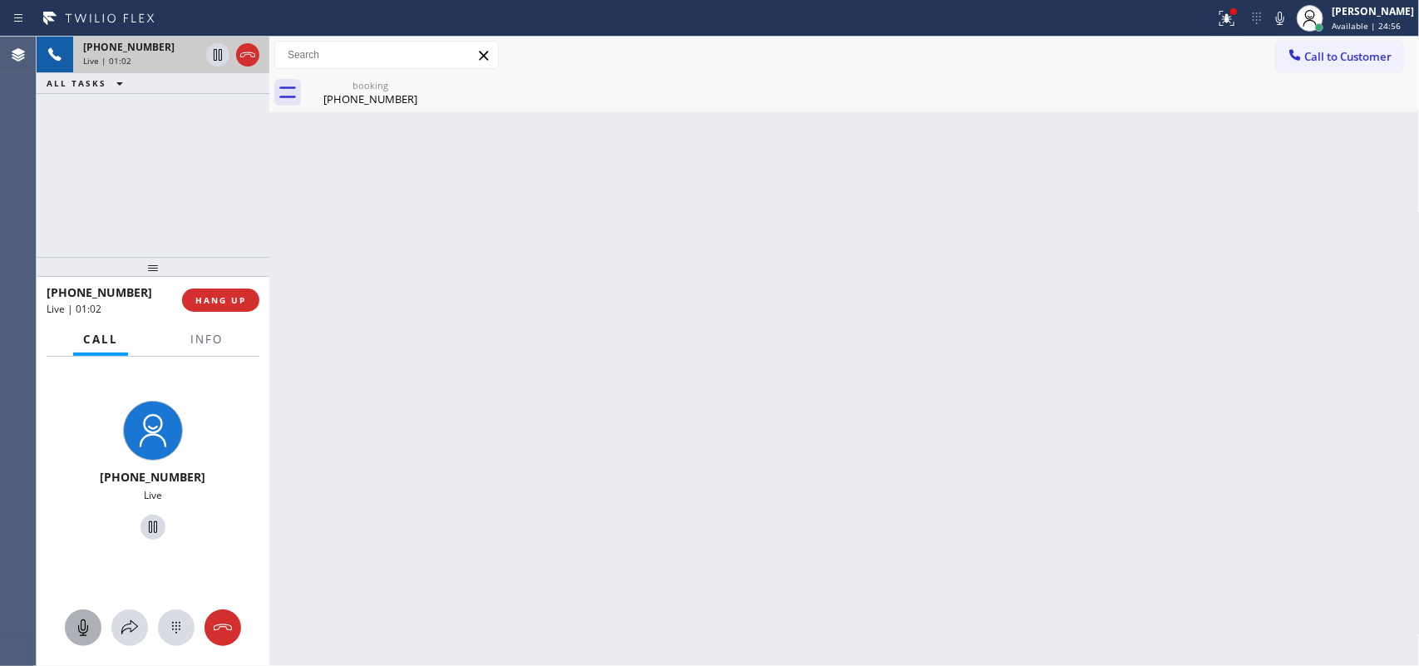
click at [81, 532] on icon at bounding box center [83, 627] width 10 height 17
click at [149, 524] on icon at bounding box center [153, 527] width 8 height 12
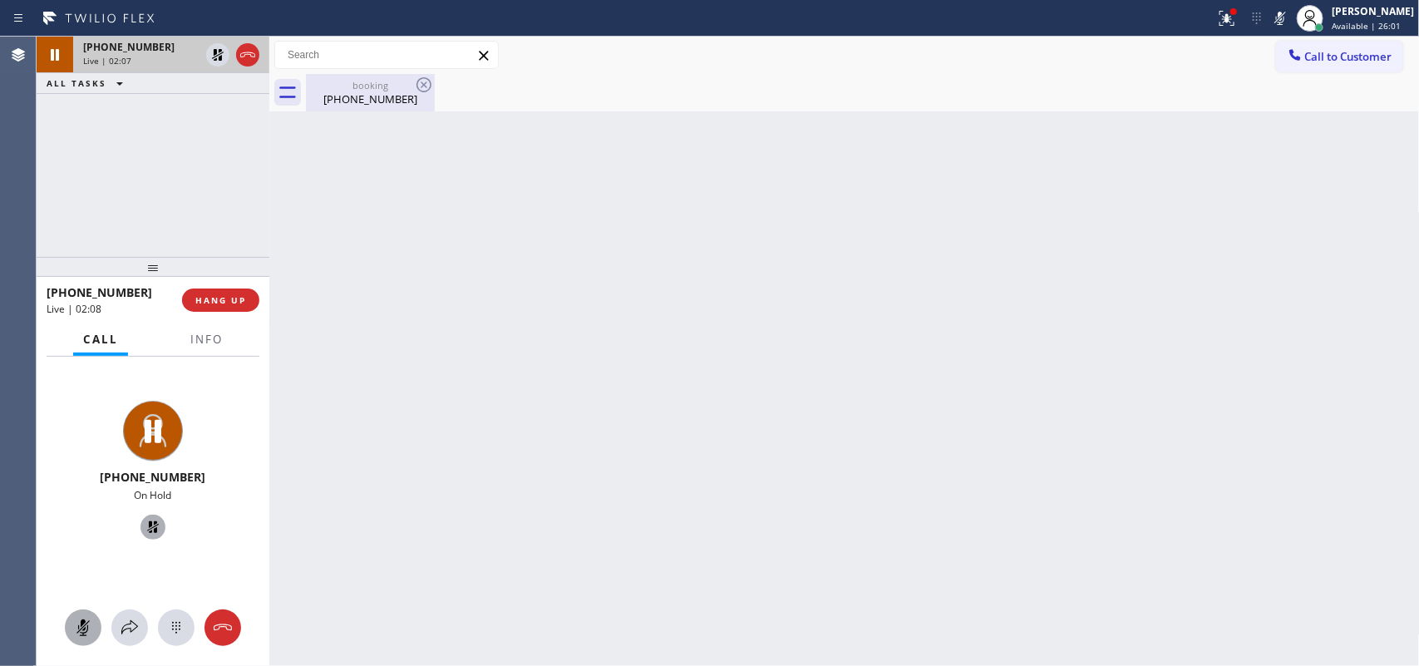
click at [351, 100] on div "(714) 204-2748" at bounding box center [369, 98] width 125 height 15
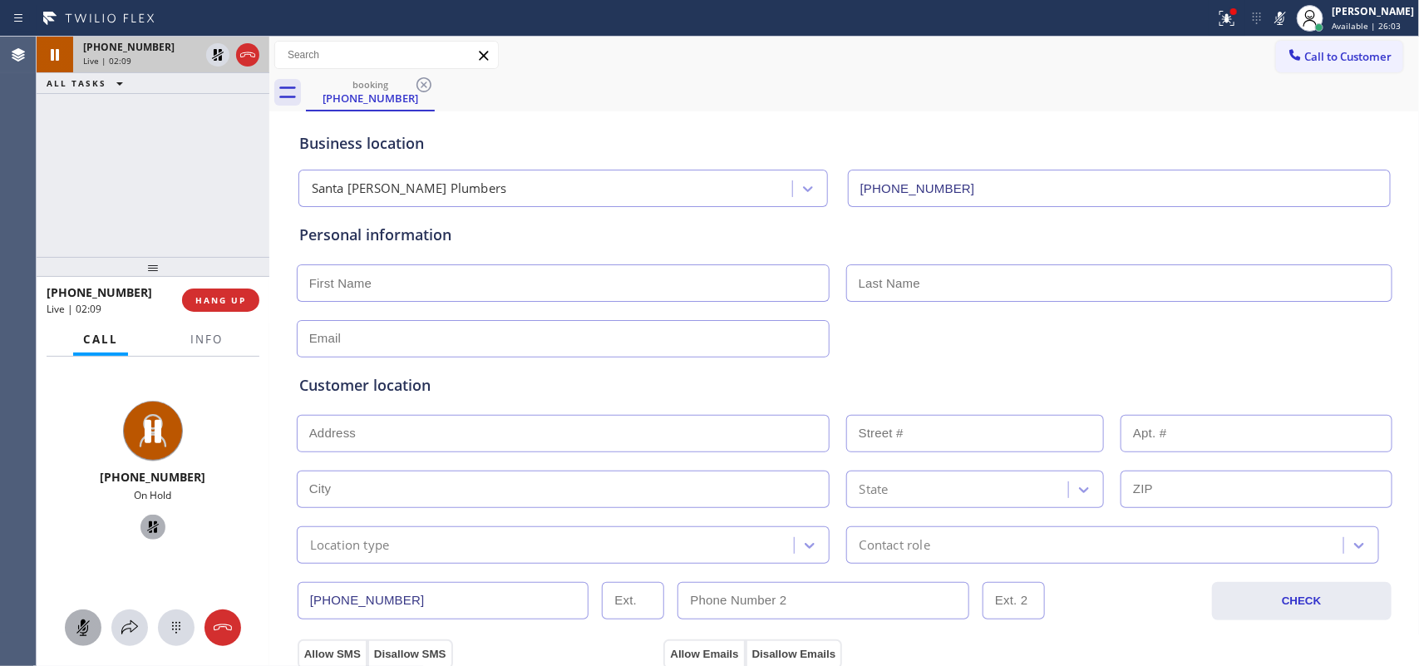
click at [497, 433] on input "text" at bounding box center [563, 433] width 533 height 37
paste input "2137 N Spruce StSanta Ana, CA 92706"
type input "2137 N Spruce St"
type input "2137"
type input "Santa Ana"
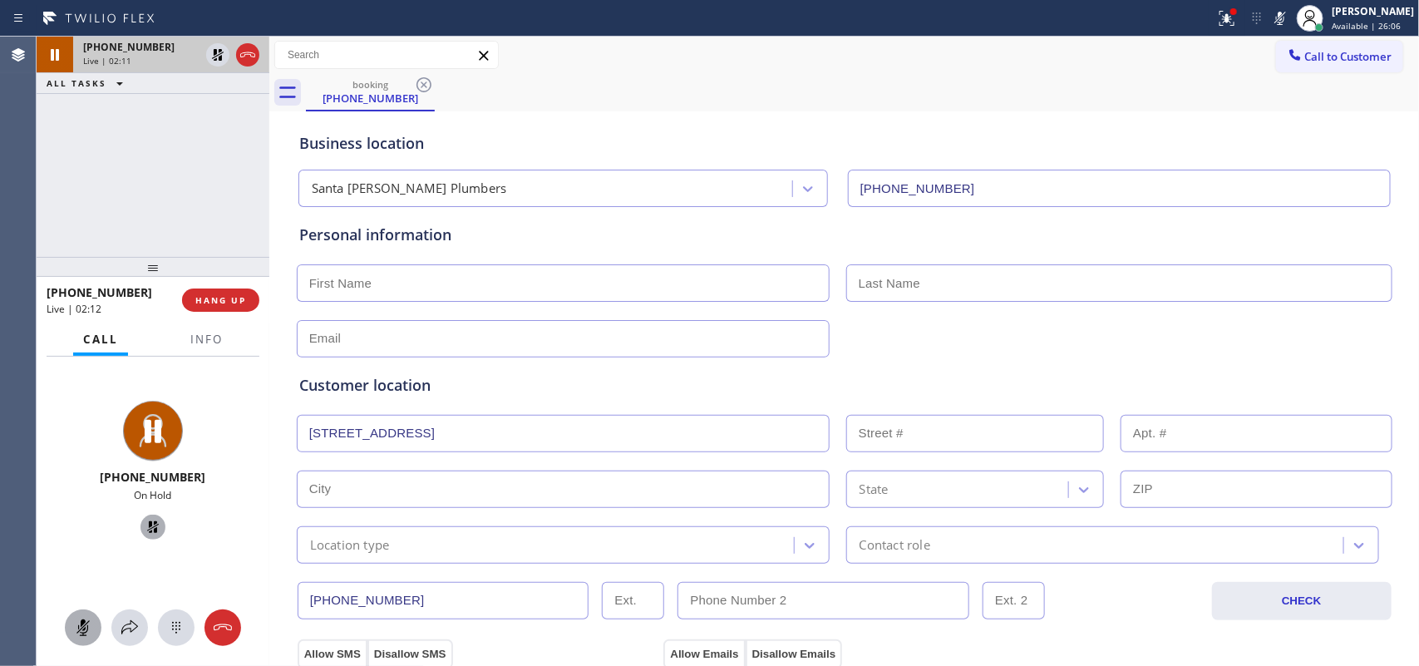
type input "92706"
click at [432, 287] on input "text" at bounding box center [563, 282] width 533 height 37
type input "Marlon"
click at [371, 264] on input "Marlon" at bounding box center [563, 282] width 533 height 37
click at [943, 287] on input "text" at bounding box center [1119, 282] width 546 height 37
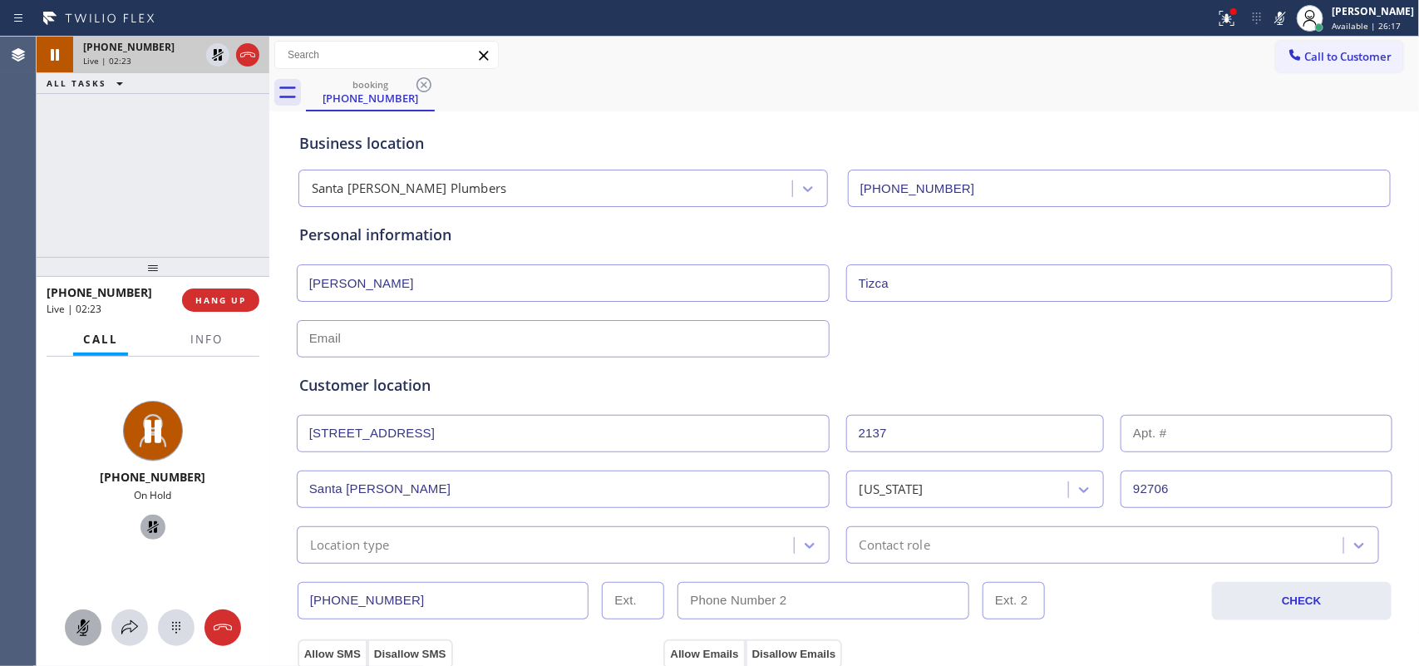
type input "Tizca"
click at [89, 532] on icon at bounding box center [83, 627] width 20 height 20
click at [145, 525] on icon at bounding box center [153, 527] width 20 height 20
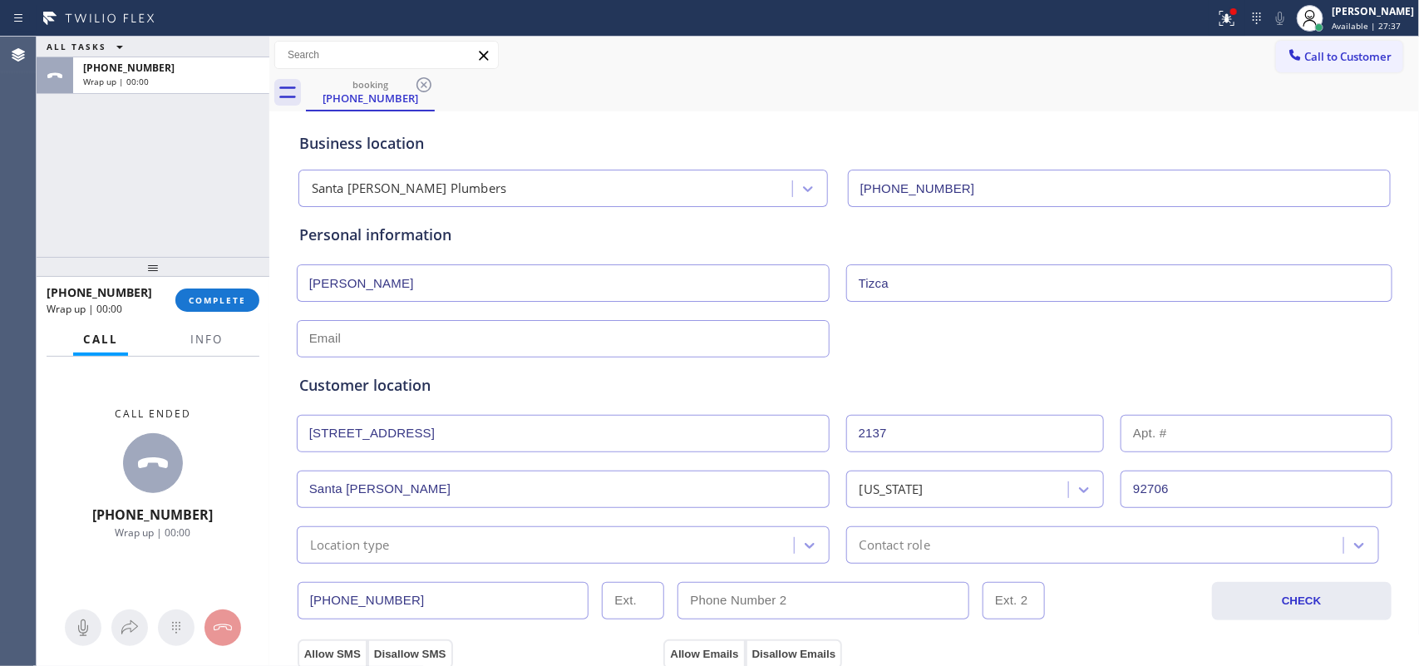
click at [426, 331] on input "text" at bounding box center [563, 338] width 533 height 37
click at [108, 175] on div "ALL TASKS ALL TASKS ACTIVE TASKS TASKS IN WRAP UP +17142042748 Wrap up | 00:00" at bounding box center [153, 147] width 233 height 220
click at [421, 355] on div "Customer location >> ADD NEW ADDRESS << + NEW ADDRESS 2137 N Spruce St 2137 San…" at bounding box center [844, 457] width 1097 height 213
click at [784, 342] on input "text" at bounding box center [563, 338] width 533 height 37
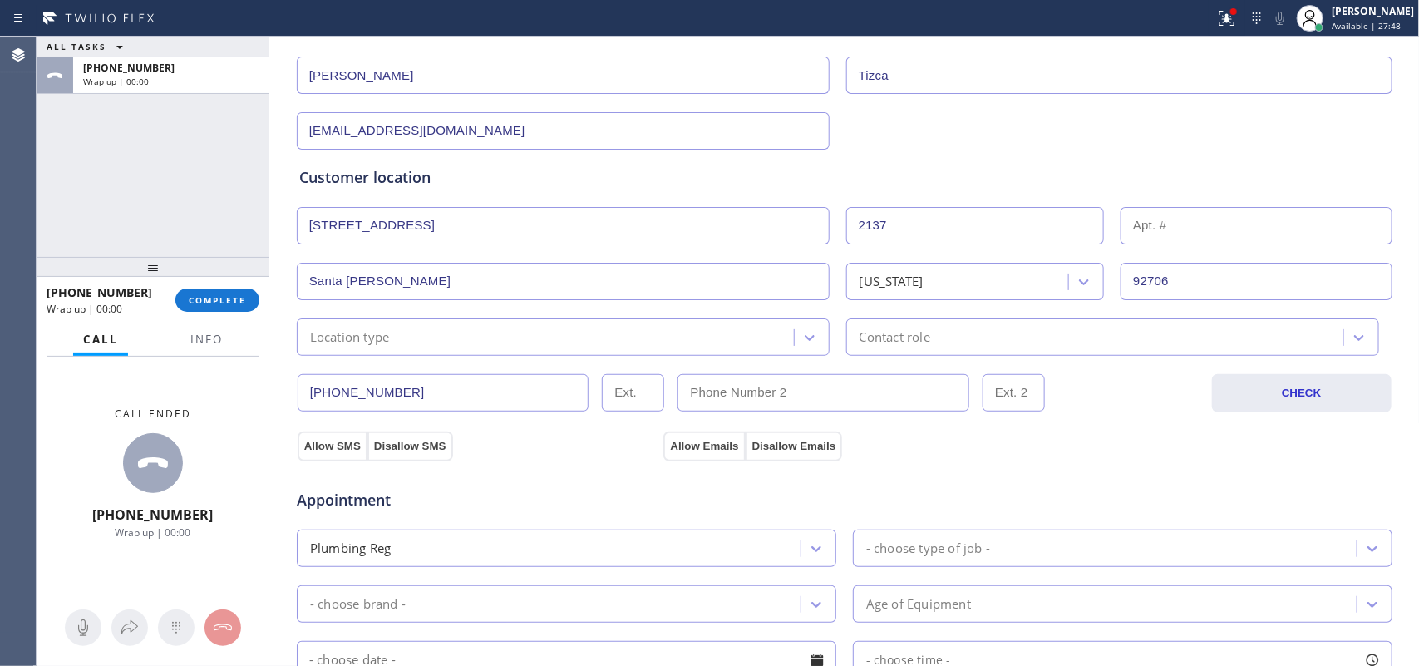
type input "no@gmail.com"
click at [596, 341] on div "Location type" at bounding box center [548, 336] width 492 height 29
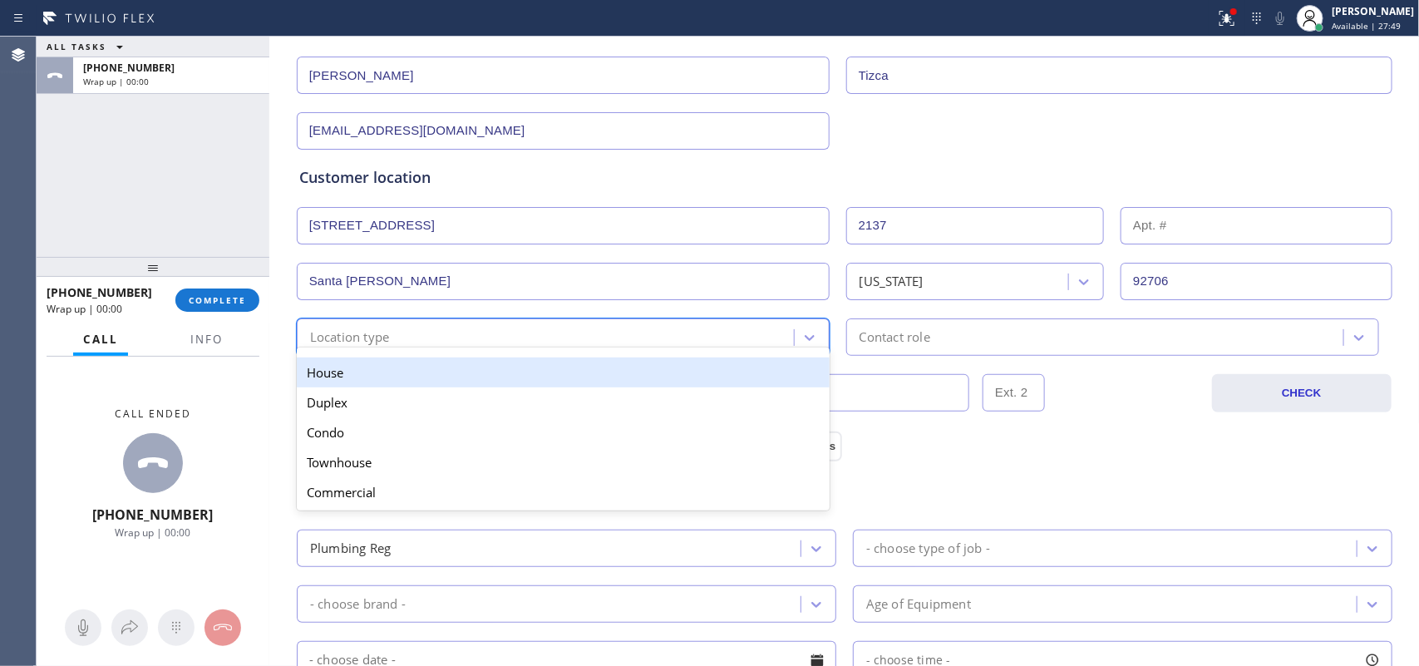
click at [571, 368] on div "House" at bounding box center [563, 372] width 533 height 30
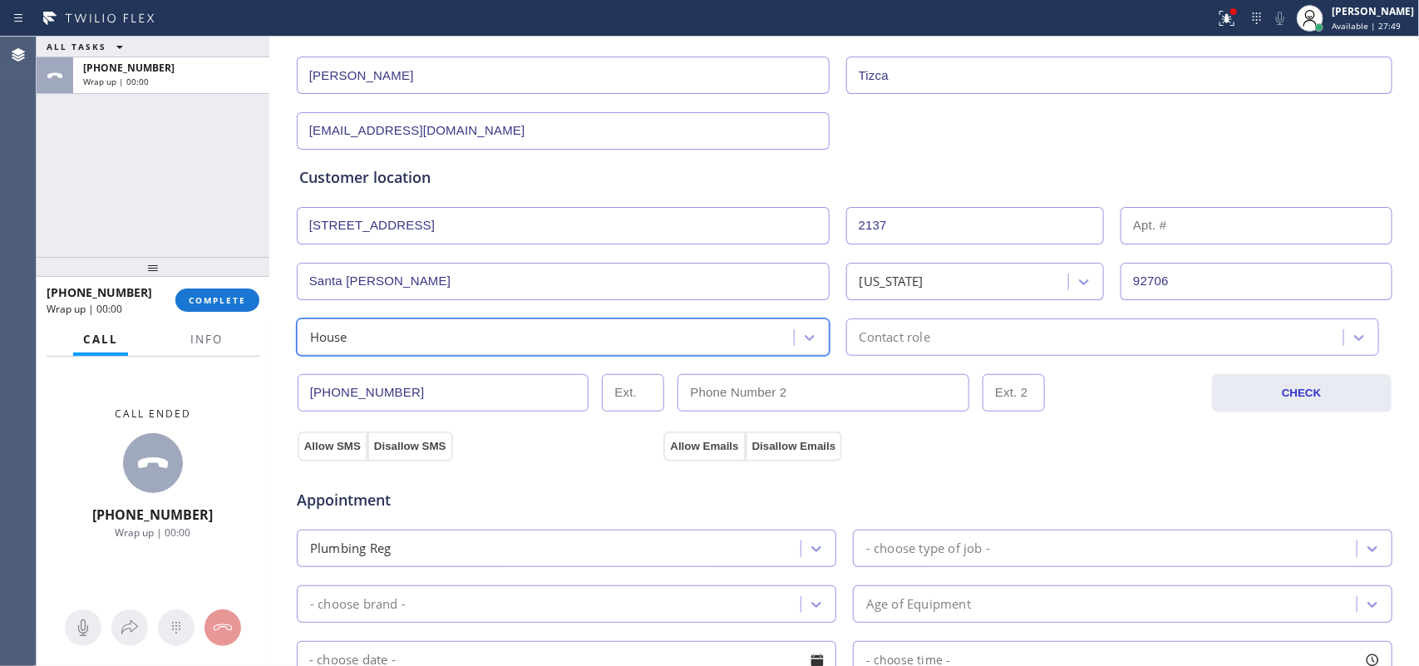
click at [904, 332] on div "Contact role" at bounding box center [894, 336] width 71 height 19
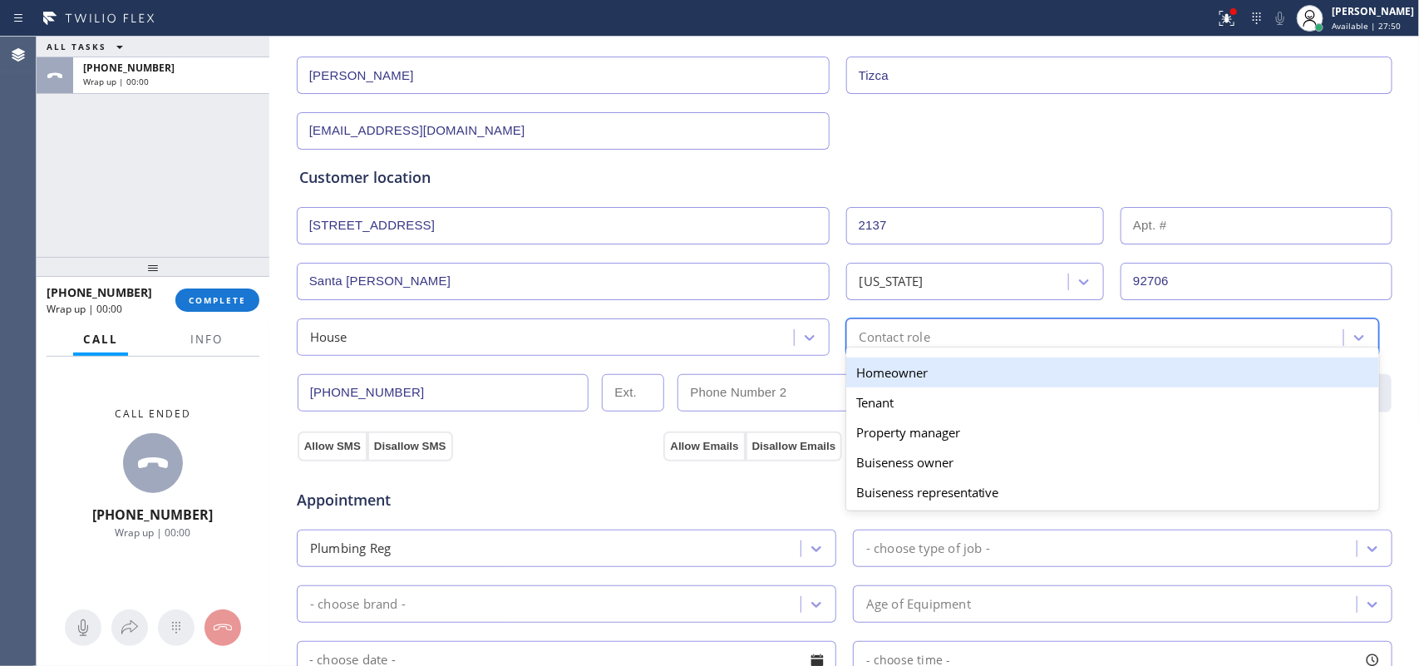
click at [904, 366] on div "Homeowner" at bounding box center [1112, 372] width 533 height 30
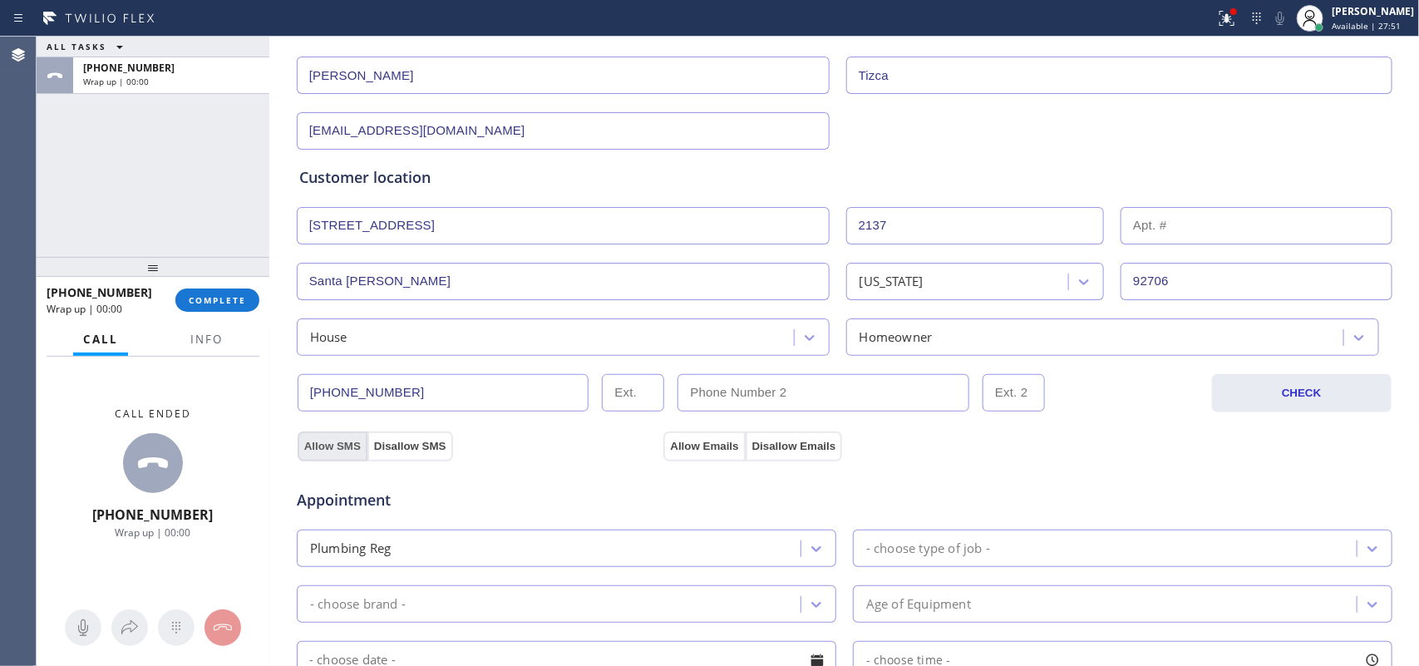
click at [351, 445] on button "Allow SMS" at bounding box center [333, 446] width 70 height 30
drag, startPoint x: 676, startPoint y: 439, endPoint x: 848, endPoint y: 430, distance: 172.3
click at [678, 438] on button "Allow Emails" at bounding box center [703, 446] width 81 height 30
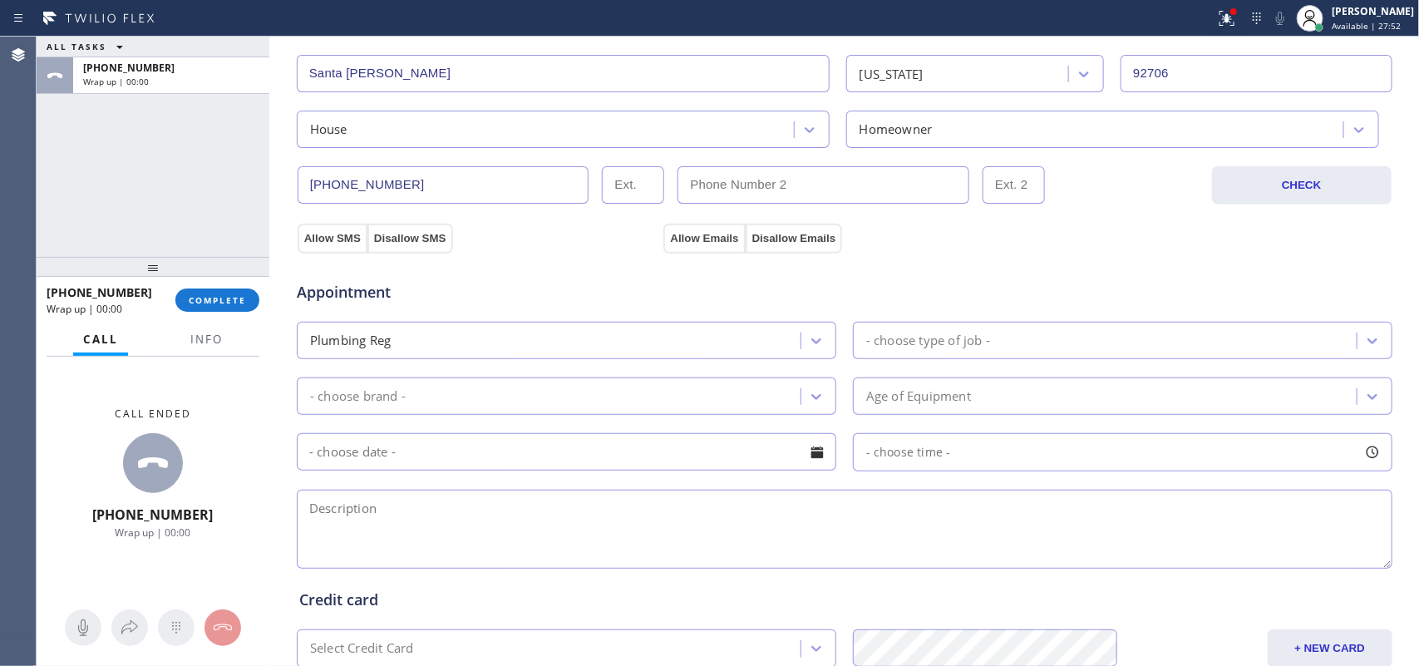
click at [928, 343] on div "- choose type of job -" at bounding box center [928, 340] width 124 height 19
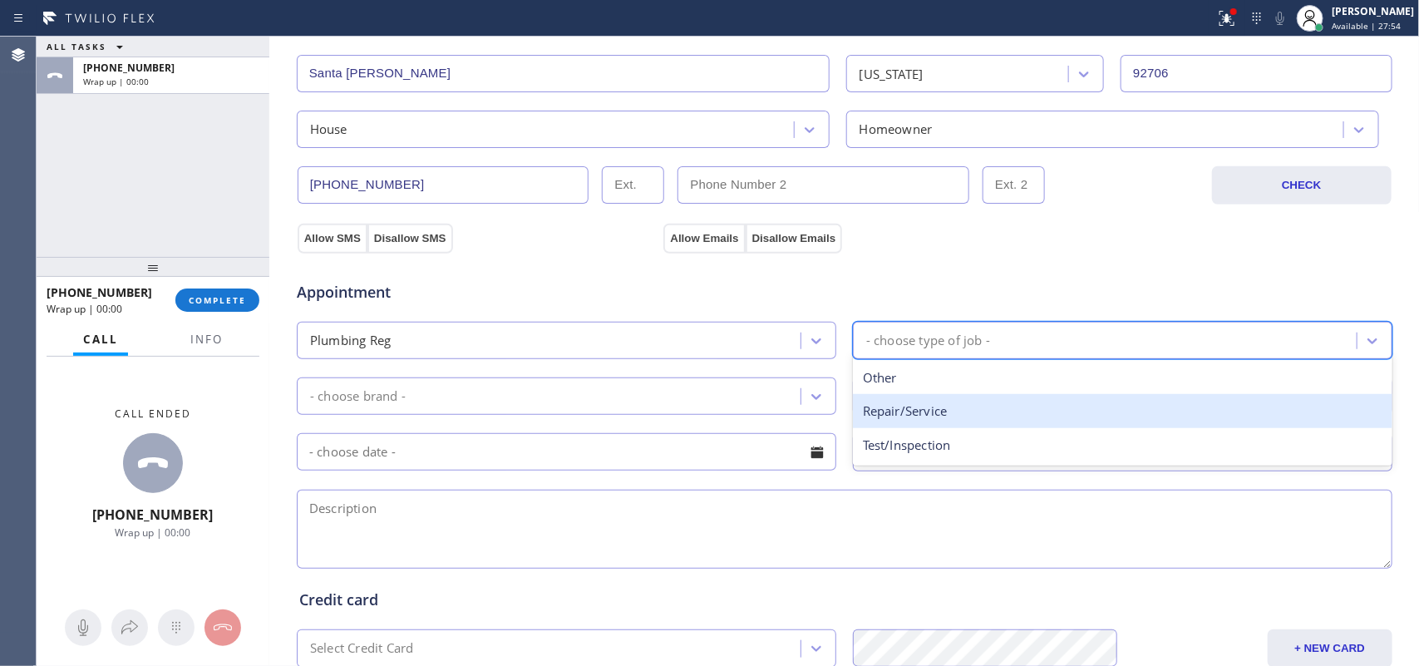
click at [967, 418] on div "Repair/Service" at bounding box center [1122, 411] width 539 height 34
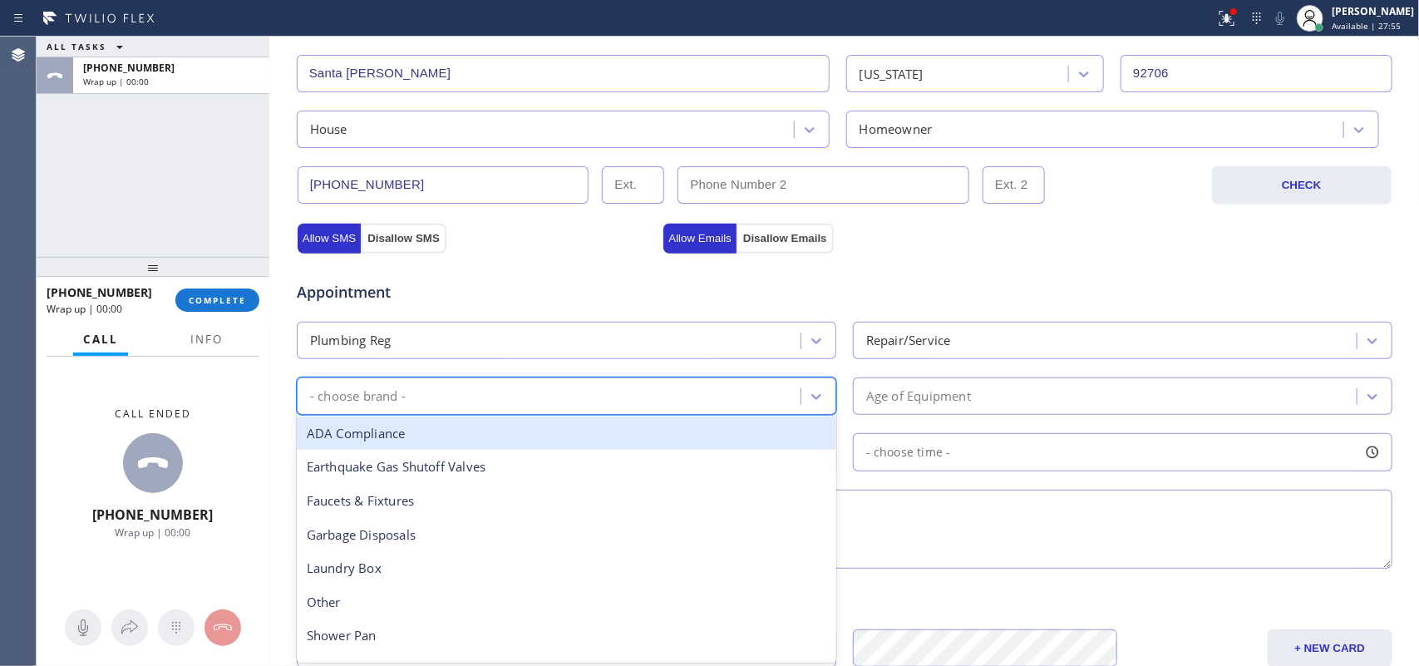
click at [773, 385] on div "- choose brand -" at bounding box center [551, 395] width 499 height 29
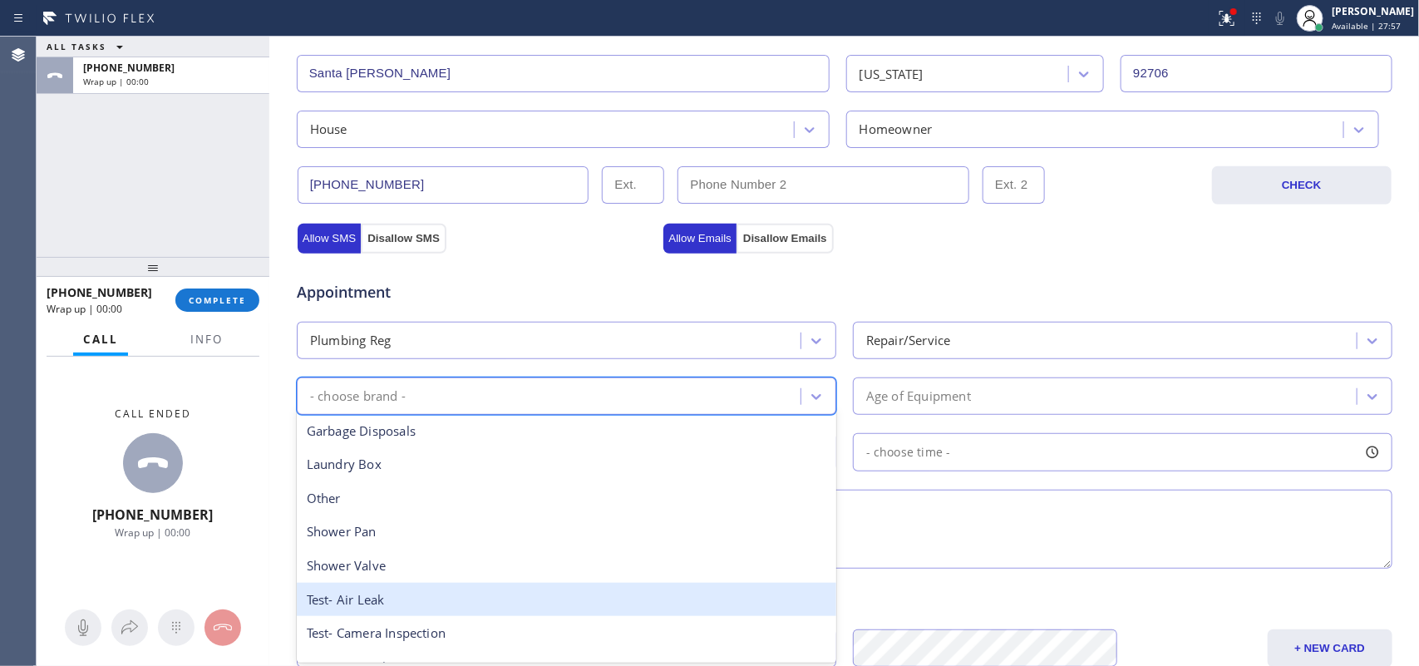
scroll to position [208, 0]
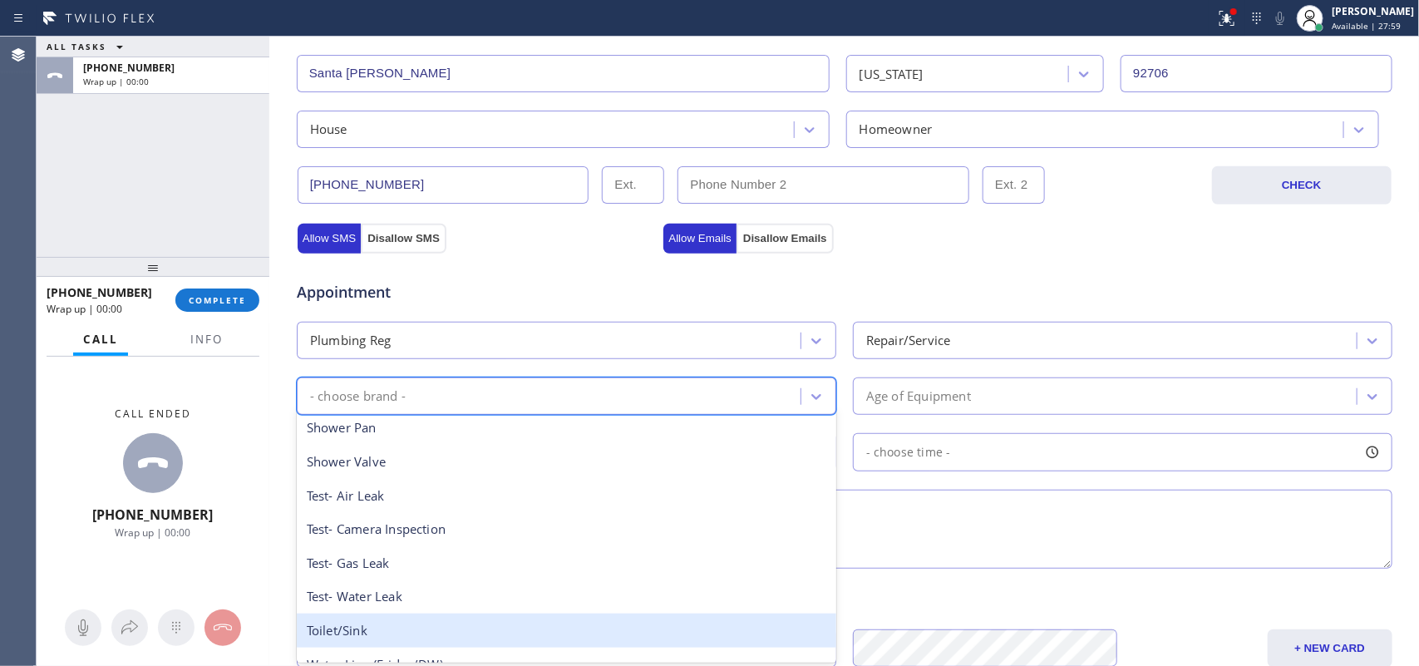
click at [500, 532] on div "Toilet/Sink" at bounding box center [566, 630] width 539 height 34
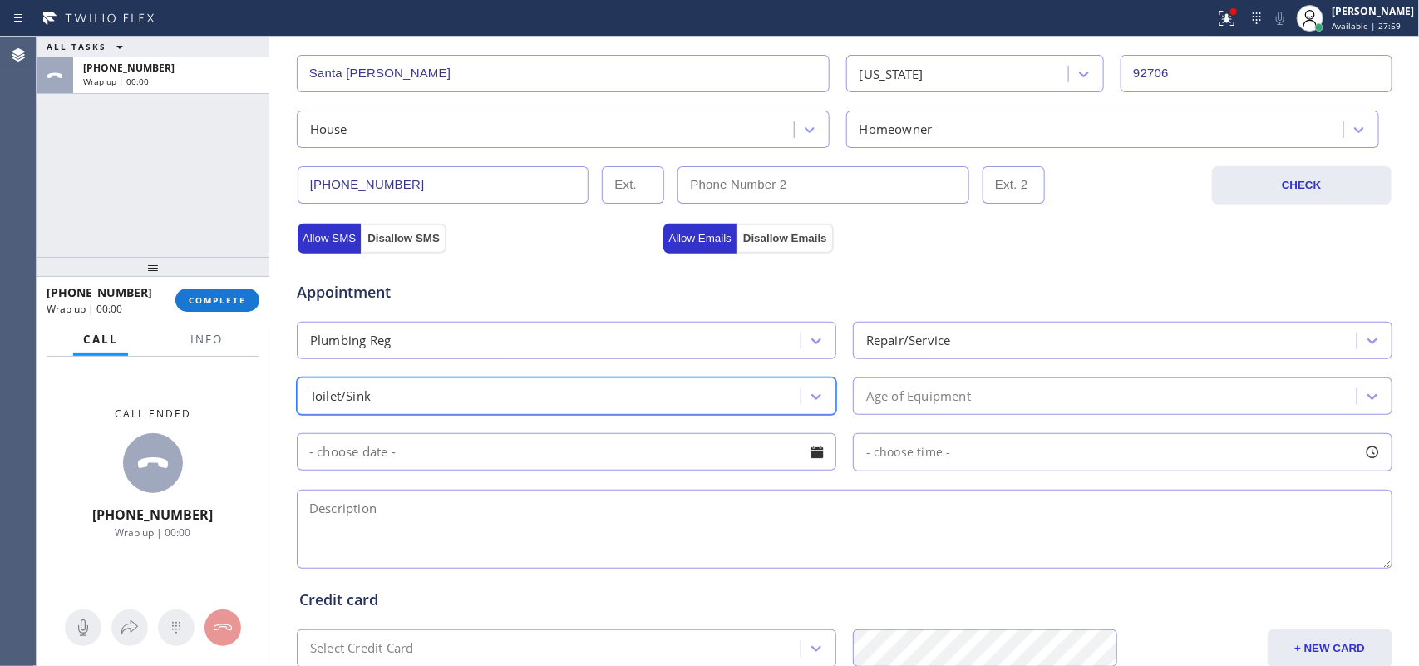
click at [986, 397] on div "Age of Equipment" at bounding box center [1107, 395] width 499 height 29
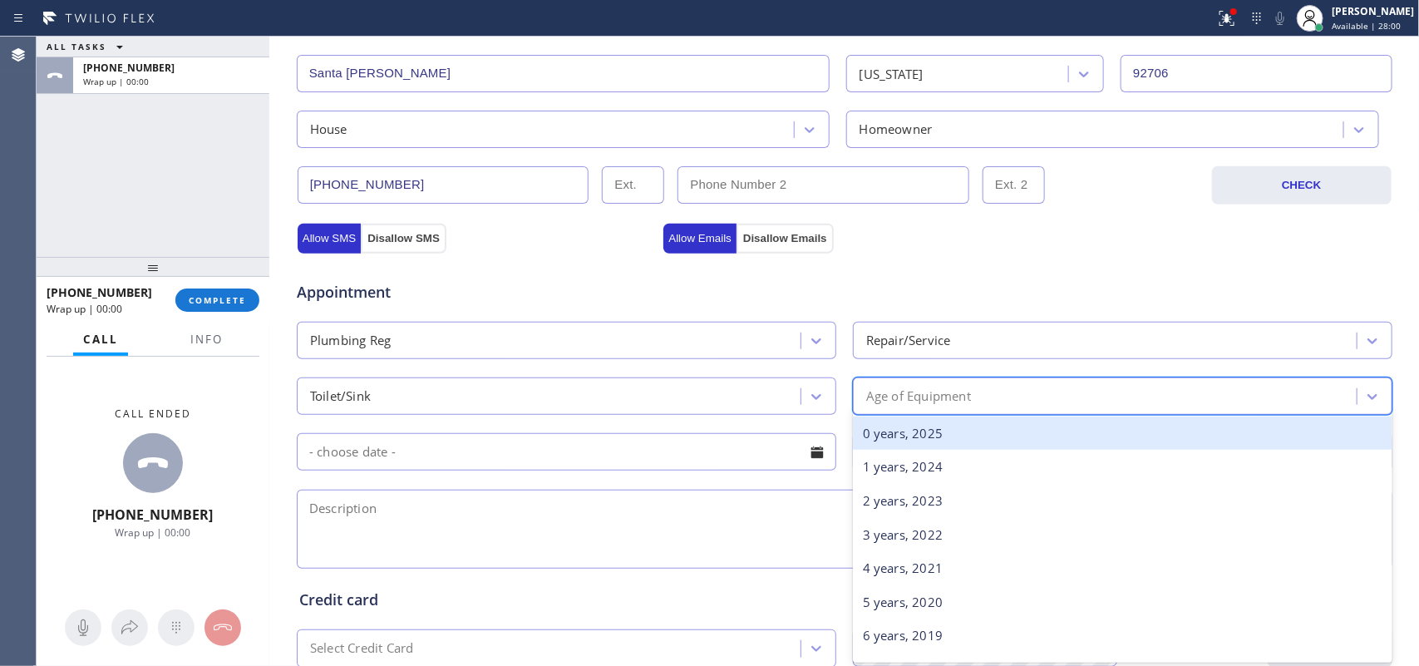
click at [997, 437] on div "0 years, 2025" at bounding box center [1122, 433] width 539 height 34
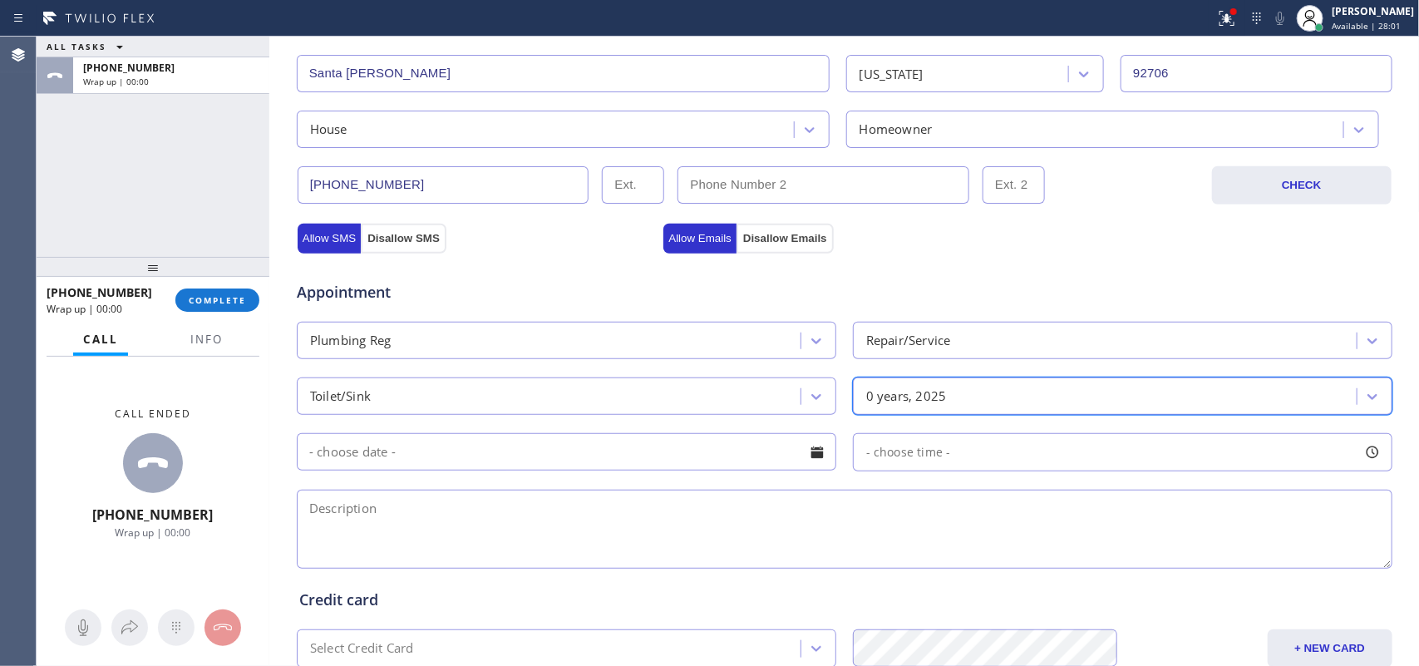
scroll to position [625, 0]
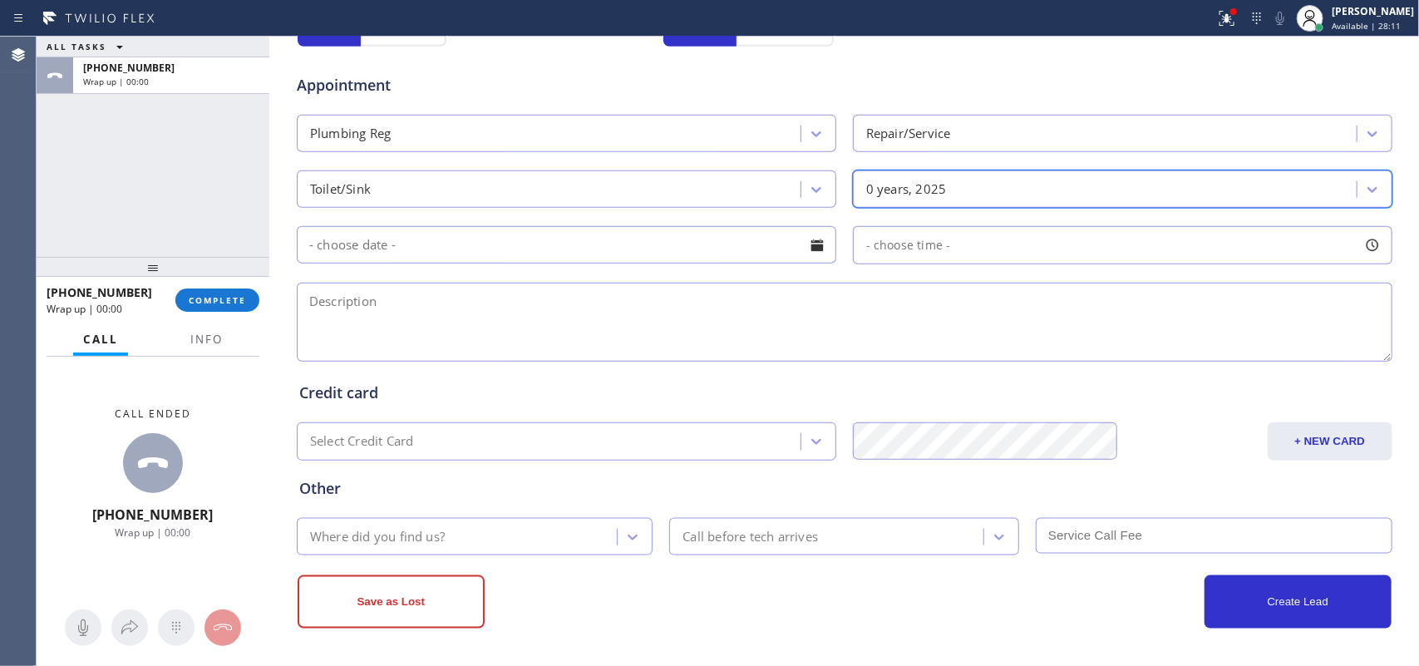
click at [632, 320] on textarea at bounding box center [844, 322] width 1095 height 79
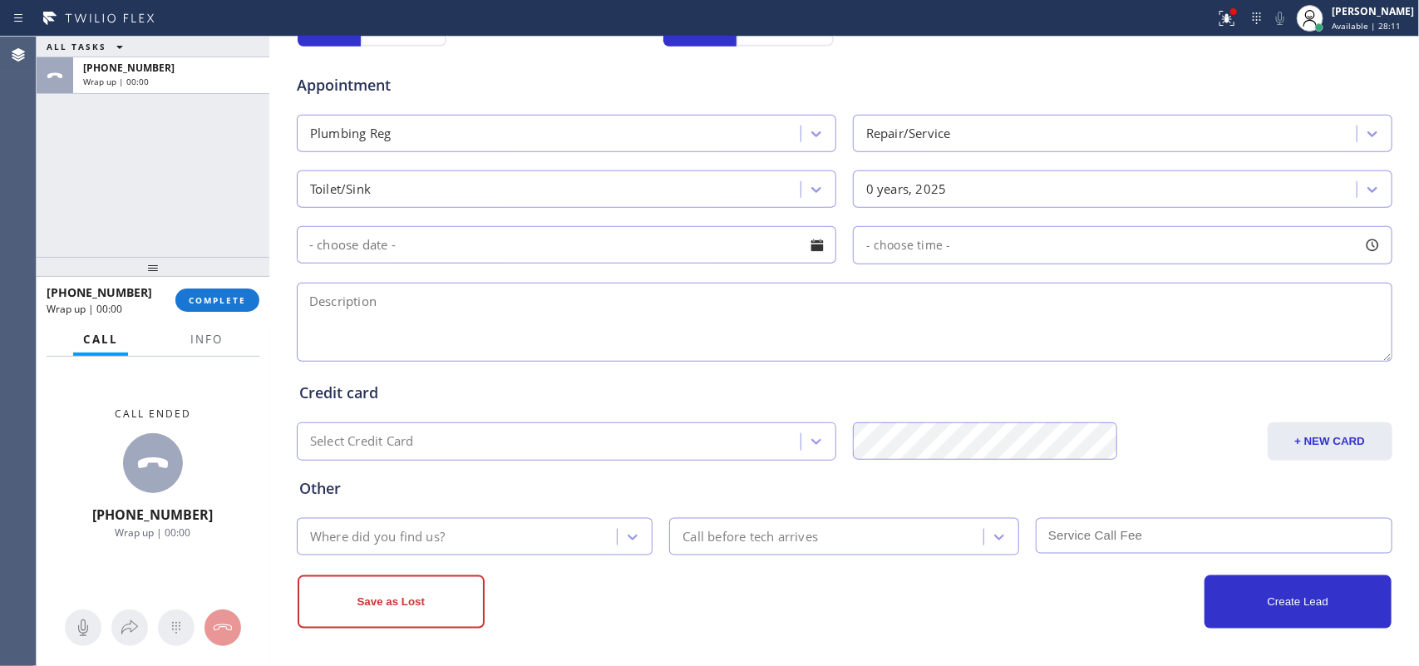
paste textarea "house-ho/when we try to flush the toilet we thought it was clogged, when we use…"
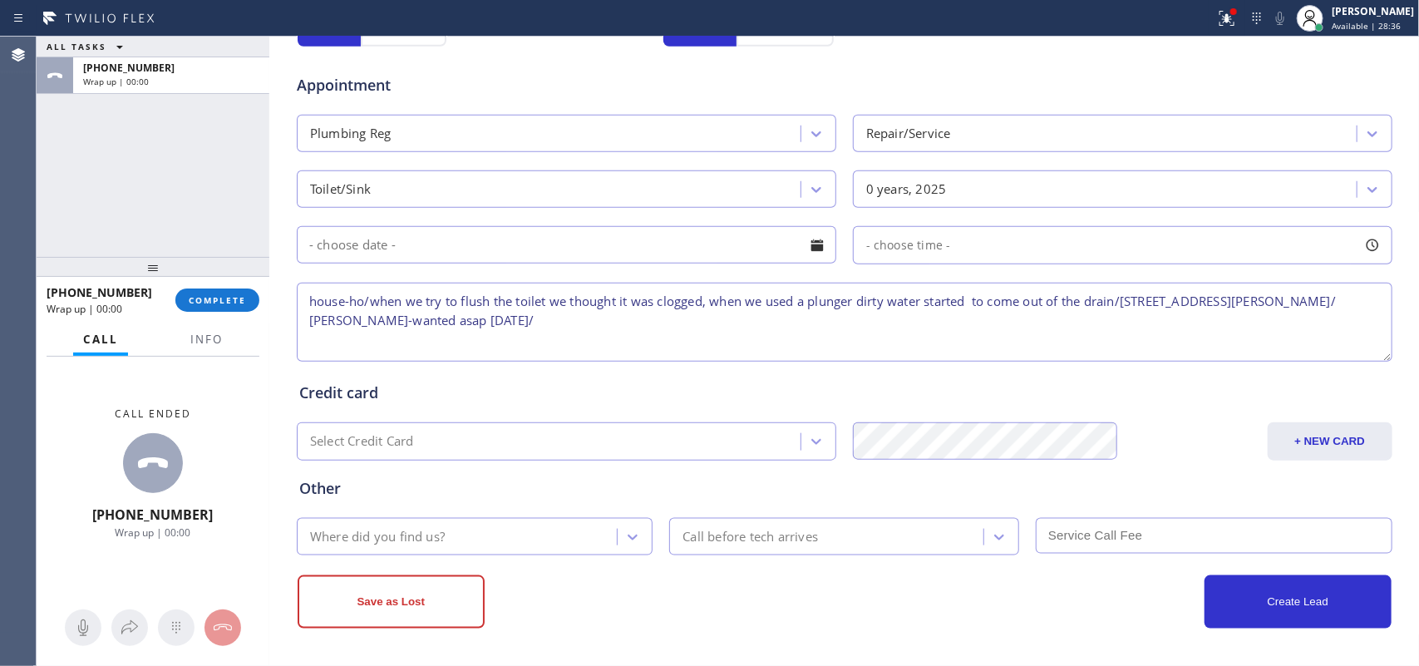
paste textarea "they cannot use any toilet in the house,"
type textarea "house-ho/when we try to flush the toilet we thought it was clogged, when we use…"
click at [634, 532] on div at bounding box center [632, 537] width 30 height 30
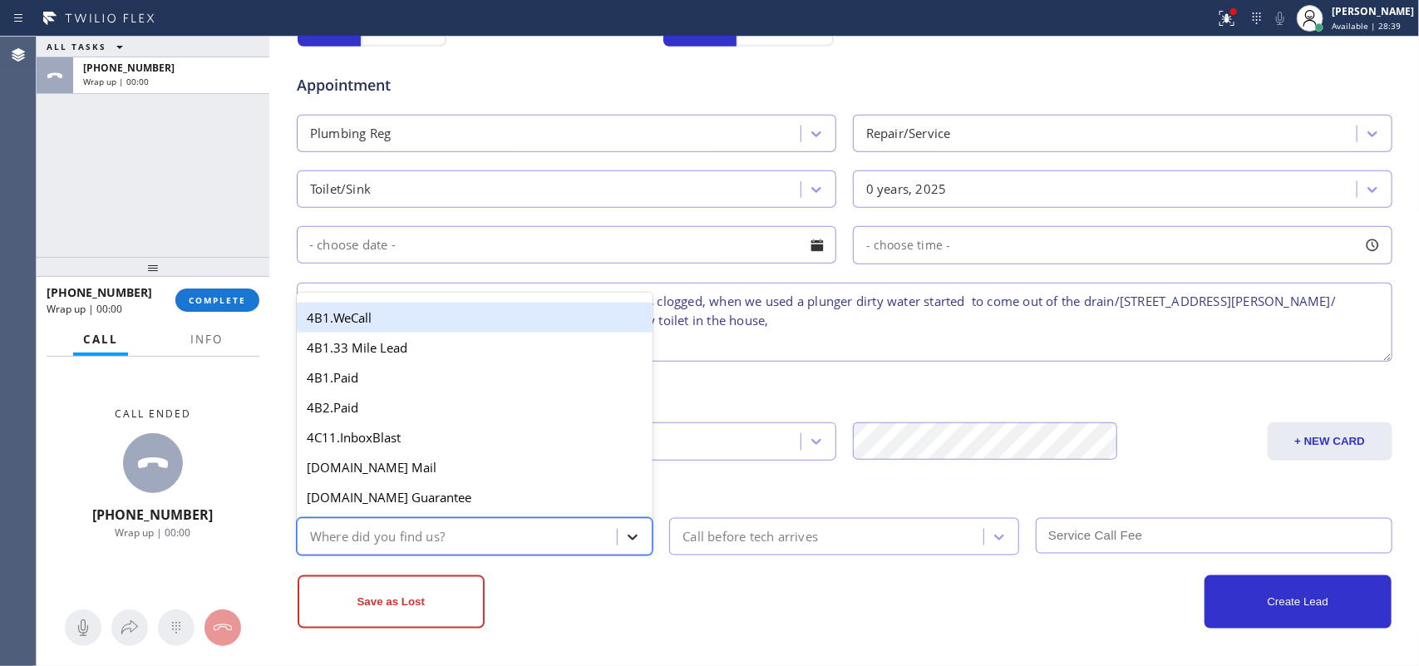
type input "g"
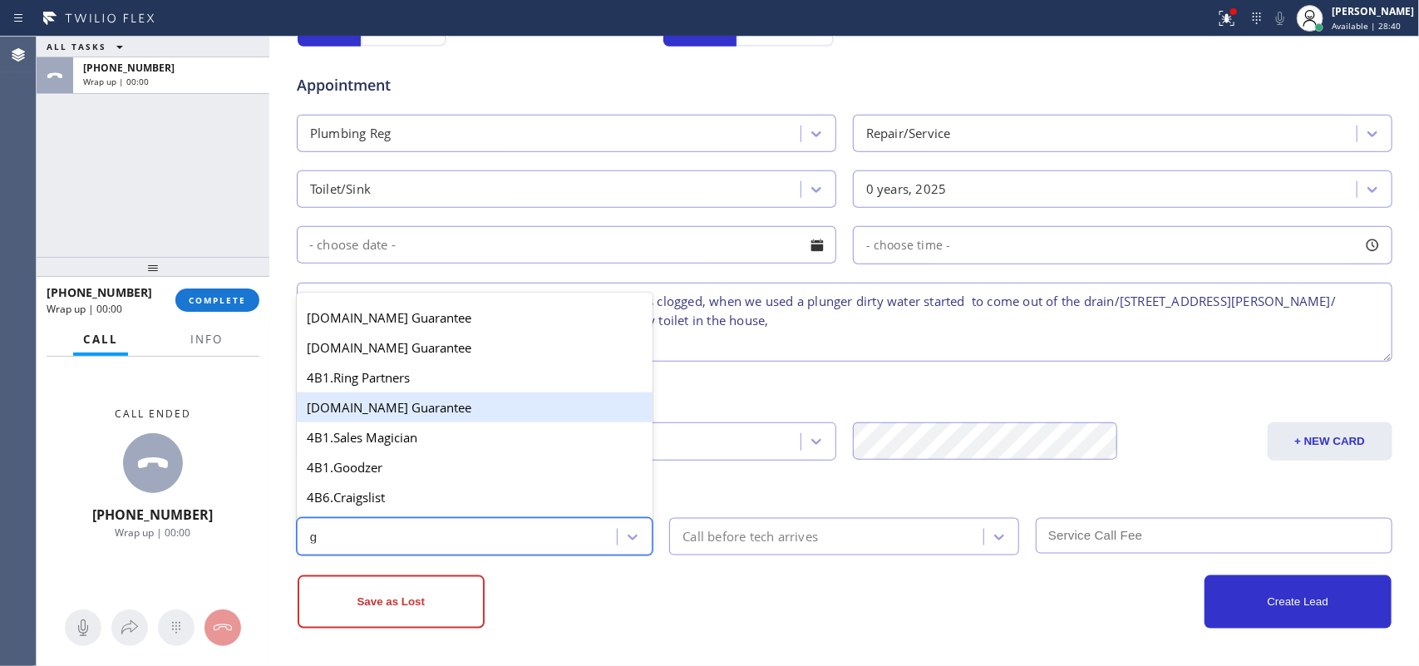
scroll to position [312, 0]
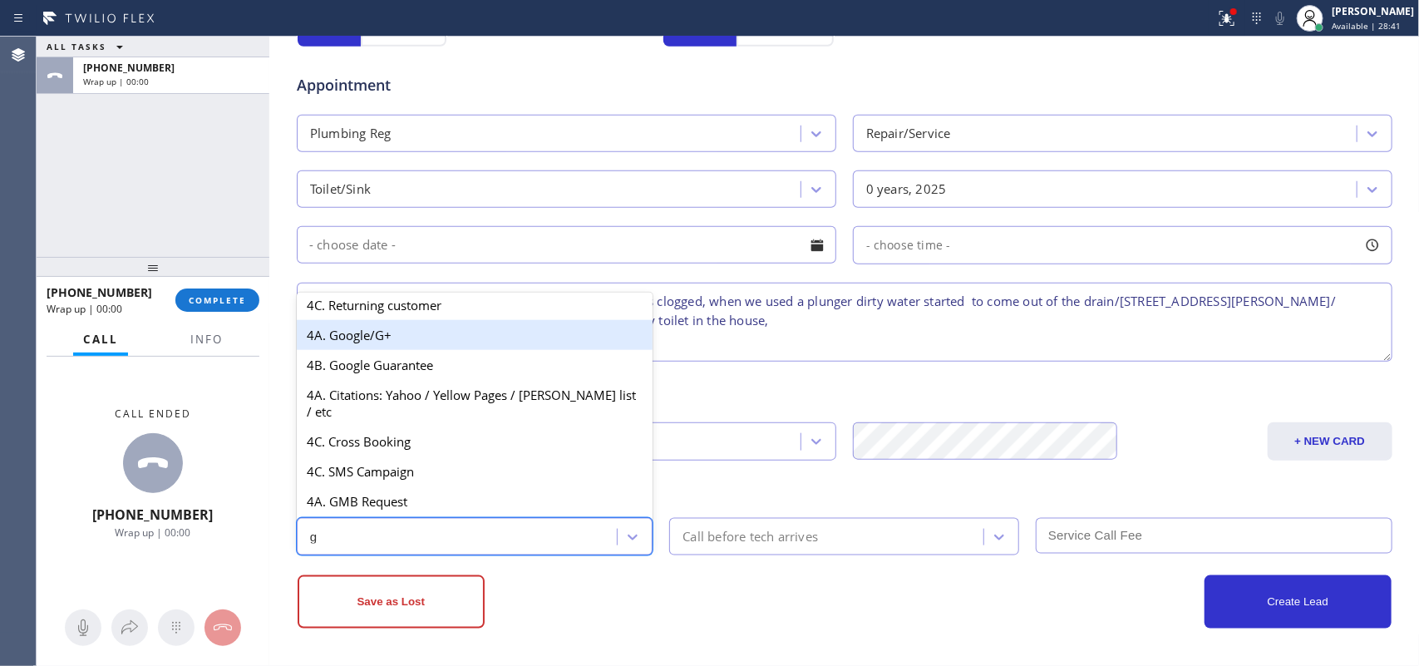
click at [403, 349] on div "4A. Google/G+" at bounding box center [475, 335] width 357 height 30
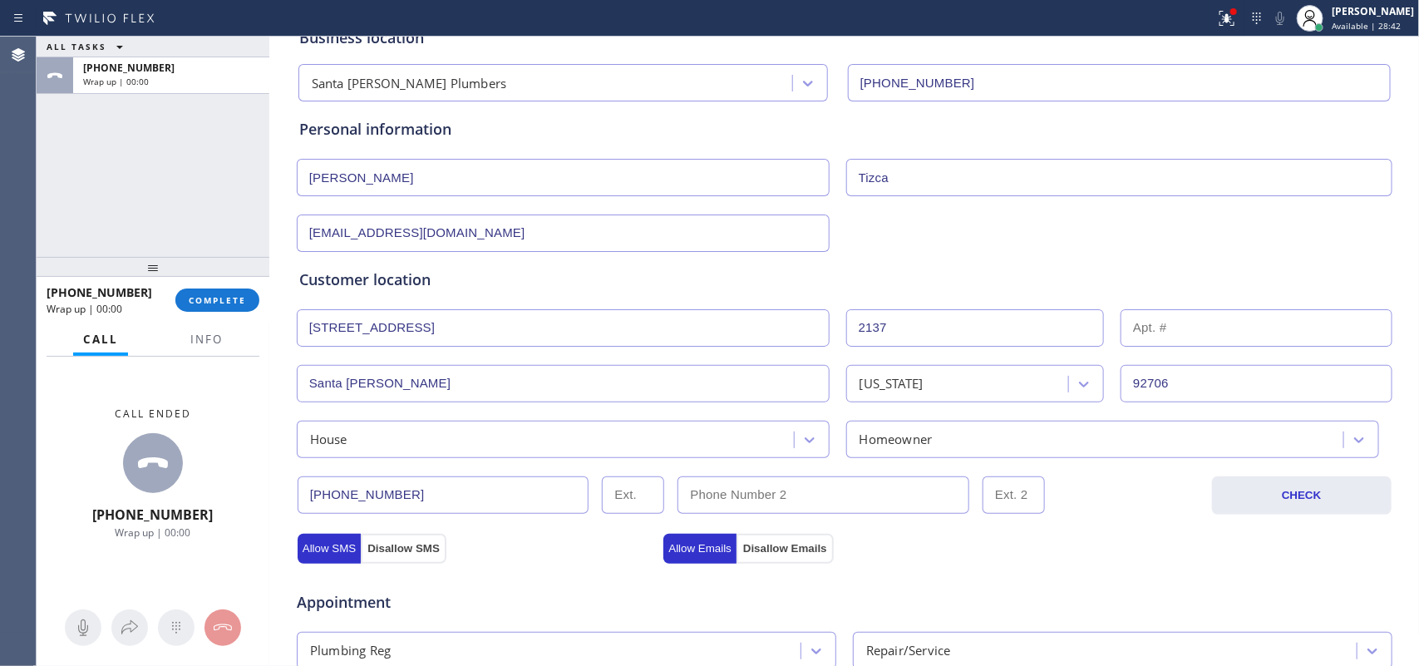
scroll to position [625, 0]
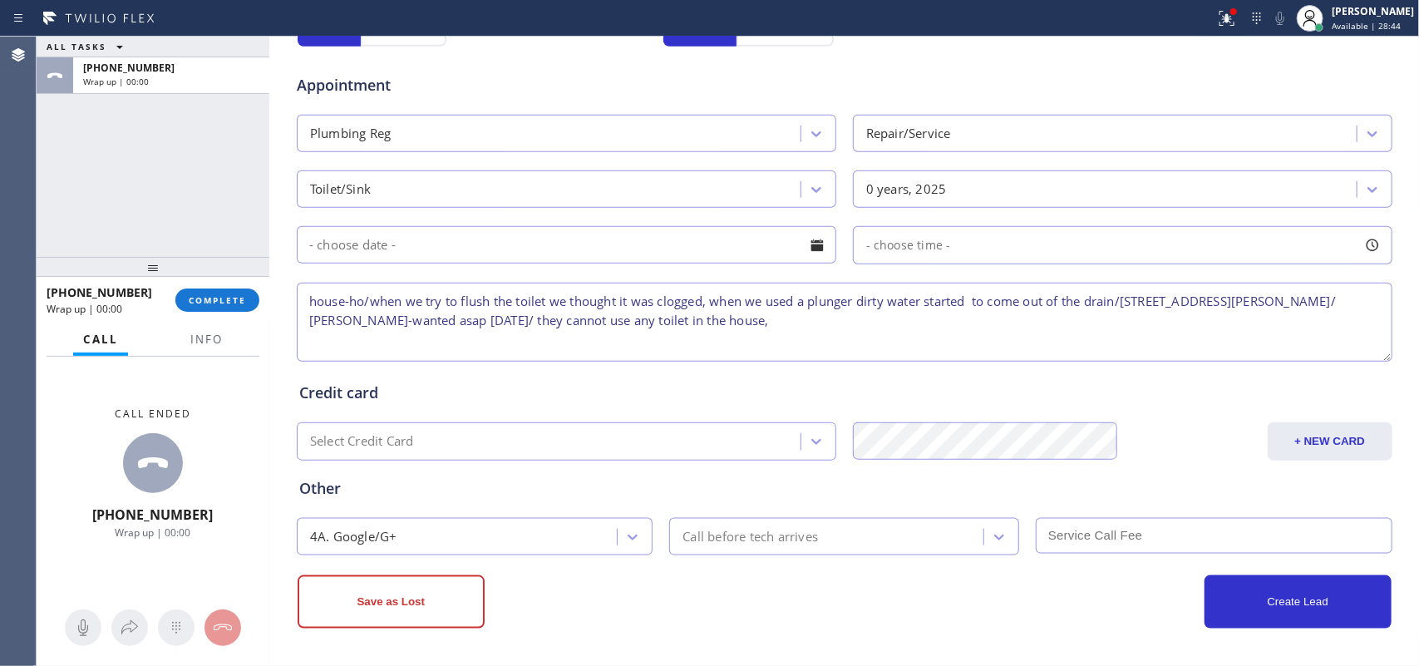
drag, startPoint x: 640, startPoint y: 330, endPoint x: 298, endPoint y: 305, distance: 343.3
click at [298, 305] on textarea "house-ho/when we try to flush the toilet we thought it was clogged, when we use…" at bounding box center [844, 322] width 1095 height 79
click at [396, 532] on button "Save as Lost" at bounding box center [391, 601] width 187 height 53
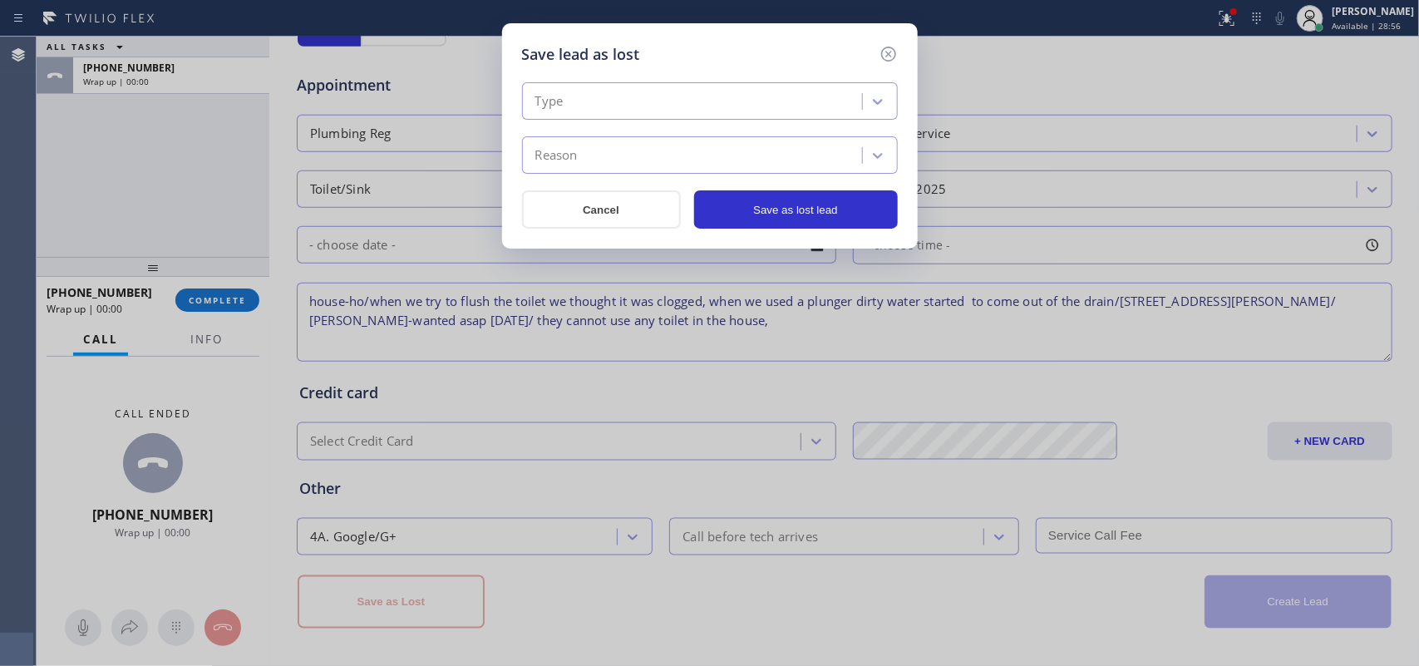
scroll to position [162, 0]
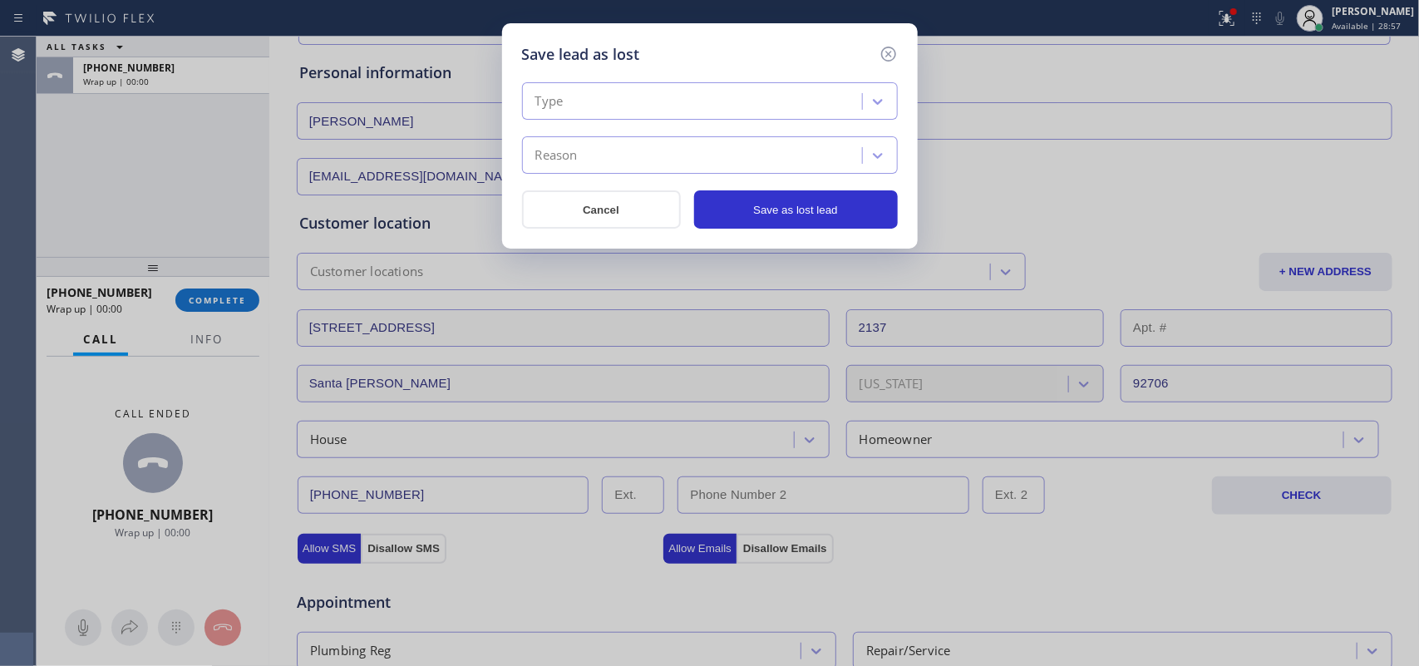
click at [750, 82] on div "Type" at bounding box center [710, 100] width 376 height 37
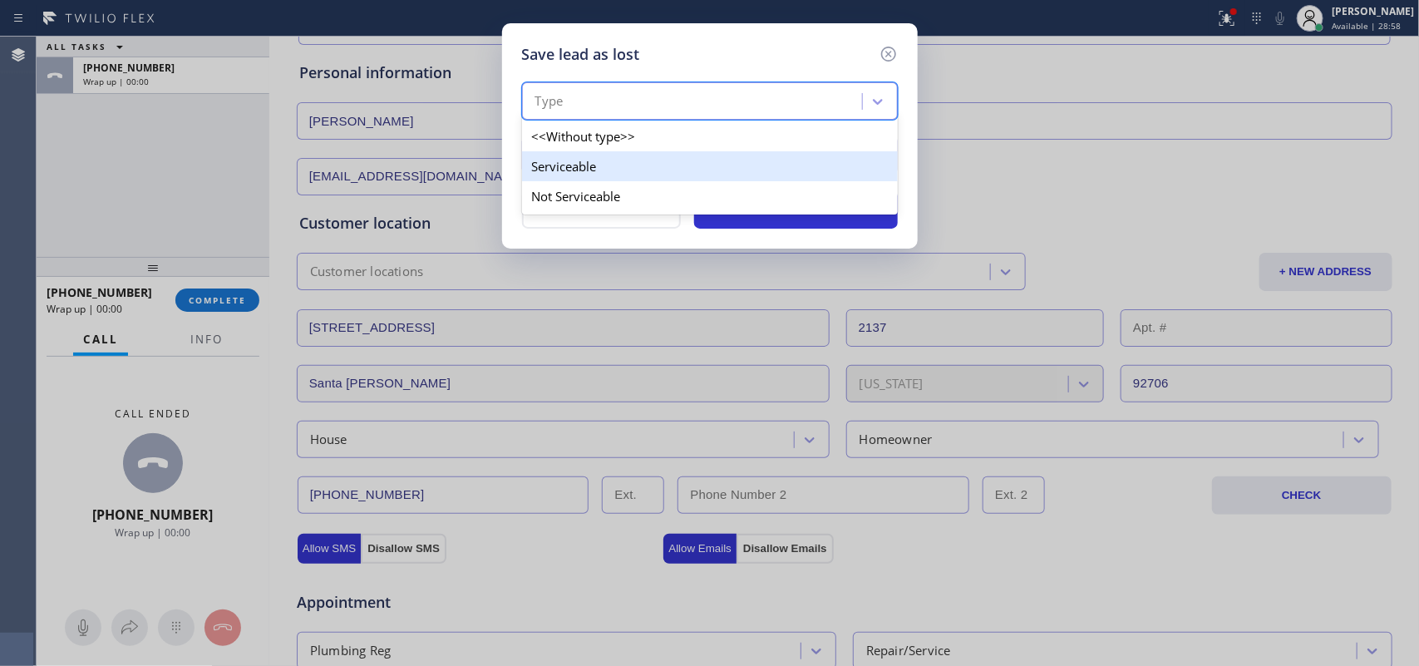
click at [755, 162] on div "Serviceable" at bounding box center [710, 166] width 376 height 30
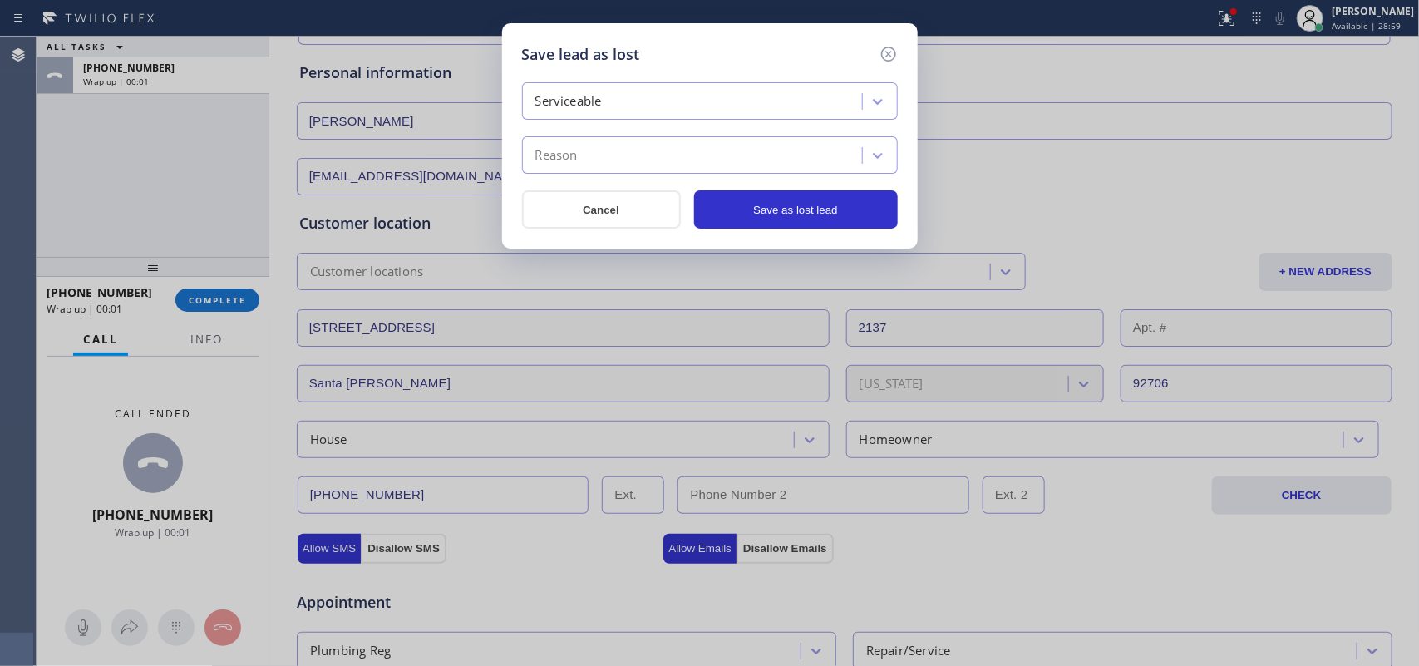
click at [760, 150] on div "Reason" at bounding box center [694, 155] width 335 height 29
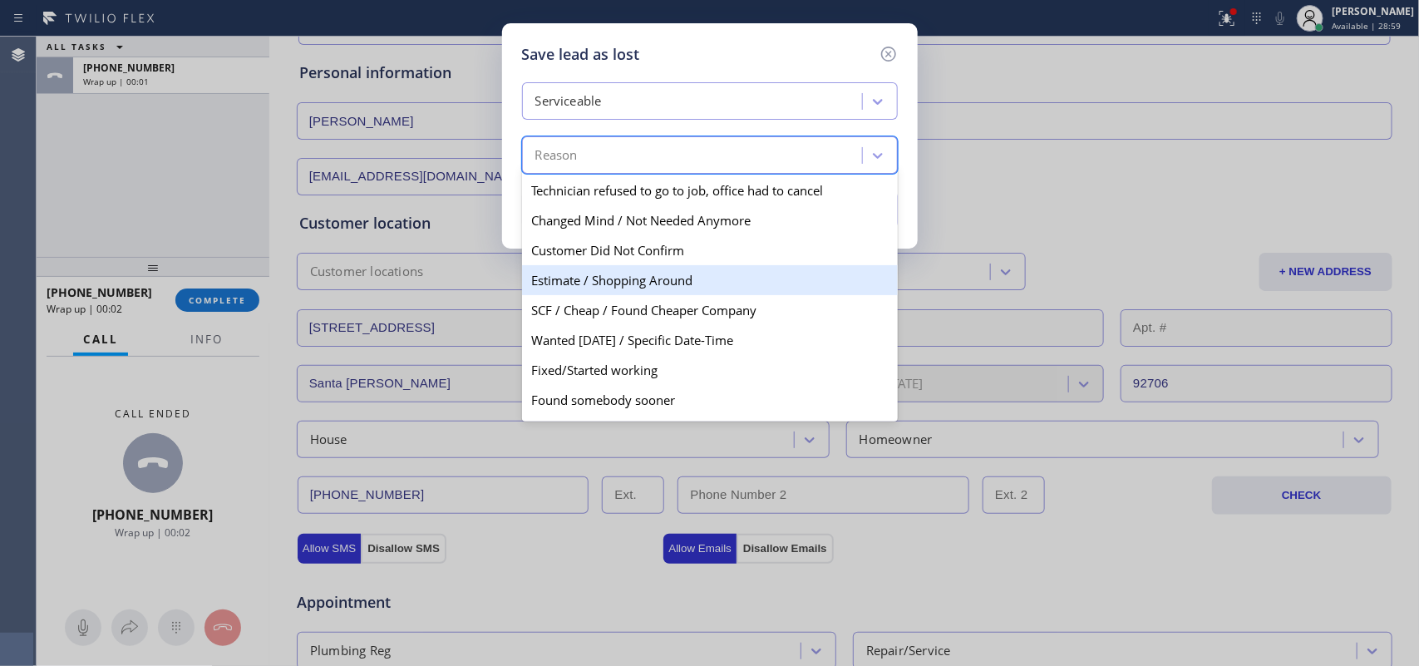
scroll to position [97, 0]
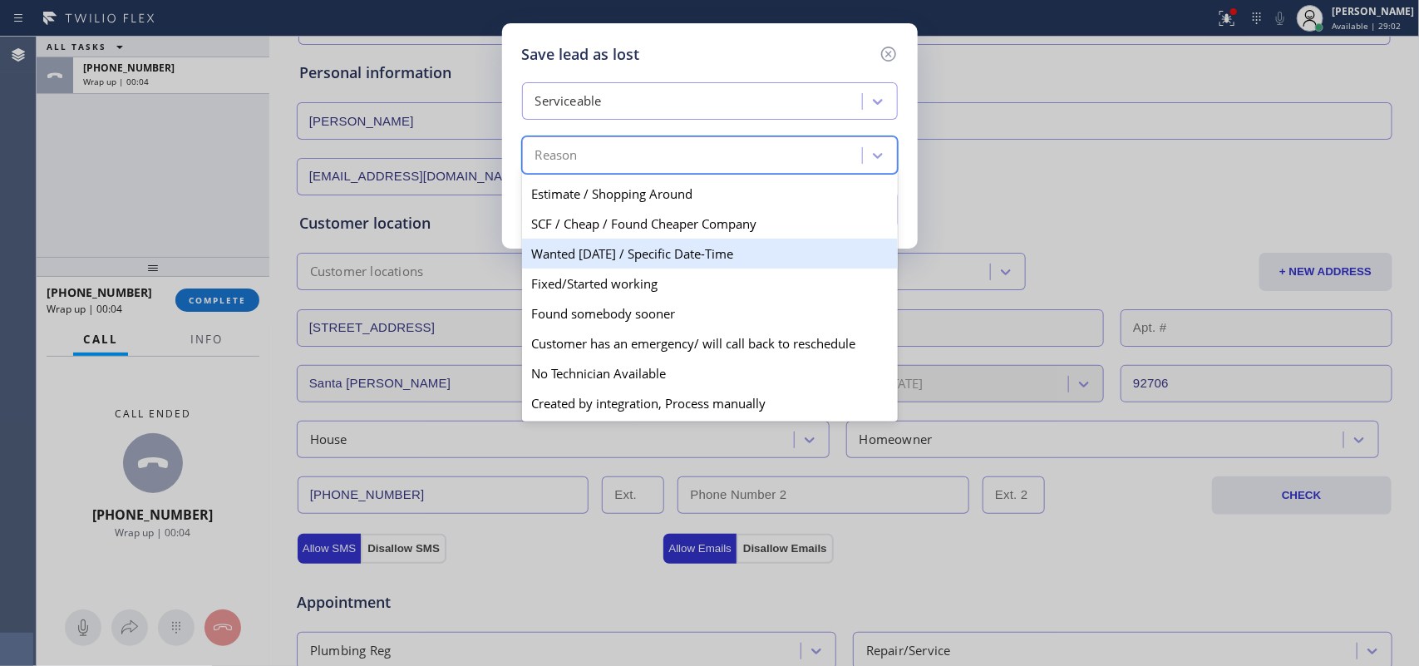
click at [701, 243] on div "Wanted Today / Specific Date-Time" at bounding box center [710, 254] width 376 height 30
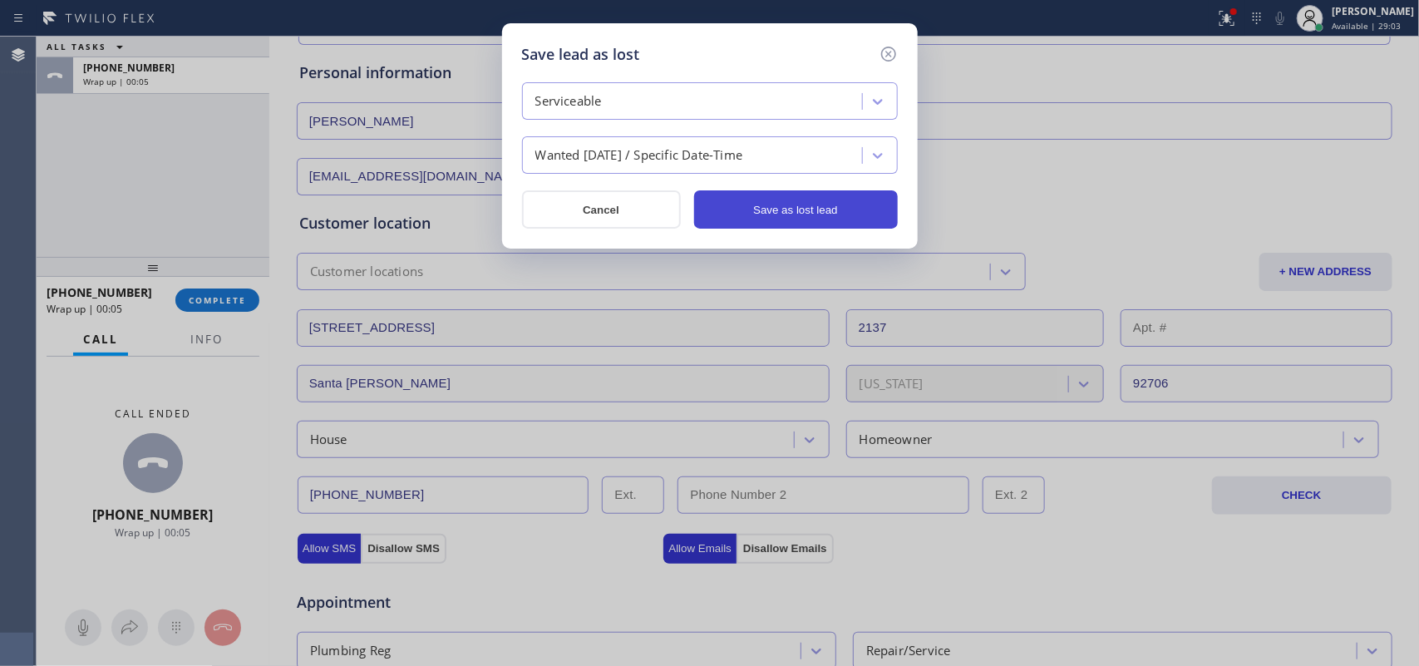
click at [781, 218] on button "Save as lost lead" at bounding box center [796, 209] width 204 height 38
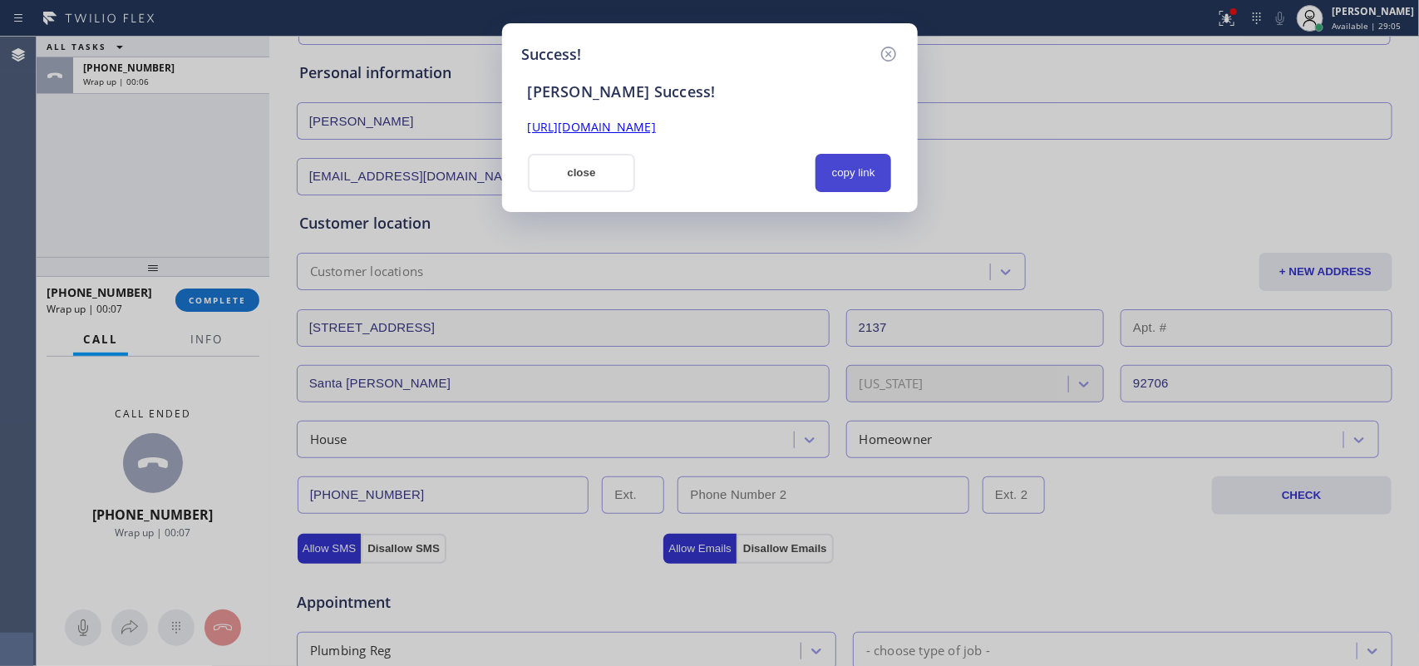
click at [861, 170] on button "copy link" at bounding box center [853, 173] width 76 height 38
click at [656, 125] on link "https://erp.apollosoft.co/customer/765848#portlet_lead" at bounding box center [592, 127] width 128 height 16
click at [545, 171] on button "close" at bounding box center [582, 173] width 108 height 38
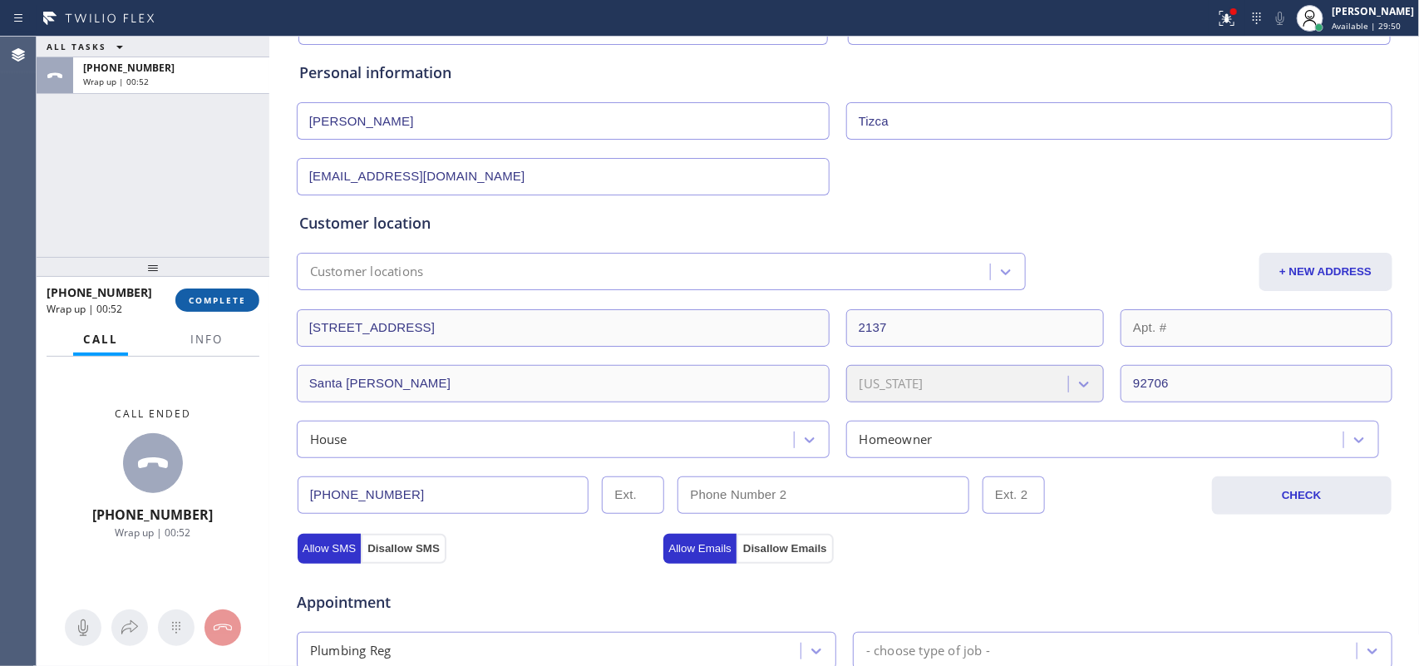
click at [246, 295] on button "COMPLETE" at bounding box center [217, 299] width 84 height 23
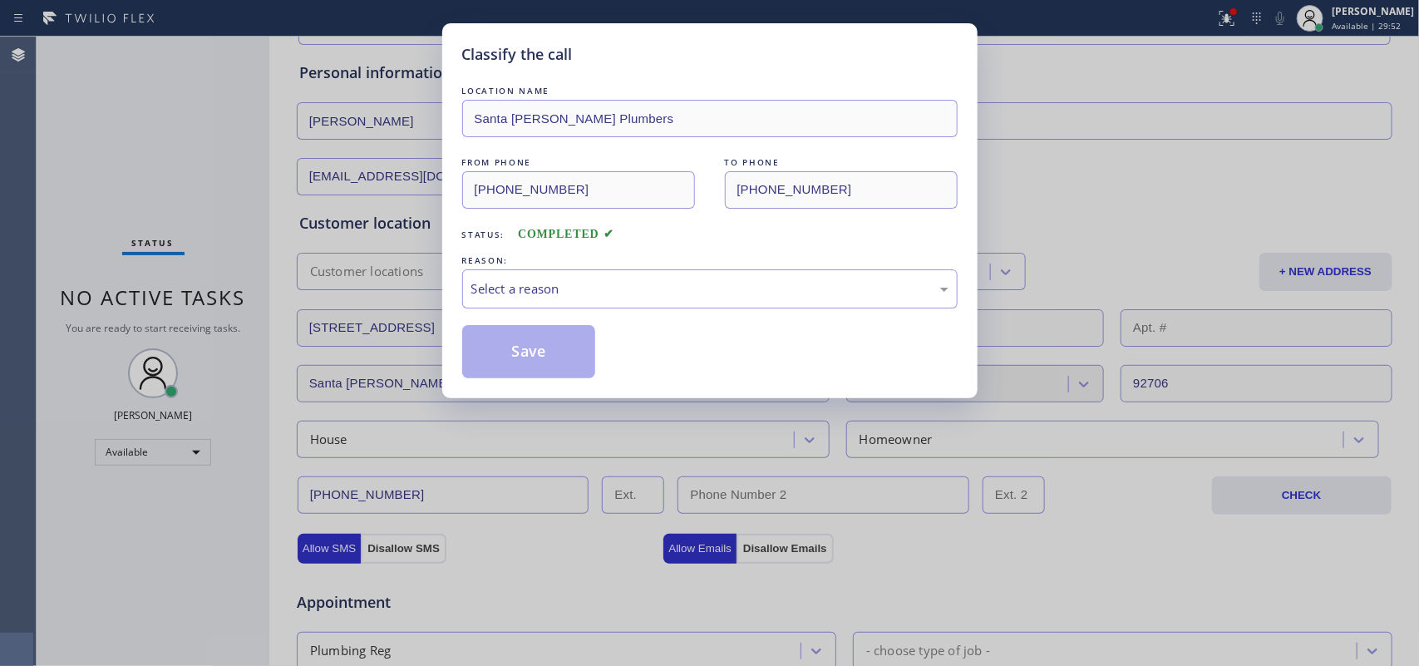
click at [662, 264] on div "REASON:" at bounding box center [709, 260] width 495 height 17
click at [667, 279] on div "Select a reason" at bounding box center [709, 288] width 495 height 39
click at [595, 360] on div "Save" at bounding box center [709, 351] width 495 height 53
click at [578, 360] on button "Save" at bounding box center [529, 351] width 134 height 53
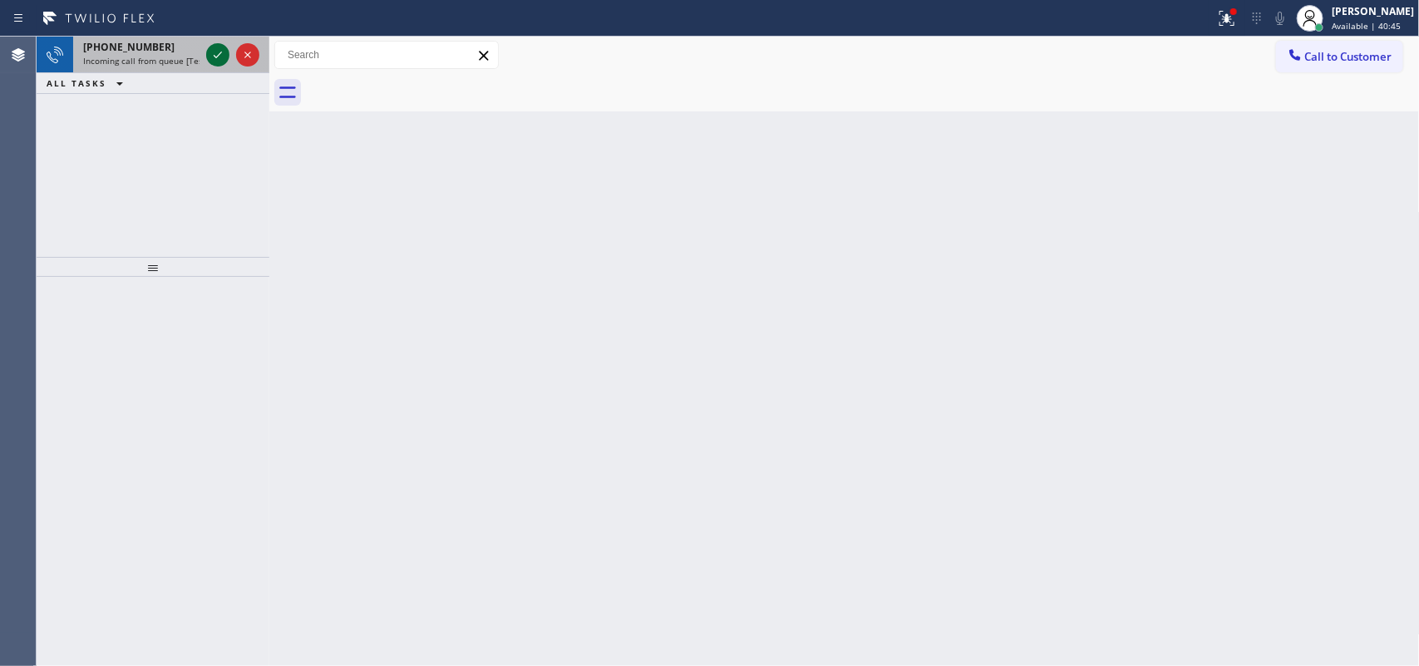
click at [219, 57] on icon at bounding box center [218, 55] width 20 height 20
click at [214, 57] on icon at bounding box center [218, 55] width 8 height 7
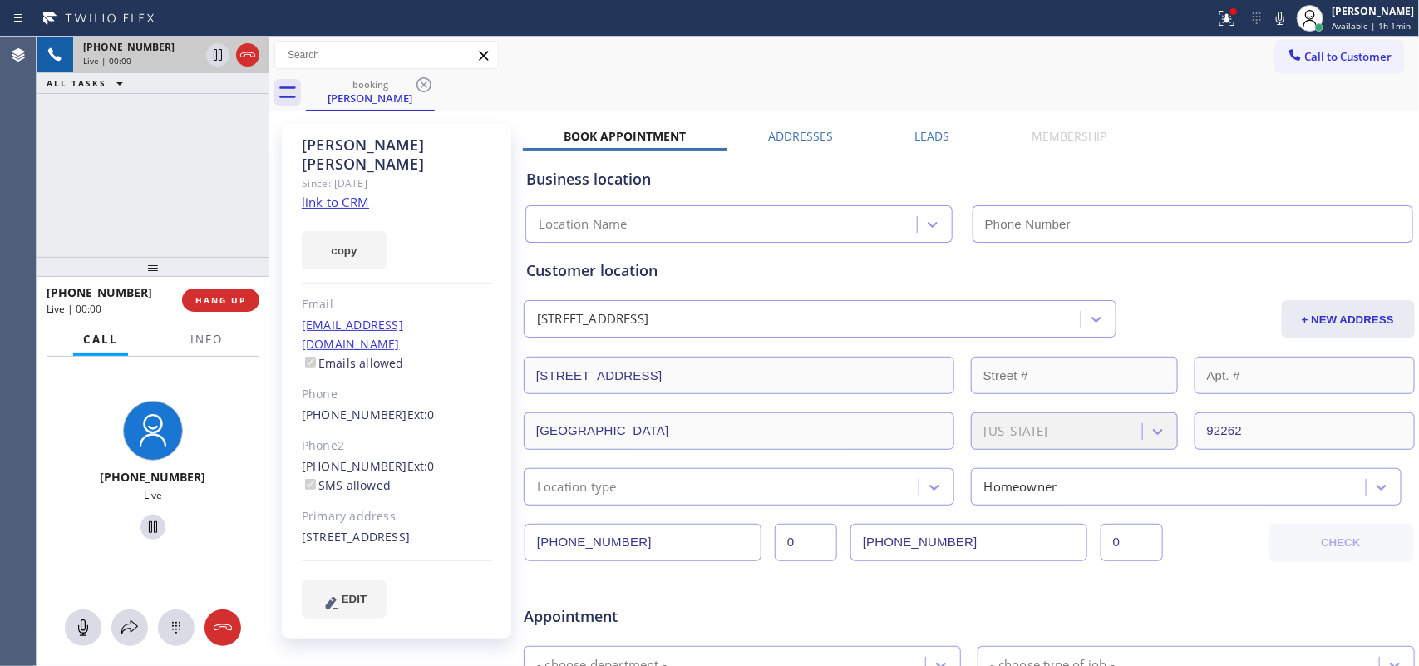
type input "(760) 388-9800"
click at [352, 194] on link "link to CRM" at bounding box center [335, 202] width 67 height 17
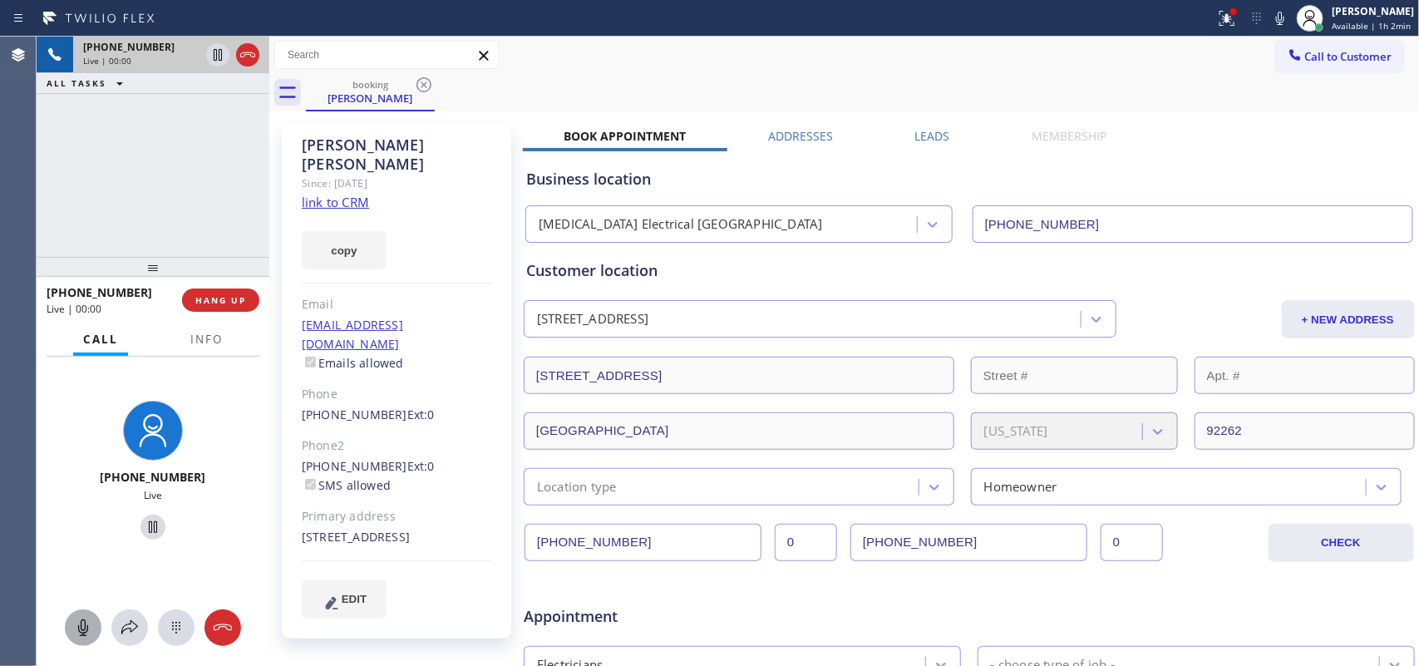
click at [79, 532] on icon at bounding box center [83, 627] width 10 height 17
click at [149, 524] on icon at bounding box center [153, 527] width 8 height 12
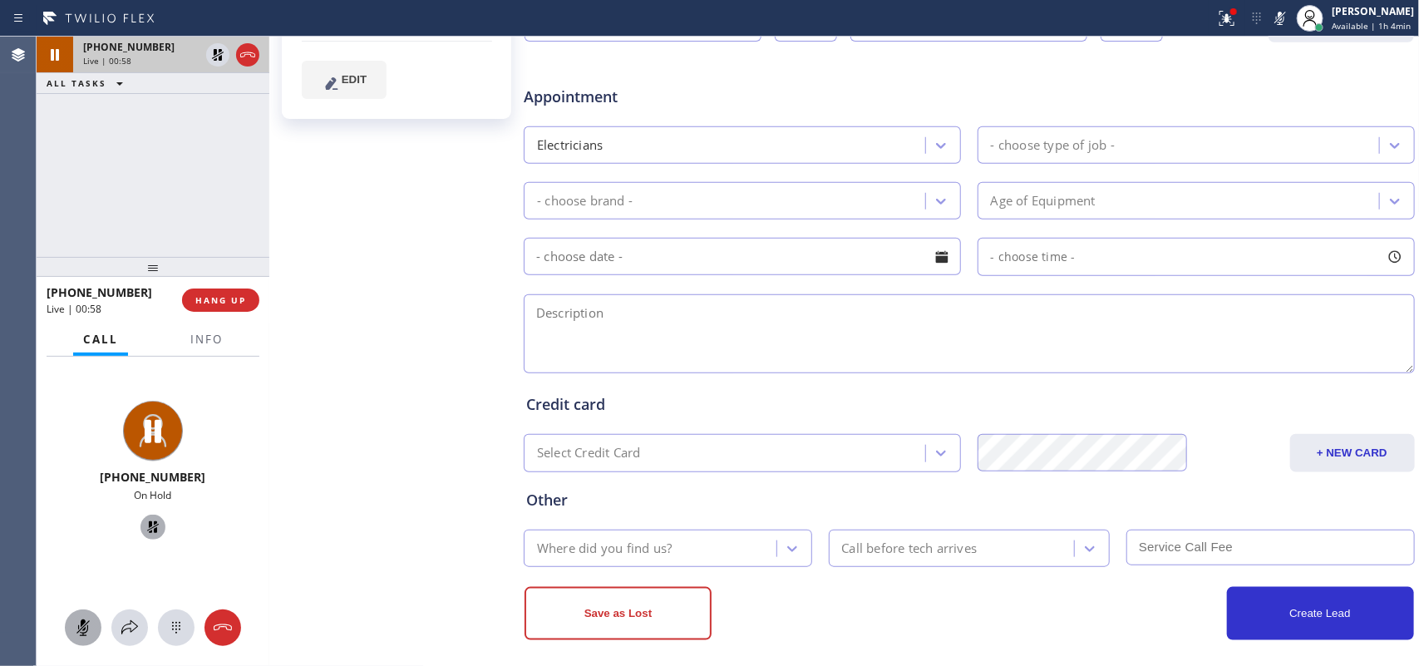
scroll to position [208, 0]
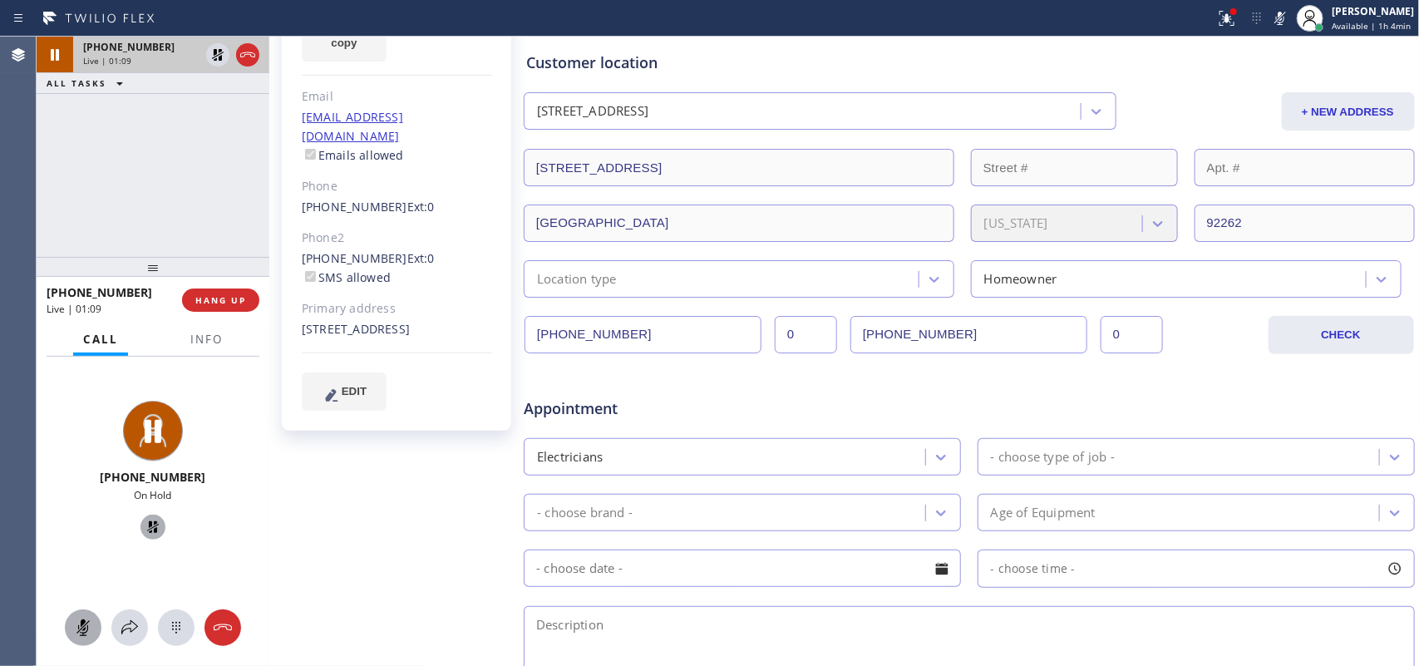
click at [94, 532] on div at bounding box center [83, 627] width 37 height 20
click at [146, 525] on icon at bounding box center [153, 527] width 20 height 20
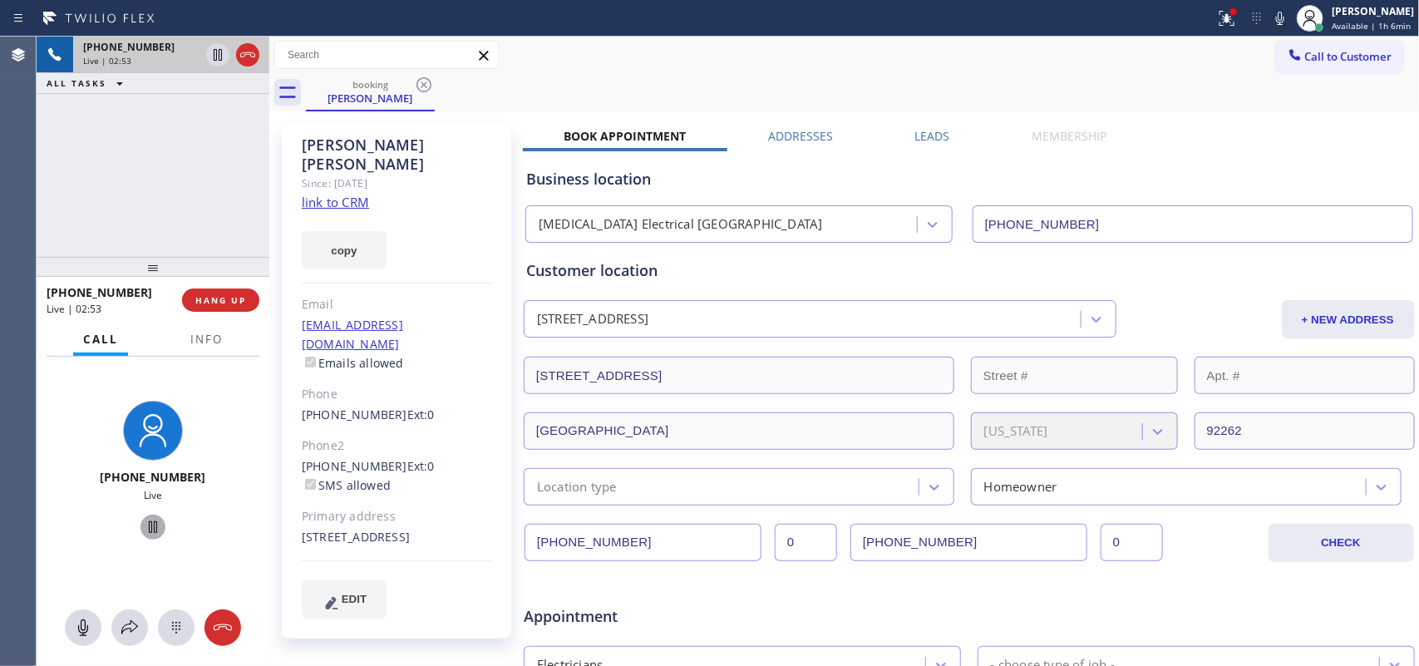
scroll to position [532, 0]
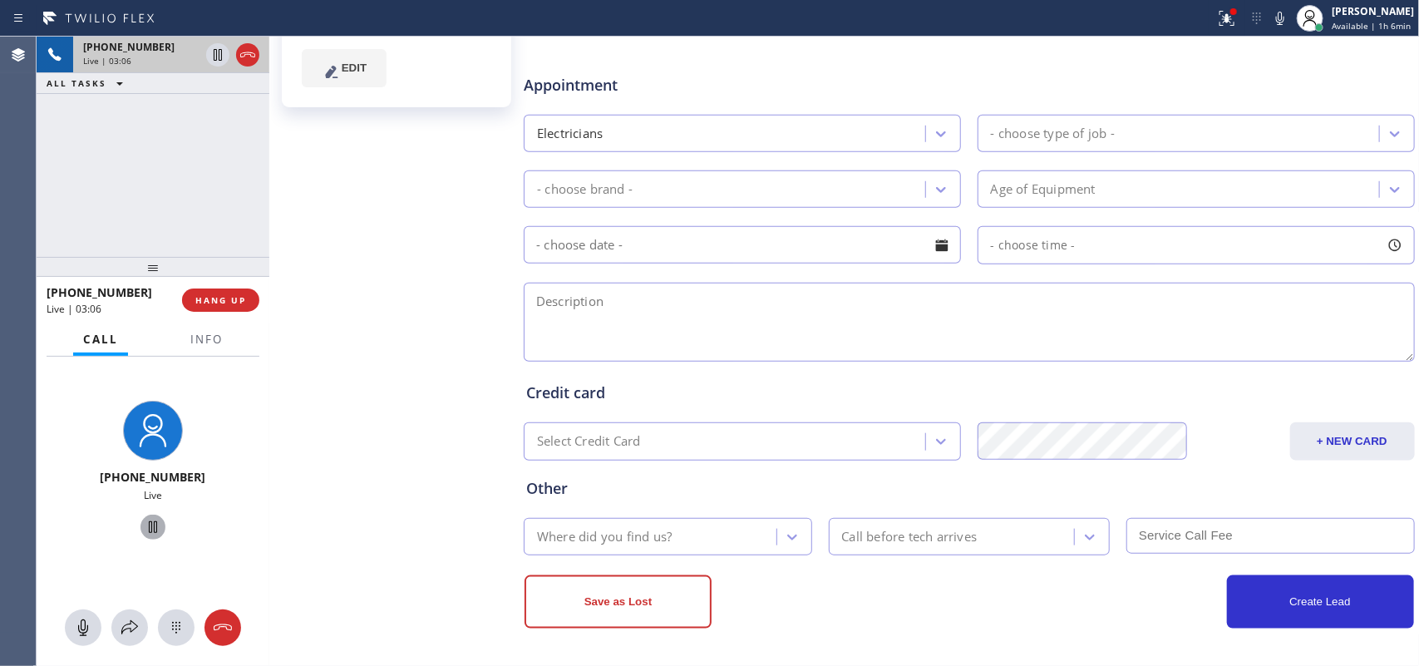
click at [425, 304] on div "Miguel Magdaleno Since: 20 may 2020 link to CRM copy Email magdalenoma@gmail.co…" at bounding box center [397, 122] width 249 height 1077
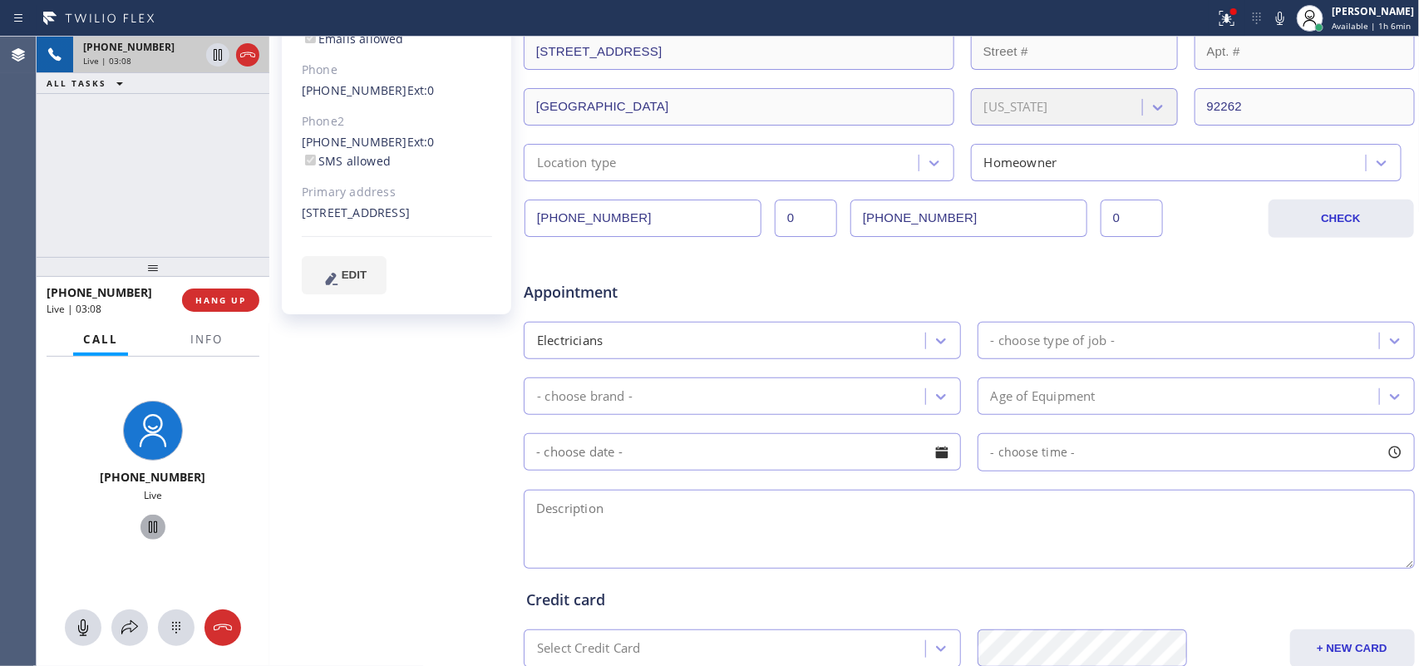
scroll to position [116, 0]
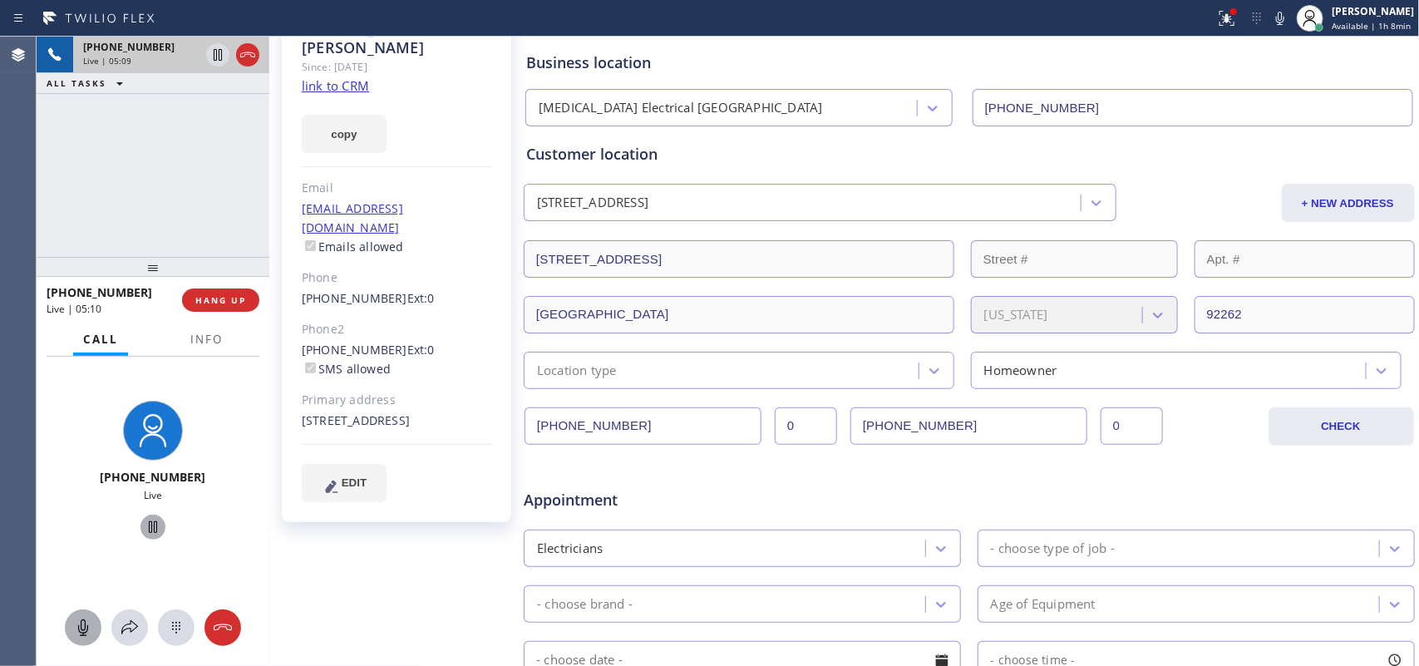
click at [89, 532] on icon at bounding box center [83, 627] width 20 height 20
click at [145, 530] on icon at bounding box center [153, 527] width 20 height 20
click at [79, 532] on icon at bounding box center [83, 627] width 20 height 20
click at [143, 521] on icon at bounding box center [153, 527] width 20 height 20
click at [184, 229] on div "+16195723606 Live | 12:07 ALL TASKS ALL TASKS ACTIVE TASKS TASKS IN WRAP UP" at bounding box center [153, 147] width 233 height 220
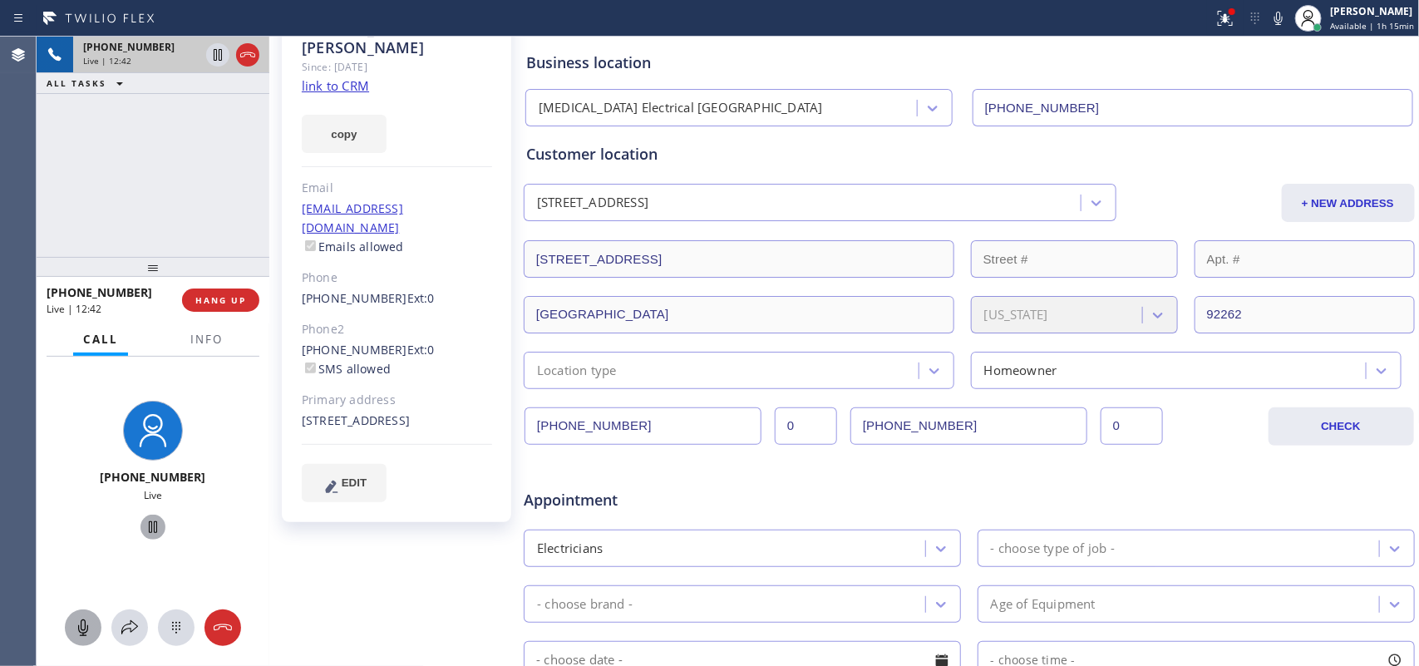
click at [85, 532] on icon at bounding box center [83, 627] width 10 height 17
click at [150, 532] on icon at bounding box center [153, 527] width 20 height 20
drag, startPoint x: 85, startPoint y: 623, endPoint x: 92, endPoint y: 613, distance: 12.5
click at [88, 532] on icon at bounding box center [83, 627] width 20 height 20
drag, startPoint x: 146, startPoint y: 524, endPoint x: 366, endPoint y: 306, distance: 309.7
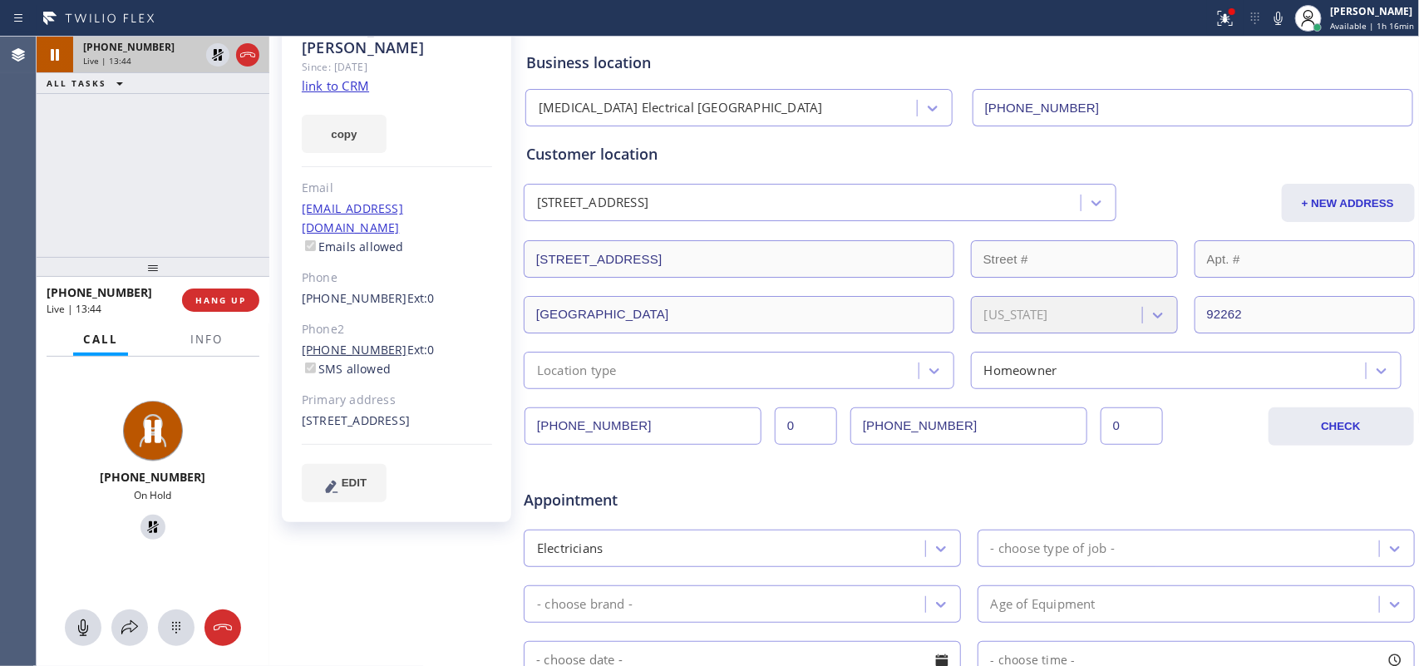
click at [147, 524] on icon at bounding box center [153, 527] width 12 height 12
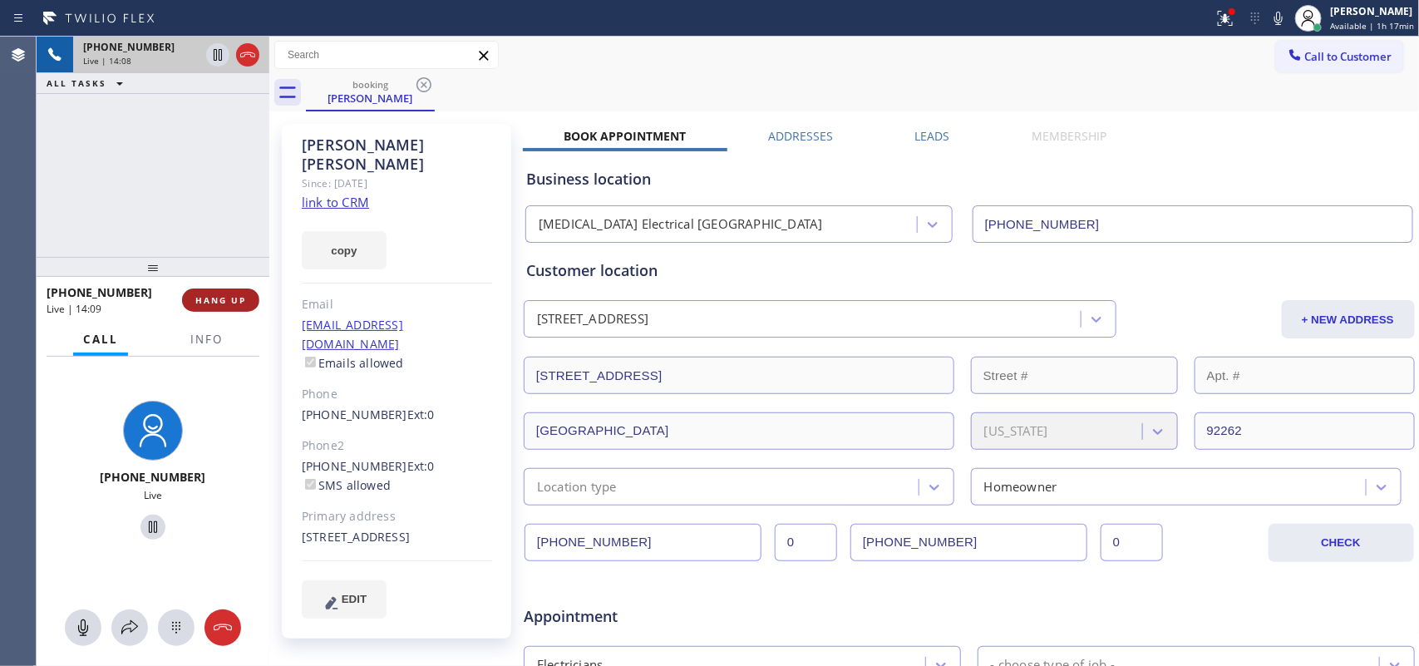
click at [229, 302] on span "HANG UP" at bounding box center [220, 300] width 51 height 12
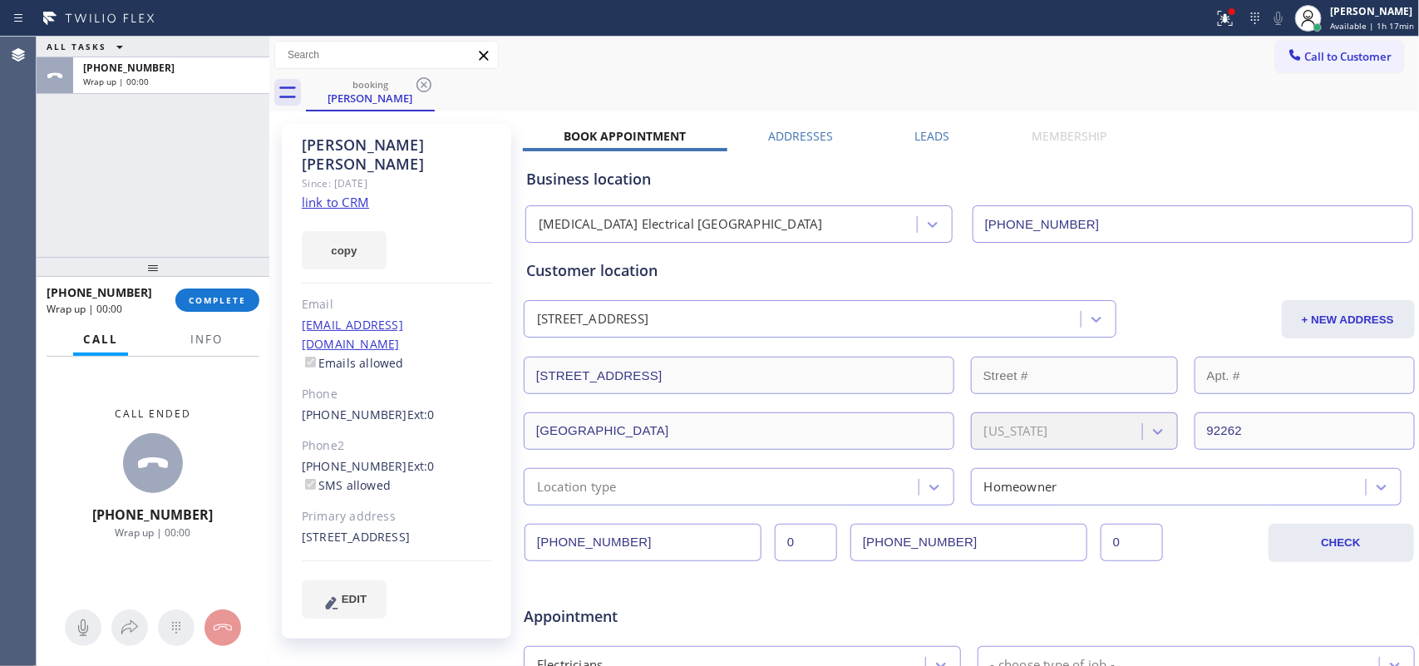
click at [97, 200] on div "ALL TASKS ALL TASKS ACTIVE TASKS TASKS IN WRAP UP +16195723606 Wrap up | 00:00" at bounding box center [153, 147] width 233 height 220
drag, startPoint x: 214, startPoint y: 297, endPoint x: 372, endPoint y: 296, distance: 157.9
click at [216, 297] on span "COMPLETE" at bounding box center [217, 300] width 57 height 12
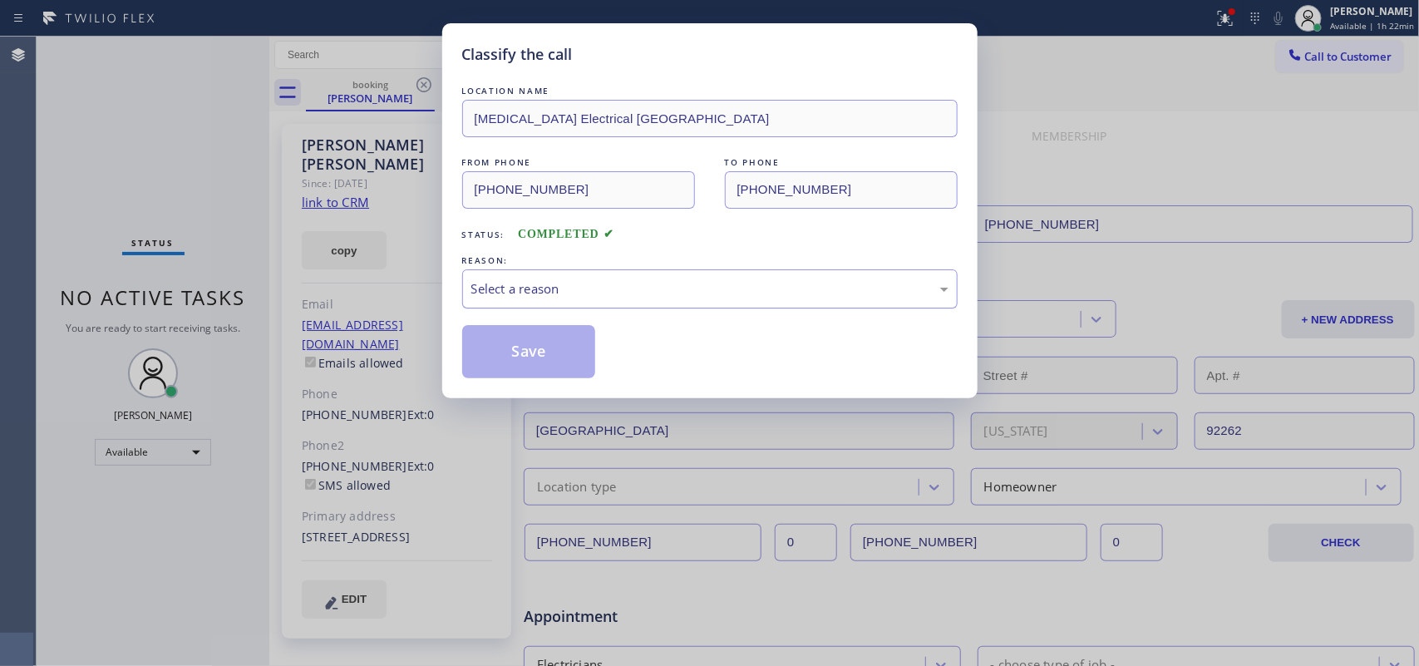
click at [666, 292] on div "Select a reason" at bounding box center [709, 288] width 477 height 19
click at [549, 362] on button "Save" at bounding box center [529, 351] width 134 height 53
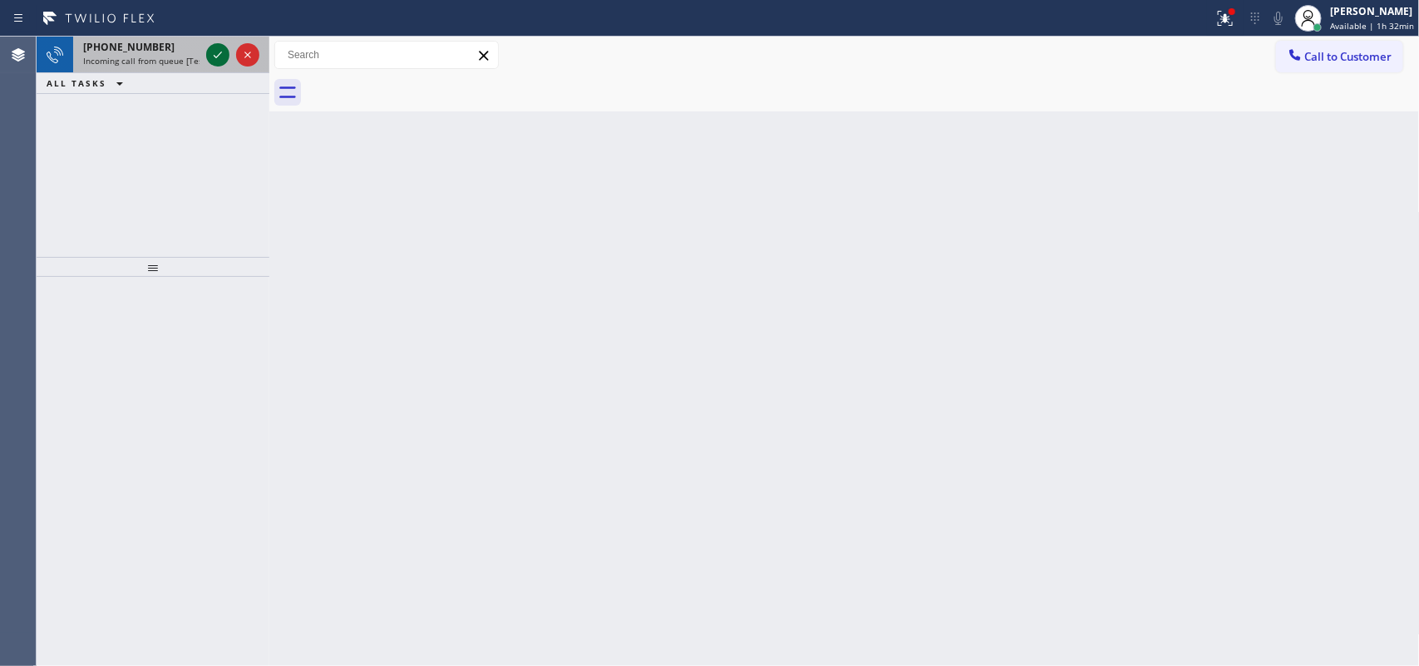
click at [212, 54] on icon at bounding box center [218, 55] width 20 height 20
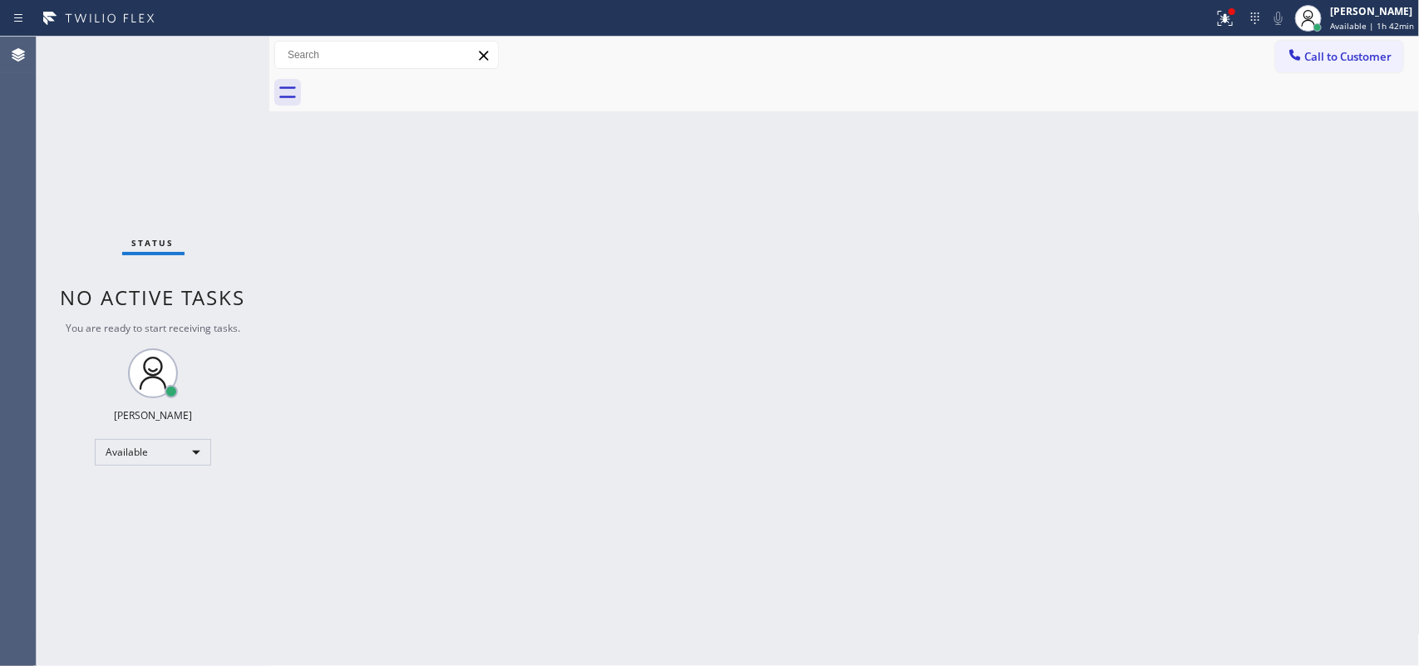
drag, startPoint x: 1376, startPoint y: 23, endPoint x: 1324, endPoint y: 98, distance: 91.3
click at [1134, 26] on span "Available | 1h 42min" at bounding box center [1372, 26] width 84 height 12
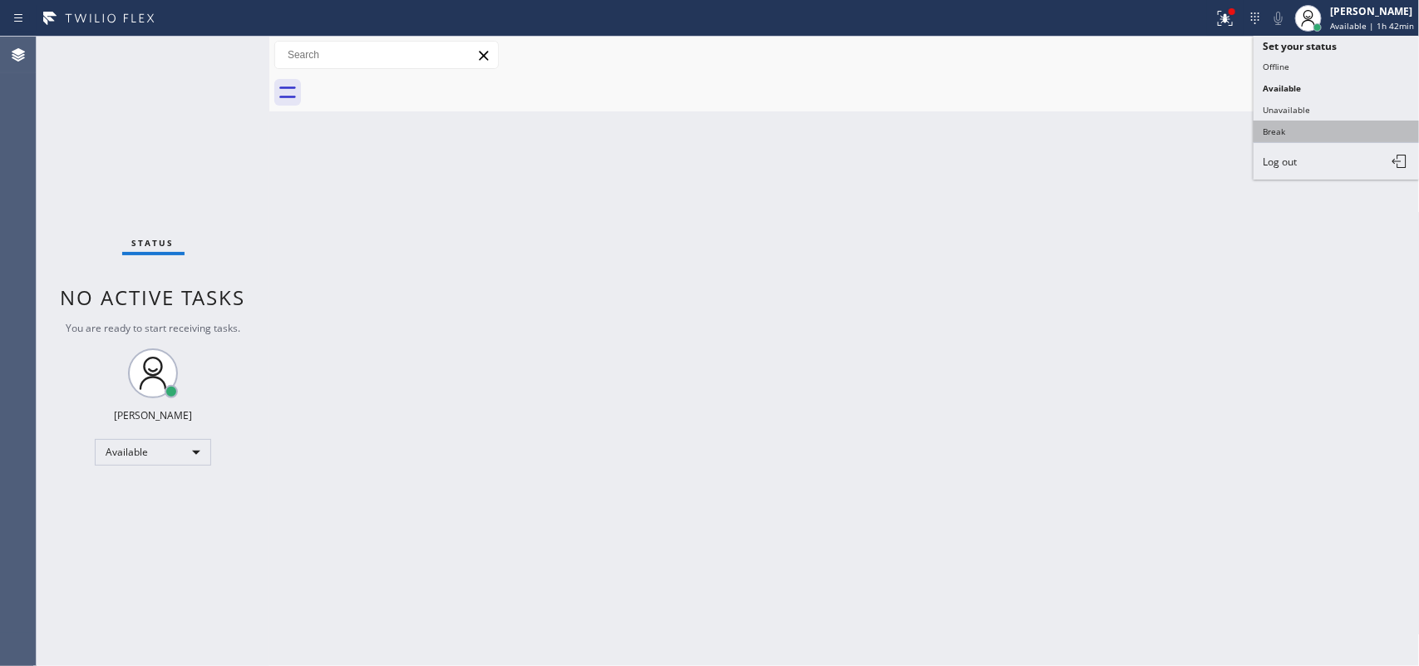
click at [1134, 131] on button "Break" at bounding box center [1336, 132] width 166 height 22
